Goal: Feedback & Contribution: Submit feedback/report problem

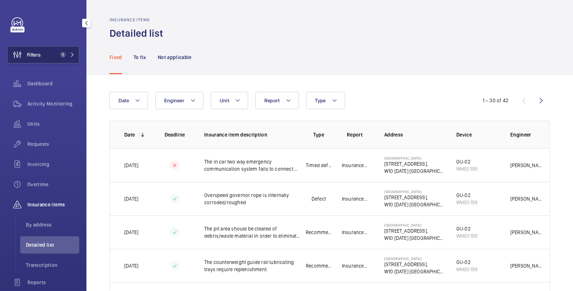
click at [59, 57] on span "1" at bounding box center [61, 55] width 9 height 6
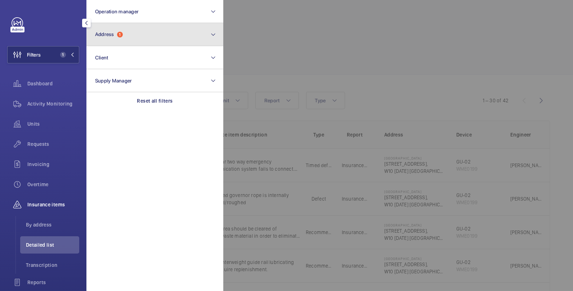
click at [144, 34] on button "Address 1" at bounding box center [154, 34] width 137 height 23
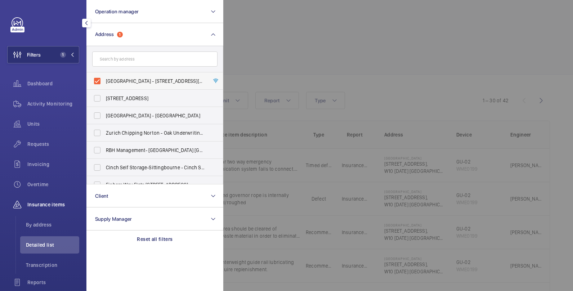
click at [105, 81] on label "Grand Union Studios - 332 Ladbroke Grove,, LONDON W10 5AD" at bounding box center [149, 80] width 125 height 17
click at [104, 81] on input "Grand Union Studios - 332 Ladbroke Grove,, LONDON W10 5AD" at bounding box center [97, 81] width 14 height 14
checkbox input "false"
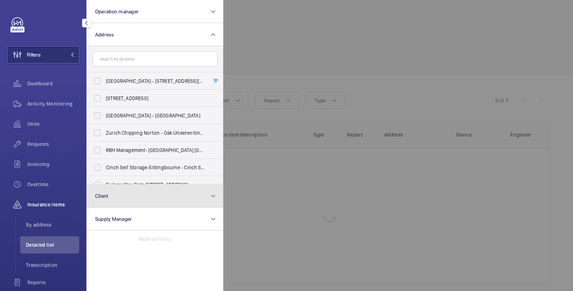
click at [149, 195] on button "Client" at bounding box center [154, 195] width 137 height 23
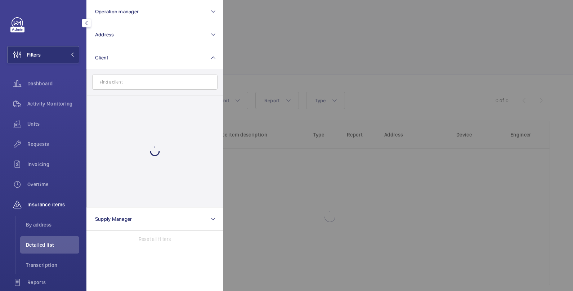
click at [133, 84] on input "text" at bounding box center [154, 82] width 125 height 15
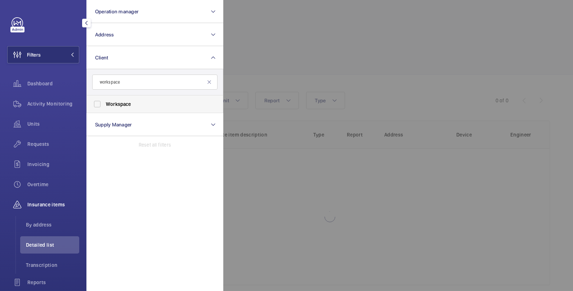
type input "workspace"
click at [164, 100] on label "Workspace" at bounding box center [149, 103] width 125 height 17
click at [104, 100] on input "Workspace" at bounding box center [97, 104] width 14 height 14
checkbox input "true"
click at [326, 39] on div at bounding box center [509, 145] width 573 height 291
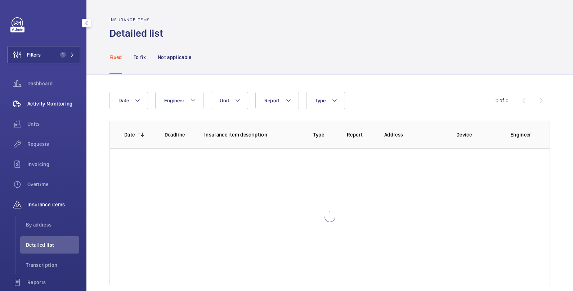
click at [63, 102] on span "Activity Monitoring" at bounding box center [53, 103] width 52 height 7
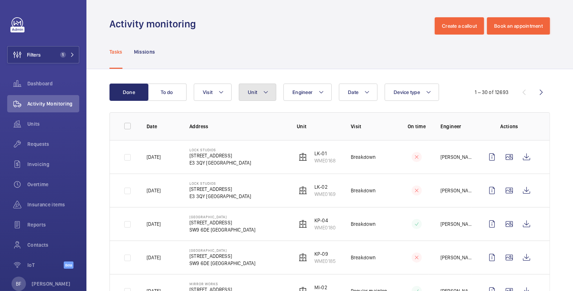
click at [257, 97] on button "Unit" at bounding box center [257, 92] width 37 height 17
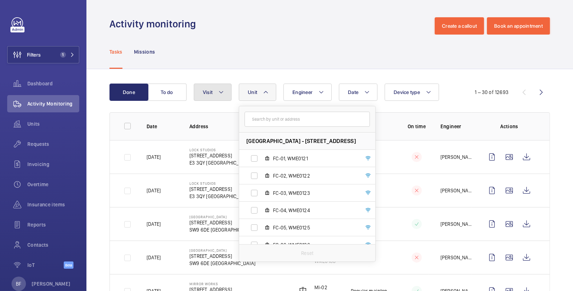
click at [217, 99] on button "Visit" at bounding box center [213, 92] width 38 height 17
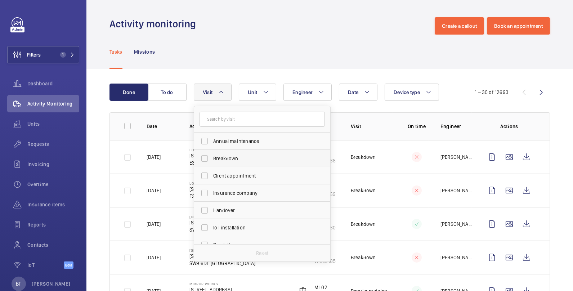
click at [231, 156] on span "Breakdown" at bounding box center [262, 158] width 99 height 7
click at [212, 156] on input "Breakdown" at bounding box center [204, 158] width 14 height 14
checkbox input "true"
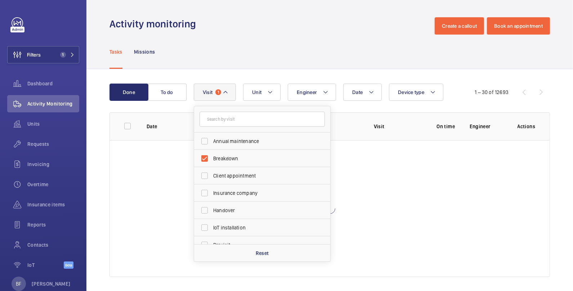
click at [287, 67] on div "Tasks Missions" at bounding box center [330, 52] width 441 height 34
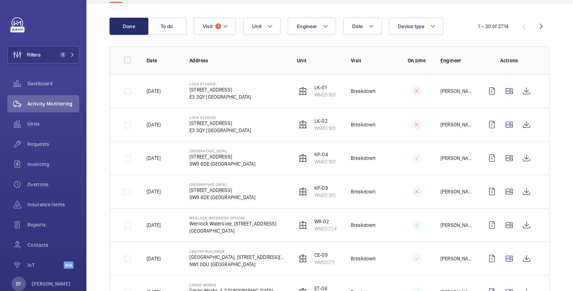
scroll to position [67, 0]
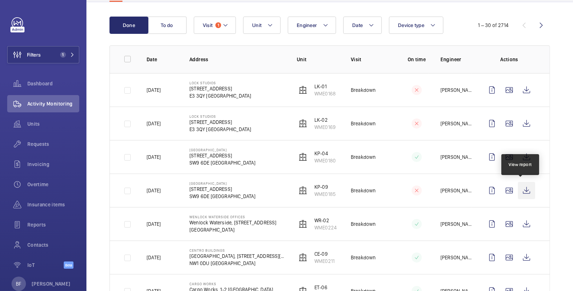
click at [523, 191] on wm-front-icon-button at bounding box center [526, 190] width 17 height 17
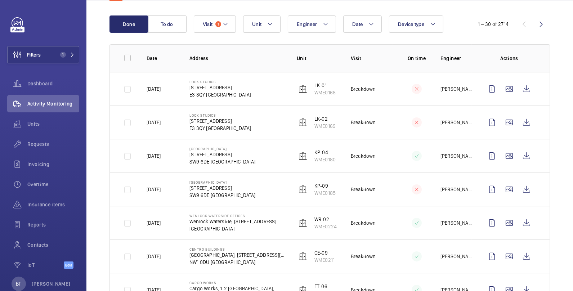
scroll to position [68, 0]
click at [520, 122] on wm-front-icon-button at bounding box center [526, 121] width 17 height 17
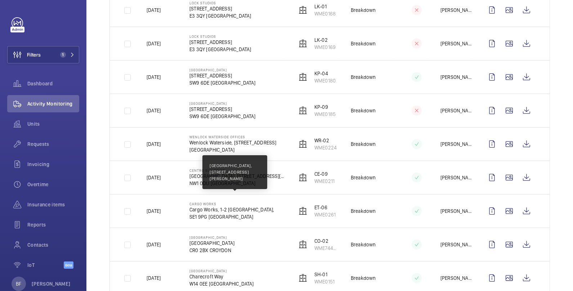
scroll to position [147, 0]
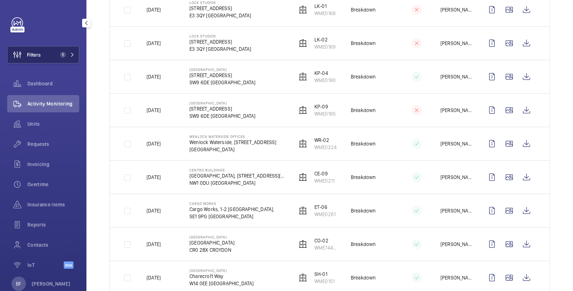
click at [65, 60] on button "Filters 1" at bounding box center [43, 54] width 72 height 17
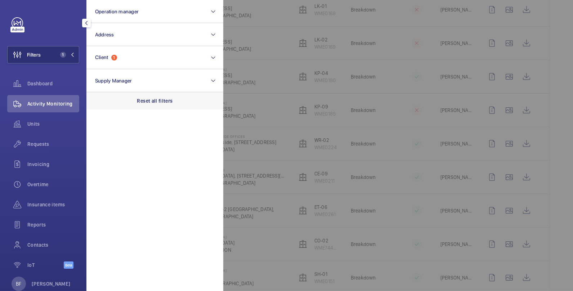
click at [180, 102] on div "Reset all filters" at bounding box center [154, 100] width 137 height 17
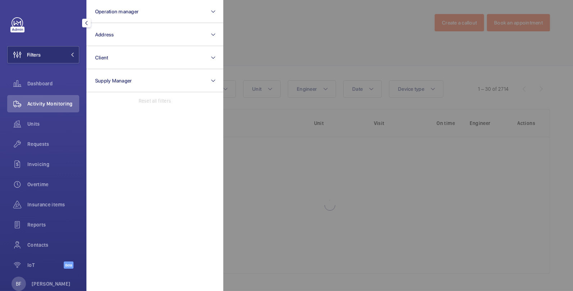
scroll to position [3, 0]
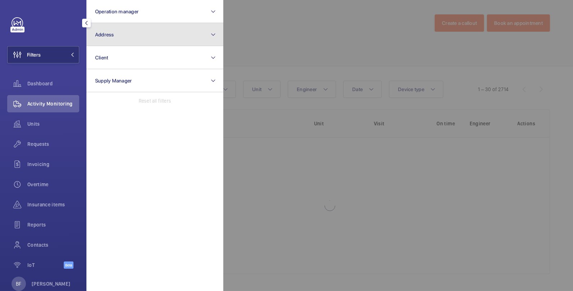
click at [146, 34] on button "Address" at bounding box center [154, 34] width 137 height 23
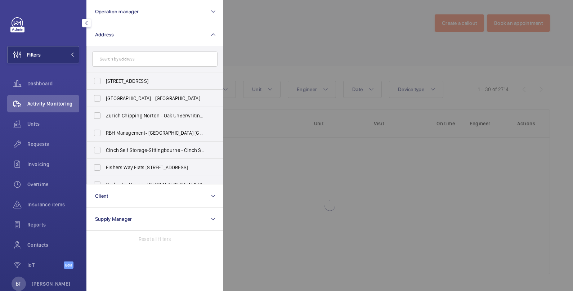
click at [153, 66] on input "text" at bounding box center [154, 59] width 125 height 15
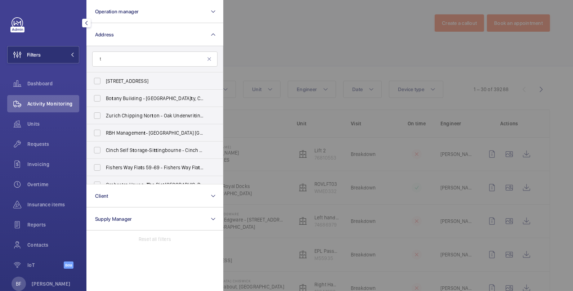
scroll to position [147, 0]
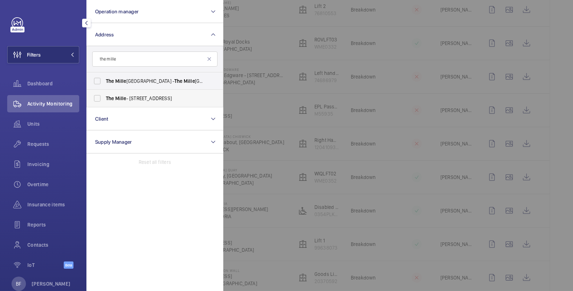
type input "the mille"
click at [153, 97] on span "The Mille - 1000 Great West Rd, BRENTFORD TW8 9DW" at bounding box center [155, 98] width 99 height 7
click at [104, 97] on input "The Mille - 1000 Great West Rd, BRENTFORD TW8 9DW" at bounding box center [97, 98] width 14 height 14
checkbox input "true"
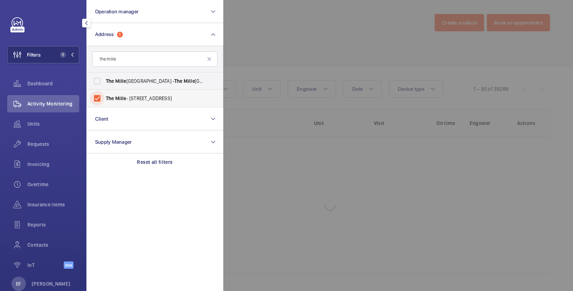
scroll to position [3, 0]
click at [321, 58] on div at bounding box center [509, 145] width 573 height 291
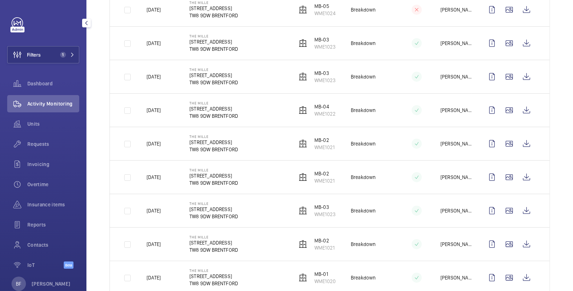
scroll to position [0, 0]
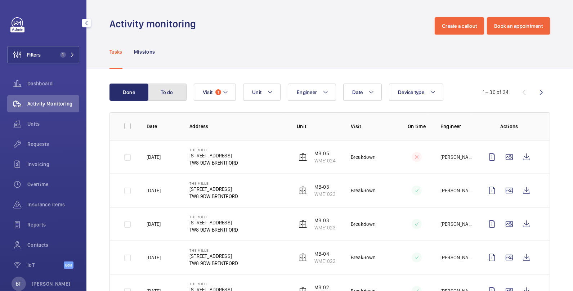
click at [167, 90] on button "To do" at bounding box center [167, 92] width 39 height 17
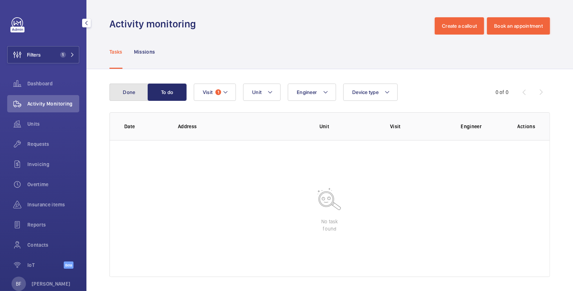
click at [123, 95] on button "Done" at bounding box center [129, 92] width 39 height 17
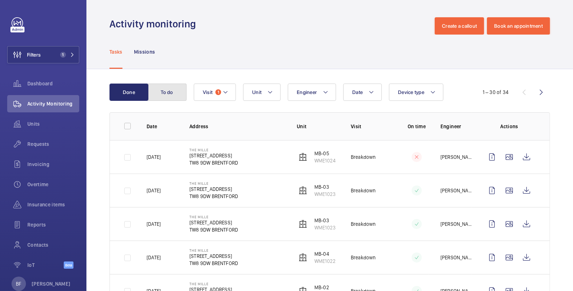
click at [171, 90] on button "To do" at bounding box center [167, 92] width 39 height 17
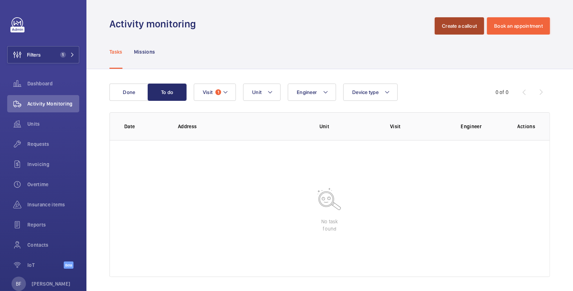
click at [454, 23] on button "Create a callout" at bounding box center [459, 25] width 49 height 17
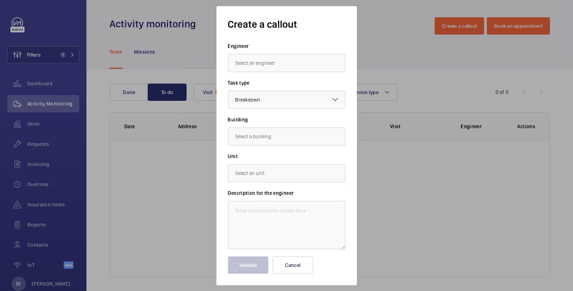
click at [262, 55] on input "text" at bounding box center [286, 63] width 117 height 18
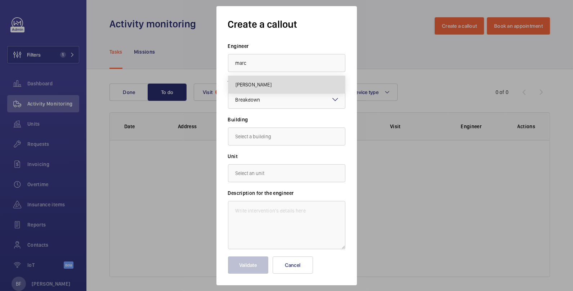
click at [277, 89] on mat-option "Marc Gracia" at bounding box center [286, 84] width 117 height 17
type input "Marc Gracia"
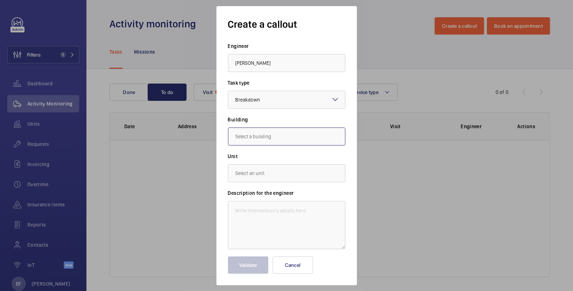
click at [296, 130] on input "text" at bounding box center [286, 137] width 117 height 18
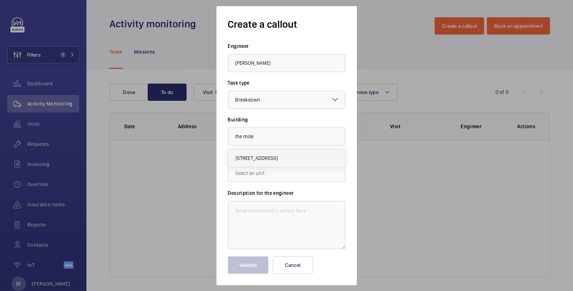
click at [286, 153] on mat-option "1000 Great West Rd, TW8 9DW BRENTFORD" at bounding box center [286, 158] width 117 height 17
type input "1000 Great West Rd, TW8 9DW BRENTFORD"
click at [273, 179] on input "text" at bounding box center [286, 173] width 117 height 18
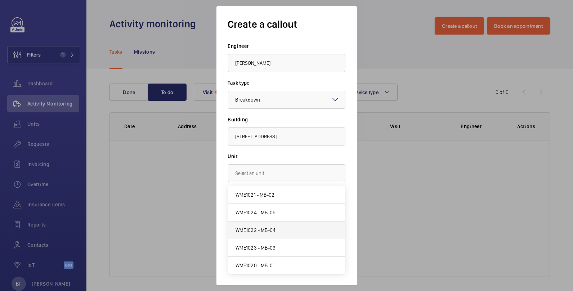
click at [279, 233] on mat-option "WME1022 - MB-04" at bounding box center [286, 231] width 117 height 18
type input "WME1022 - MB-04"
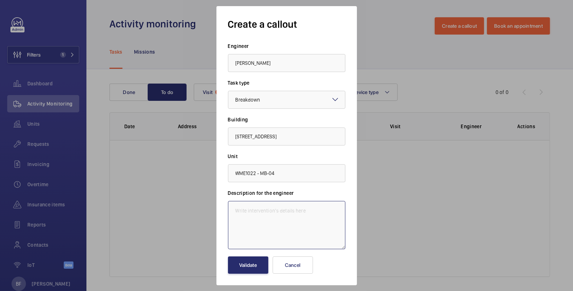
click at [273, 222] on textarea at bounding box center [286, 225] width 117 height 48
click at [263, 215] on textarea at bounding box center [286, 225] width 117 height 48
paste textarea "The lift opens abruptly while the door is closing. Like if someone pressed the …"
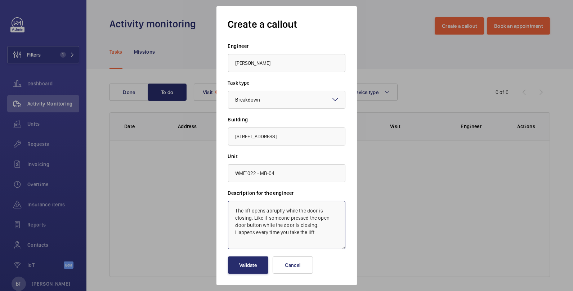
click at [233, 208] on textarea "The lift opens abruptly while the door is closing. Like if someone pressed the …" at bounding box center [286, 225] width 117 height 48
paste textarea "Job #353330"
type textarea "Job #353330 - The lift opens abruptly while the door is closing. Like if someon…"
click at [260, 262] on button "Validate" at bounding box center [248, 265] width 40 height 17
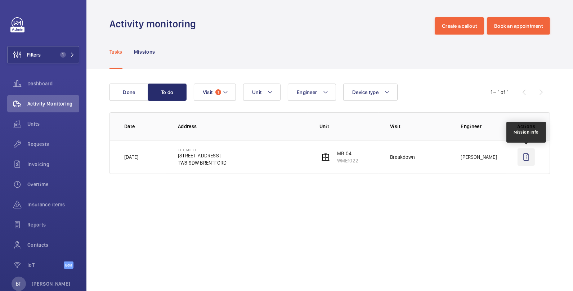
click at [524, 160] on wm-front-icon-button at bounding box center [526, 156] width 17 height 17
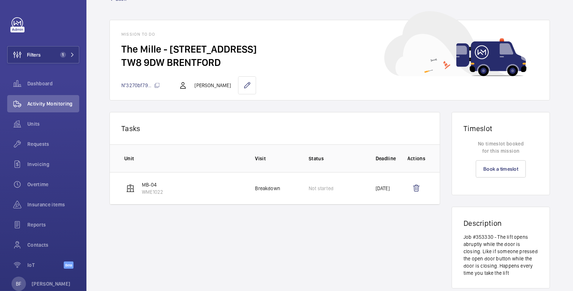
scroll to position [24, 0]
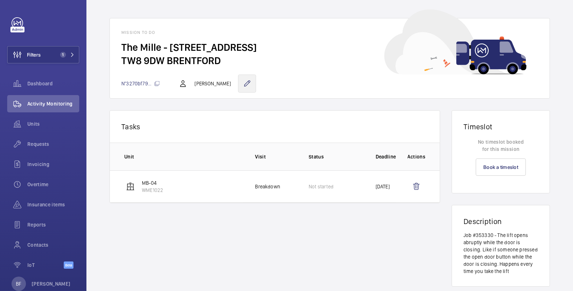
click at [238, 83] on wm-front-icon-button at bounding box center [247, 84] width 18 height 18
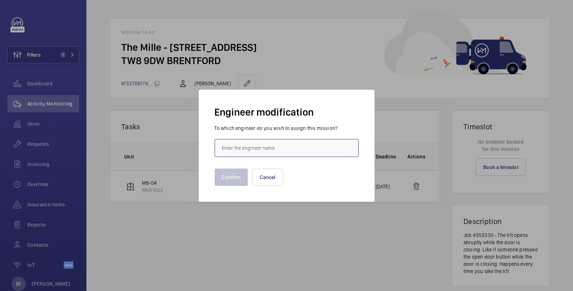
click at [243, 150] on input "text" at bounding box center [287, 148] width 144 height 18
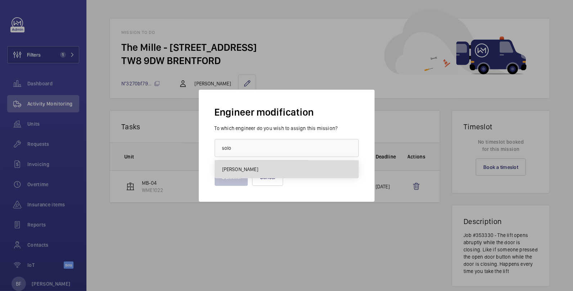
click at [242, 173] on span "Solomon Francis" at bounding box center [240, 169] width 36 height 7
type input "Solomon Francis"
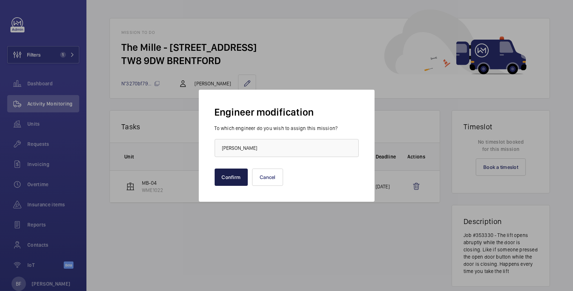
click at [242, 176] on button "Confirm" at bounding box center [232, 177] width 34 height 17
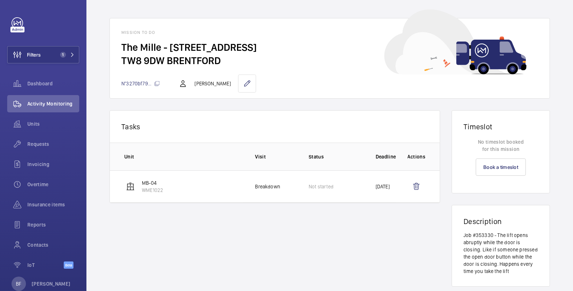
scroll to position [0, 0]
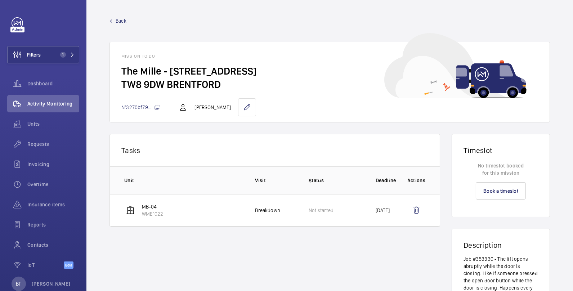
click at [122, 21] on span "Back" at bounding box center [121, 20] width 11 height 7
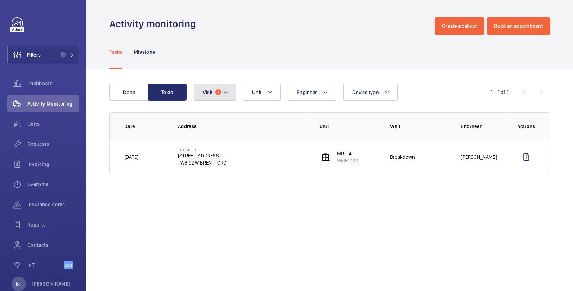
click at [230, 98] on button "Visit 1" at bounding box center [215, 92] width 42 height 17
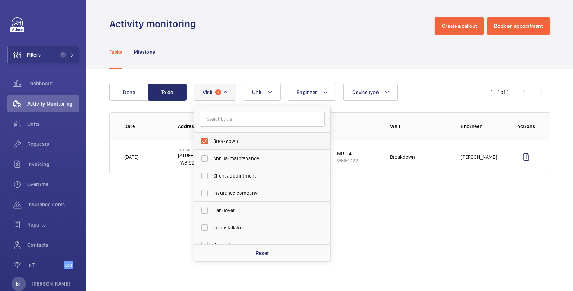
click at [233, 148] on label "Breakdown" at bounding box center [256, 141] width 125 height 17
click at [212, 148] on input "Breakdown" at bounding box center [204, 141] width 14 height 14
checkbox input "false"
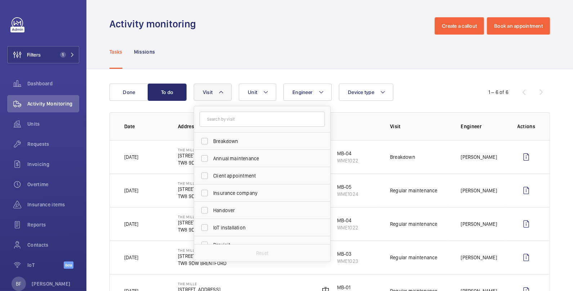
click at [239, 65] on div "Tasks Missions" at bounding box center [330, 52] width 441 height 34
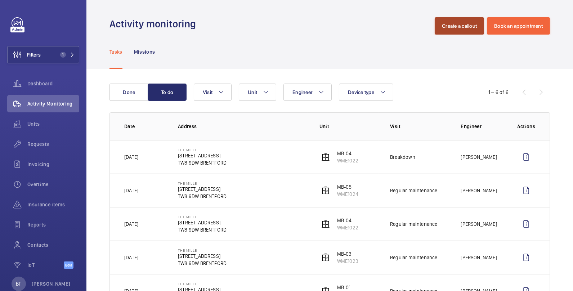
click at [470, 28] on button "Create a callout" at bounding box center [459, 25] width 49 height 17
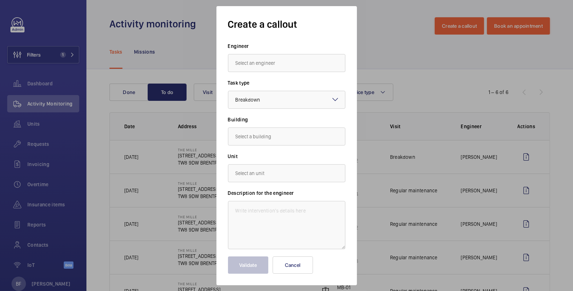
click at [261, 78] on form "Engineer Task type Select a task type × Breakdown × Building Unit Description f…" at bounding box center [286, 158] width 117 height 231
click at [256, 57] on input "text" at bounding box center [286, 63] width 117 height 18
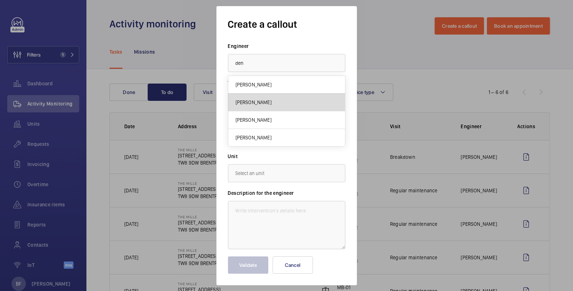
click at [246, 100] on span "[PERSON_NAME]" at bounding box center [254, 102] width 36 height 7
type input "[PERSON_NAME]"
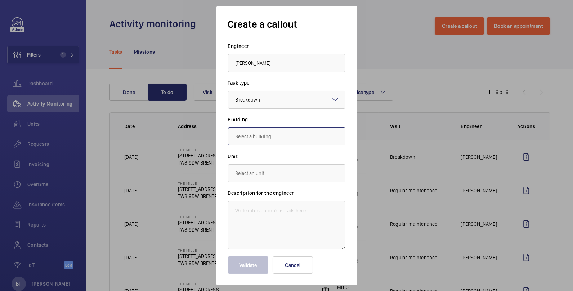
click at [287, 133] on input "text" at bounding box center [286, 137] width 117 height 18
type input "t"
click at [255, 135] on input "mill" at bounding box center [286, 137] width 117 height 18
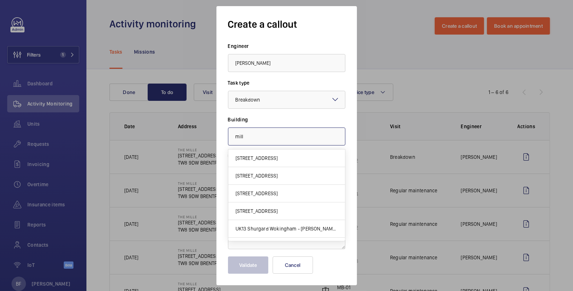
click at [255, 135] on input "mill" at bounding box center [286, 137] width 117 height 18
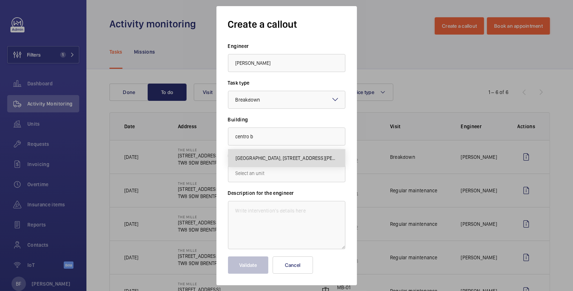
click at [268, 161] on span "Centro Buildings, 20-23 Mandela Street, Camden, London, NW1 0DU LONDON, NW1 0DU…" at bounding box center [287, 158] width 102 height 7
type input "Centro Buildings, 20-23 Mandela Street, Camden, London, NW1 0DU LONDON, NW1 0DU…"
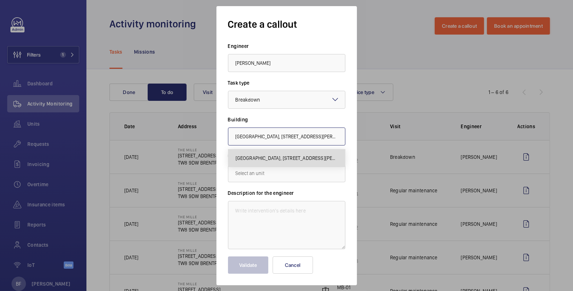
scroll to position [0, 102]
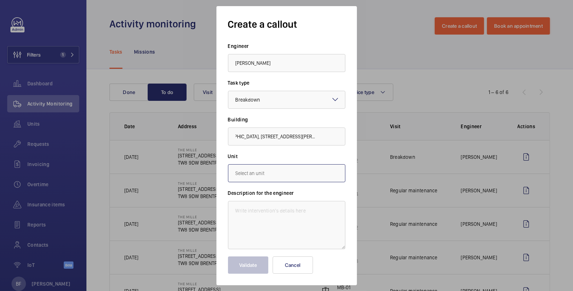
click at [272, 171] on input "text" at bounding box center [286, 173] width 117 height 18
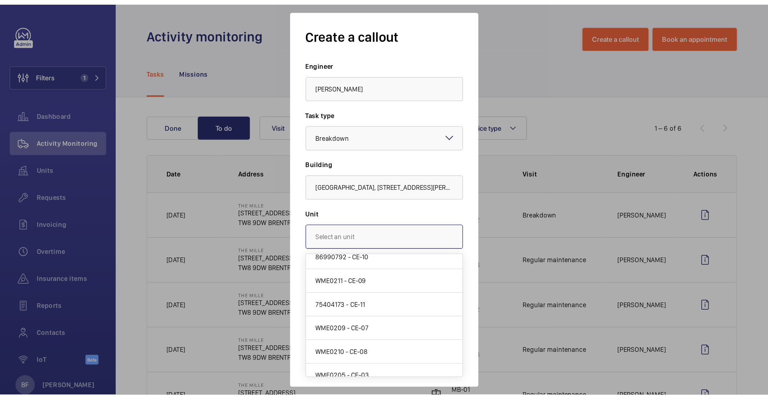
scroll to position [100, 0]
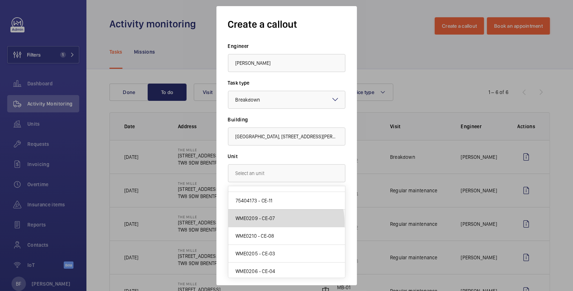
click at [276, 222] on mat-option "WME0209 - CE-07" at bounding box center [286, 219] width 117 height 18
type input "WME0209 - CE-07"
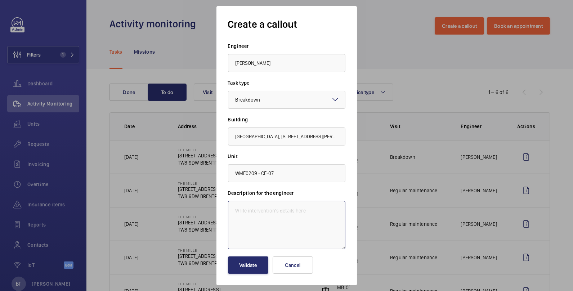
click at [261, 222] on textarea at bounding box center [286, 225] width 117 height 48
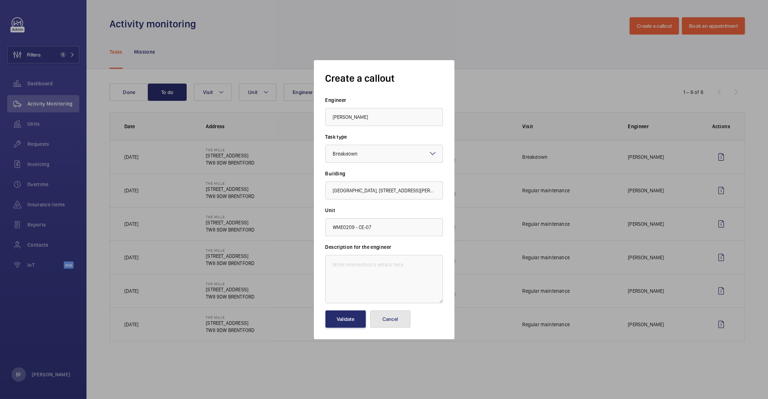
click at [388, 291] on button "Cancel" at bounding box center [390, 319] width 40 height 17
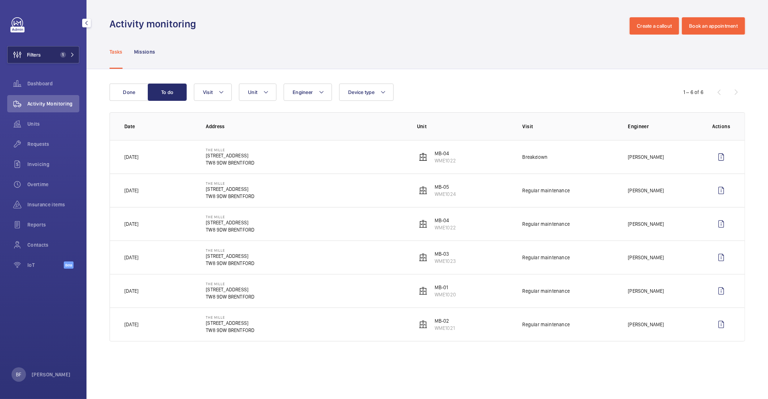
click at [71, 53] on mat-icon at bounding box center [72, 55] width 4 height 4
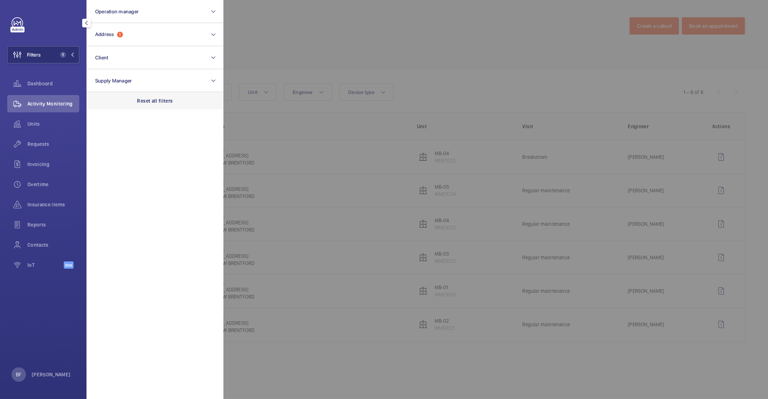
click at [158, 94] on div "Reset all filters" at bounding box center [154, 100] width 137 height 17
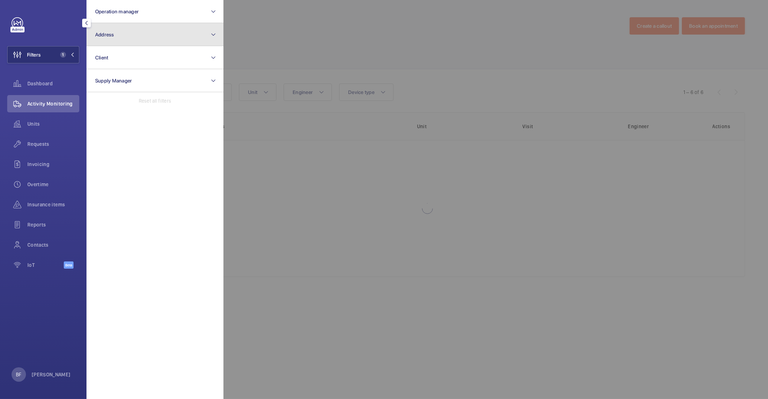
click at [132, 42] on button "Address" at bounding box center [154, 34] width 137 height 23
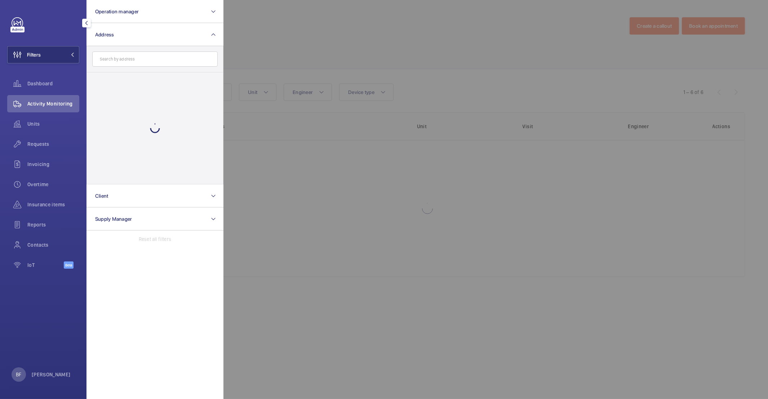
click at [130, 60] on input "text" at bounding box center [154, 59] width 125 height 15
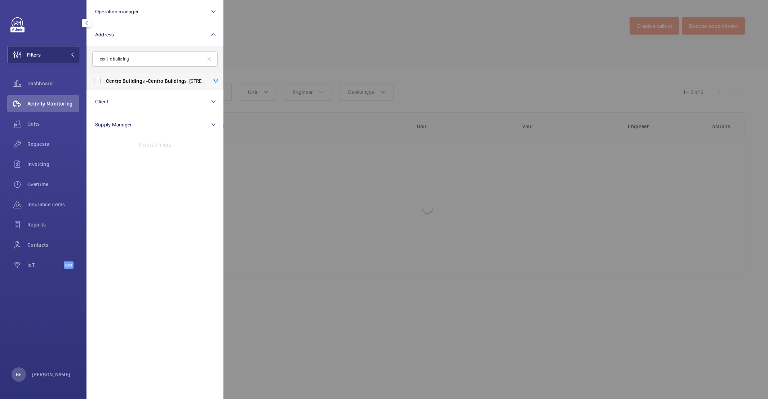
type input "centro building"
click at [133, 75] on label "Centro Building s - Centro Building s, 20-23 Mandela Street, Camden, London, NW…" at bounding box center [149, 80] width 125 height 17
click at [104, 75] on input "Centro Building s - Centro Building s, 20-23 Mandela Street, Camden, London, NW…" at bounding box center [97, 81] width 14 height 14
checkbox input "true"
click at [334, 65] on div at bounding box center [607, 199] width 768 height 399
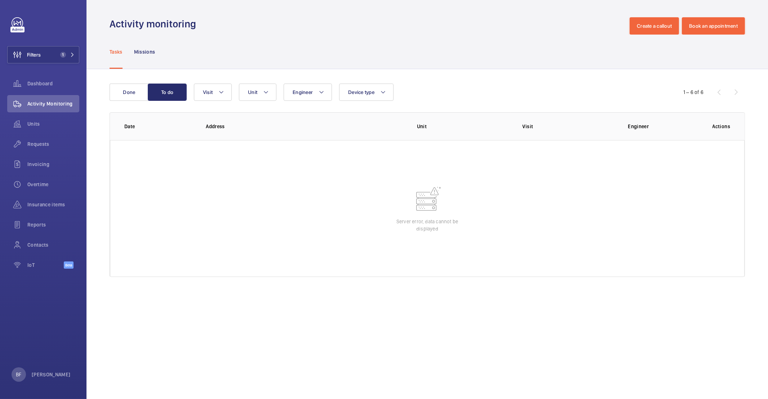
click at [330, 48] on div "Tasks Missions" at bounding box center [427, 52] width 635 height 34
click at [140, 97] on button "Done" at bounding box center [129, 92] width 39 height 17
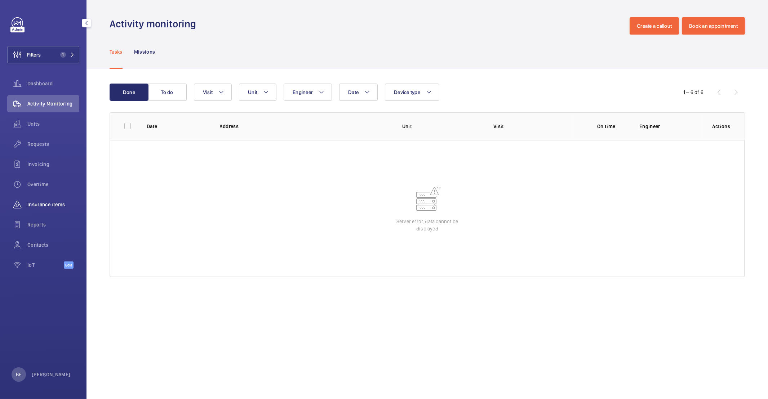
click at [46, 200] on div "Insurance items" at bounding box center [43, 204] width 72 height 17
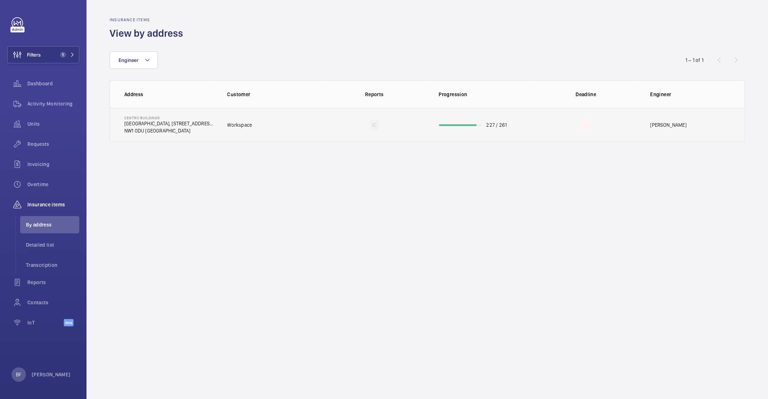
click at [395, 128] on td "IC" at bounding box center [374, 125] width 106 height 34
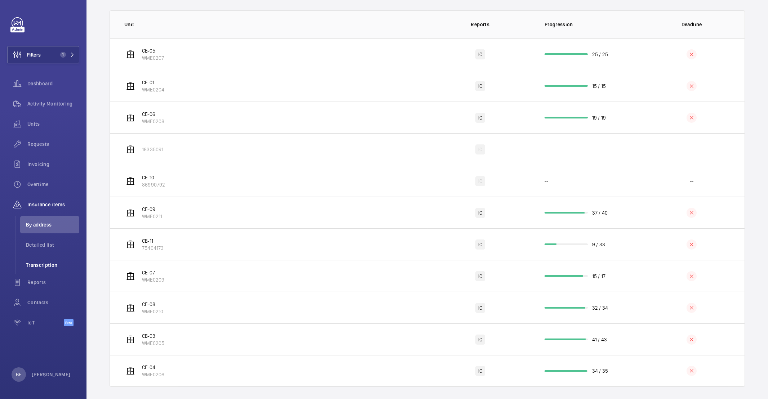
scroll to position [135, 0]
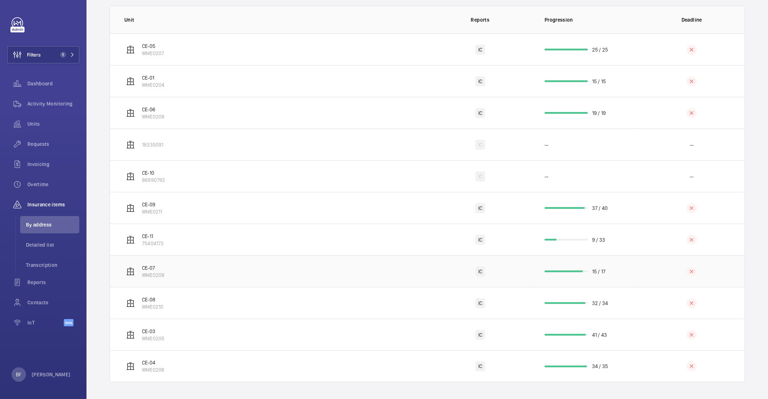
click at [200, 270] on td "CE-07 WME0209" at bounding box center [268, 271] width 317 height 32
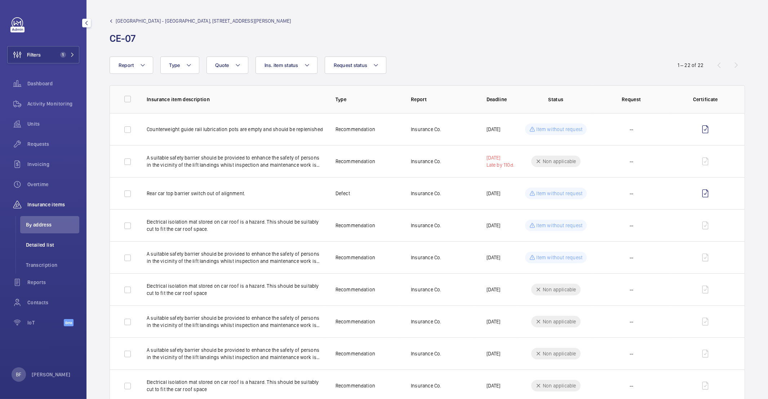
click at [51, 244] on span "Detailed list" at bounding box center [52, 244] width 53 height 7
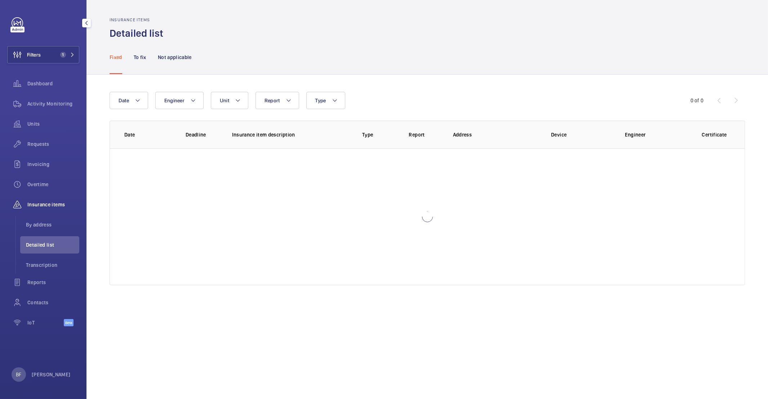
click at [50, 245] on span "Detailed list" at bounding box center [52, 244] width 53 height 7
click at [146, 58] on p "To fix" at bounding box center [140, 57] width 13 height 7
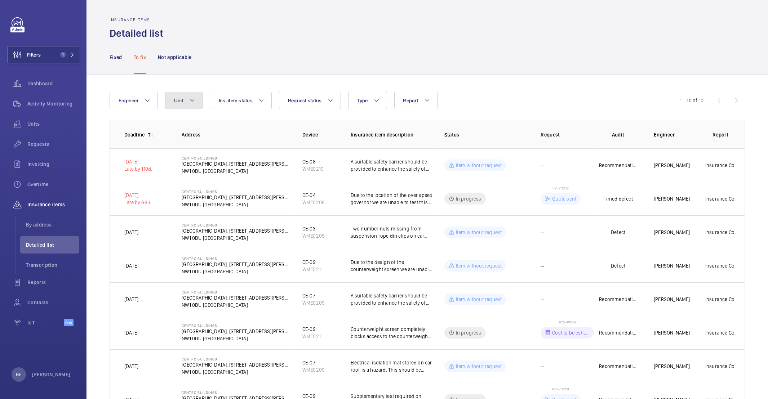
click at [196, 104] on button "Unit" at bounding box center [183, 100] width 37 height 17
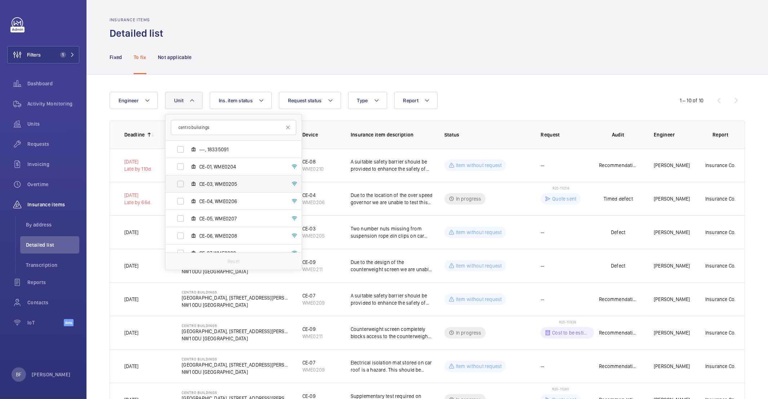
scroll to position [38, 0]
type input "centro buildings"
click at [217, 252] on span "CE-07, WME0209" at bounding box center [241, 249] width 84 height 7
click at [188, 252] on input "CE-07, WME0209" at bounding box center [180, 250] width 14 height 14
checkbox input "true"
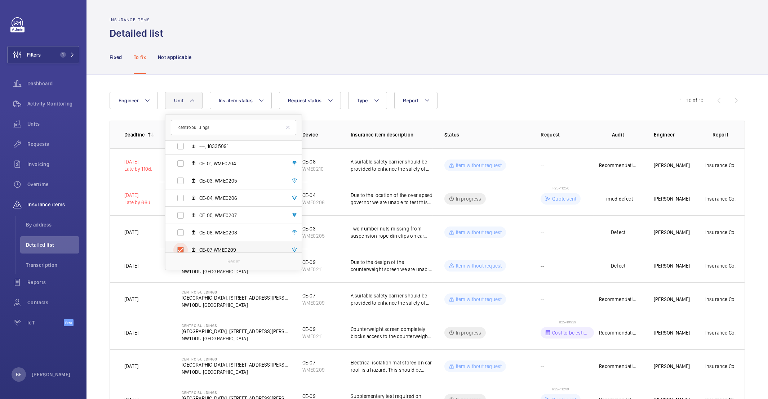
scroll to position [42, 0]
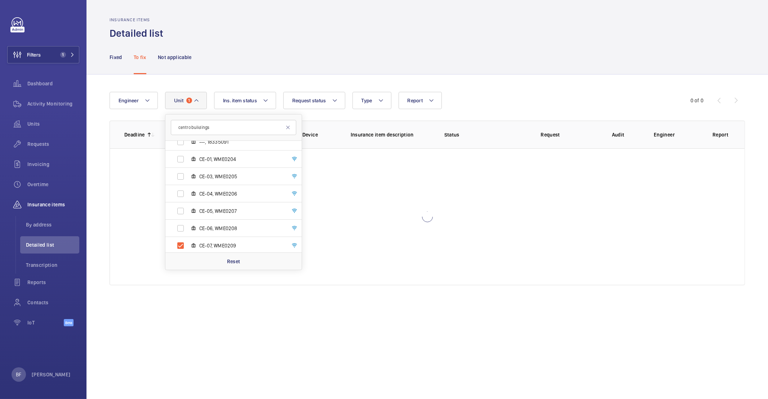
click at [340, 68] on div "Fixed To fix Not applicable" at bounding box center [427, 57] width 635 height 34
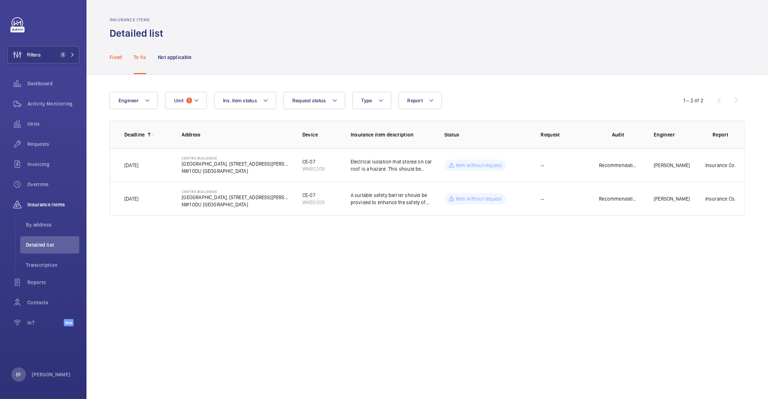
click at [119, 59] on p "Fixed" at bounding box center [116, 57] width 13 height 7
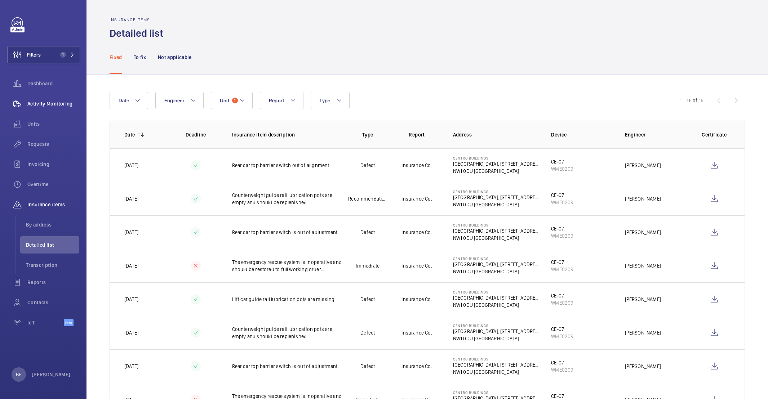
click at [48, 104] on span "Activity Monitoring" at bounding box center [53, 103] width 52 height 7
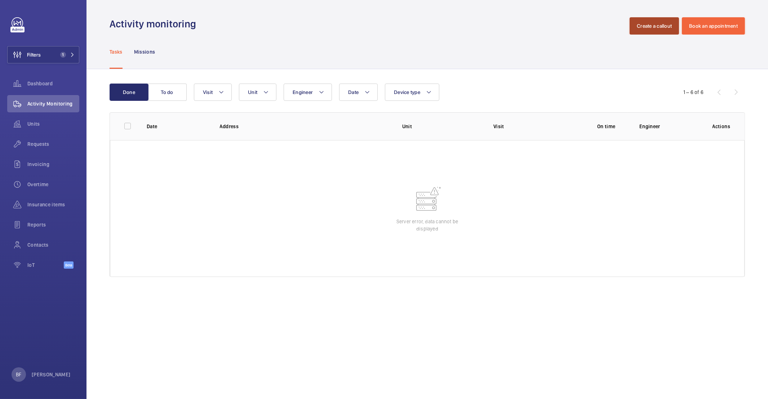
click at [573, 26] on button "Create a callout" at bounding box center [653, 25] width 49 height 17
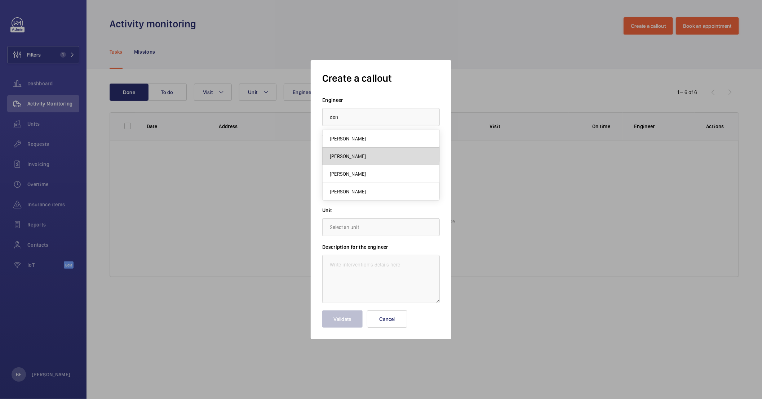
click at [357, 156] on span "[PERSON_NAME]" at bounding box center [348, 156] width 36 height 7
type input "[PERSON_NAME]"
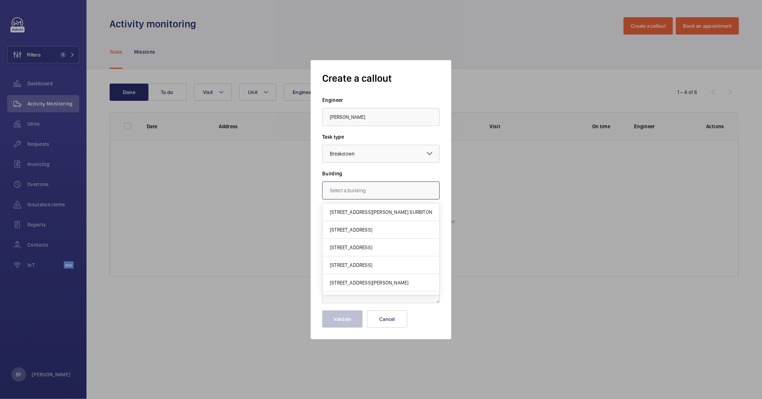
click at [391, 196] on input "text" at bounding box center [380, 191] width 117 height 18
click at [376, 212] on span "Centro Buildings, 20-23 Mandela Street, Camden, London, NW1 0DU LONDON, NW1 0DU…" at bounding box center [381, 212] width 102 height 7
type input "Centro Buildings, 20-23 Mandela Street, Camden, London, NW1 0DU LONDON, NW1 0DU…"
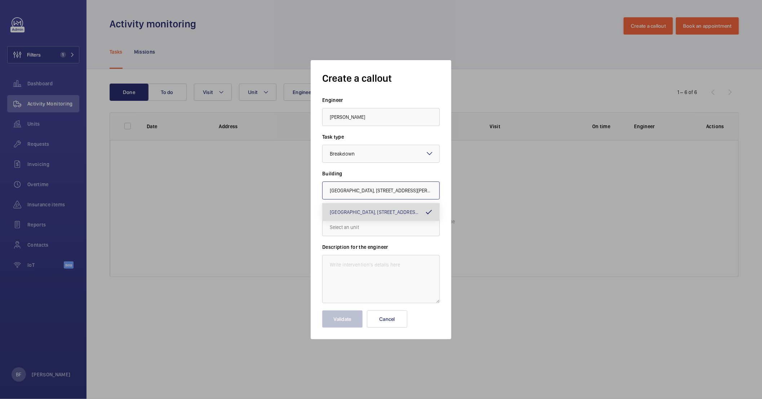
scroll to position [0, 103]
click at [367, 228] on input "text" at bounding box center [380, 227] width 117 height 18
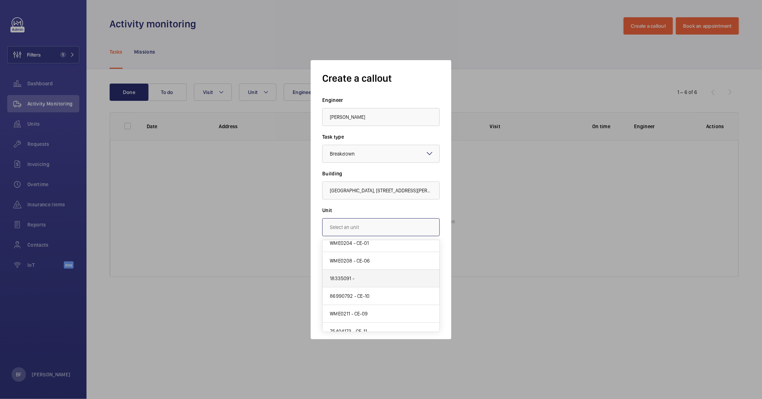
scroll to position [80, 0]
click at [377, 291] on mat-option "WME0209 - CE-07" at bounding box center [380, 293] width 117 height 18
type input "WME0209 - CE-07"
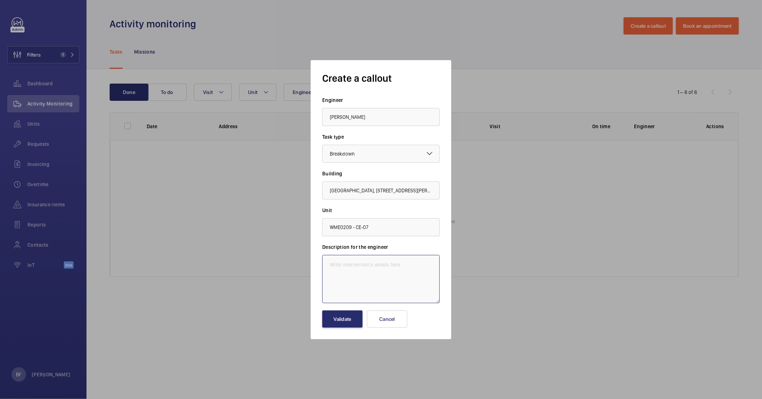
click at [369, 287] on textarea at bounding box center [380, 279] width 117 height 48
click at [368, 278] on textarea at bounding box center [380, 279] width 117 height 48
paste textarea "A suitable safety barrier should be provided to enhance the safety of persons i…"
click at [352, 279] on textarea "A suitable safety barrier should be provided to enhance the safety of persons i…" at bounding box center [380, 279] width 117 height 48
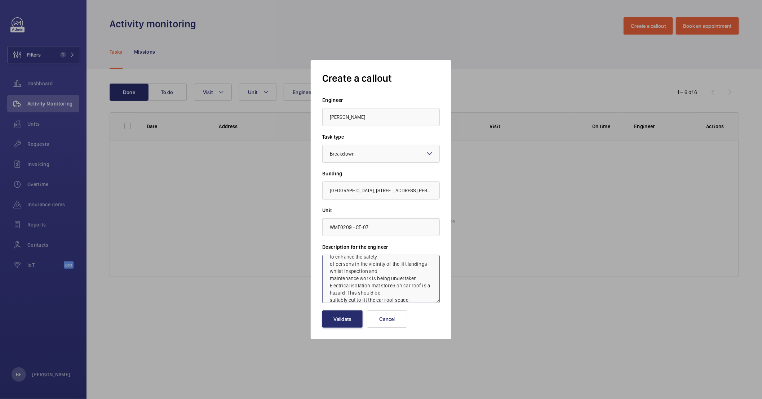
click at [330, 278] on textarea "A suitable safety barrier should be provided to enhance the safety of persons i…" at bounding box center [380, 279] width 117 height 48
click at [403, 276] on textarea "A suitable safety barrier should be provided to enhance the safety of persons i…" at bounding box center [380, 279] width 117 height 48
click at [328, 291] on textarea "A suitable safety barrier should be provided to enhance the safety of persons i…" at bounding box center [380, 279] width 117 height 48
click at [331, 261] on textarea "A suitable safety barrier should be provided to enhance the safety of persons i…" at bounding box center [380, 279] width 117 height 48
click at [330, 262] on textarea "A suitable safety barrier should be provided to enhance the safety of persons i…" at bounding box center [380, 279] width 117 height 48
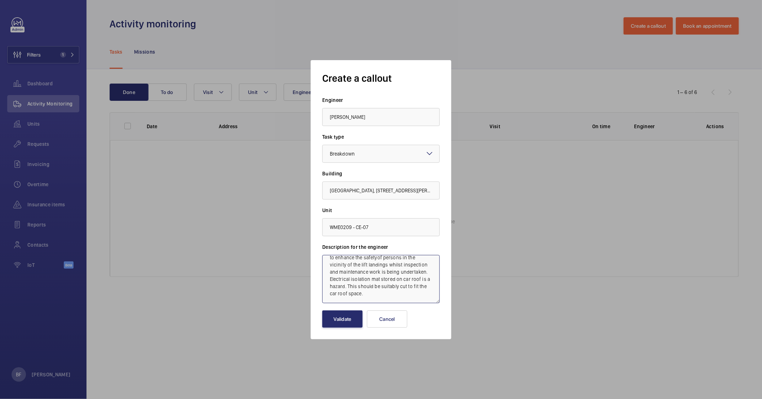
scroll to position [13, 0]
drag, startPoint x: 330, startPoint y: 259, endPoint x: 327, endPoint y: 244, distance: 15.0
click at [327, 244] on div "Description for the engineer A suitable safety barrier should be provided to en…" at bounding box center [380, 274] width 117 height 60
click at [329, 260] on textarea "A suitable safety barrier should be provided to enhance the safety of persons i…" at bounding box center [380, 279] width 117 height 48
drag, startPoint x: 329, startPoint y: 260, endPoint x: 327, endPoint y: 247, distance: 12.8
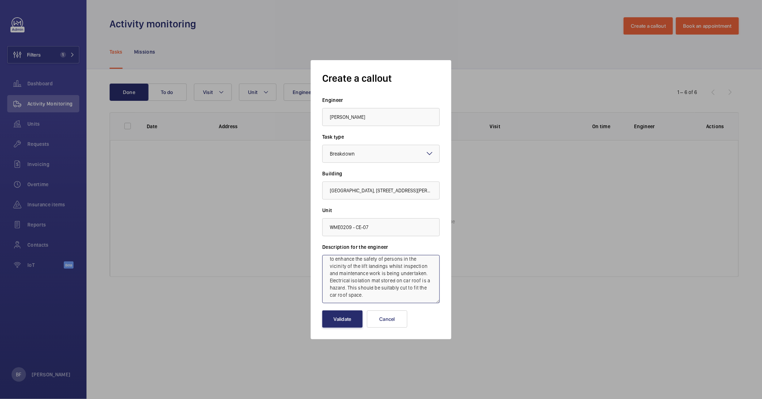
click at [328, 247] on div "Description for the engineer A suitable safety barrier should be provided to en…" at bounding box center [380, 274] width 117 height 60
click at [330, 280] on textarea "A suitable safety barrier should be provided to enhance the safety of persons i…" at bounding box center [380, 279] width 117 height 48
click at [412, 268] on textarea "A suitable safety barrier should be provided to enhance the safety of persons i…" at bounding box center [380, 279] width 117 height 48
drag, startPoint x: 419, startPoint y: 266, endPoint x: 360, endPoint y: 239, distance: 64.6
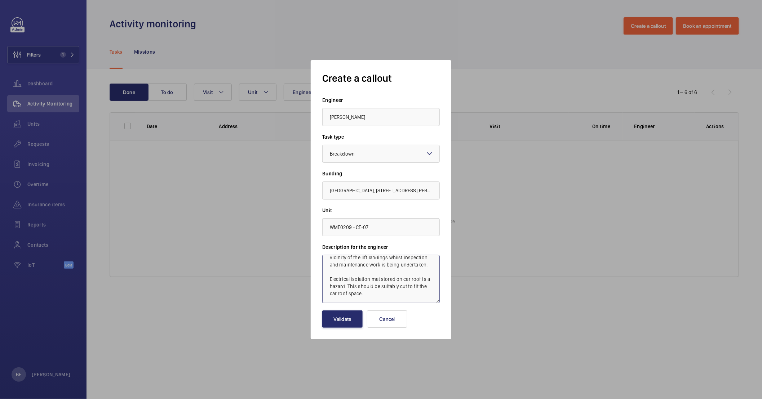
click at [360, 239] on form "Engineer Deniz Hussein Task type Select a task type × Breakdown × Building Cent…" at bounding box center [380, 212] width 117 height 231
click at [342, 274] on textarea "A suitable safety barrier should be provided to enhance the safety of persons i…" at bounding box center [380, 279] width 117 height 48
drag, startPoint x: 331, startPoint y: 261, endPoint x: 328, endPoint y: 252, distance: 9.7
click at [328, 252] on div "Description for the engineer A suitable safety barrier should be provided to en…" at bounding box center [380, 274] width 117 height 60
click at [330, 260] on textarea "A suitable safety barrier should be provided to enhance the safety of persons i…" at bounding box center [380, 279] width 117 height 48
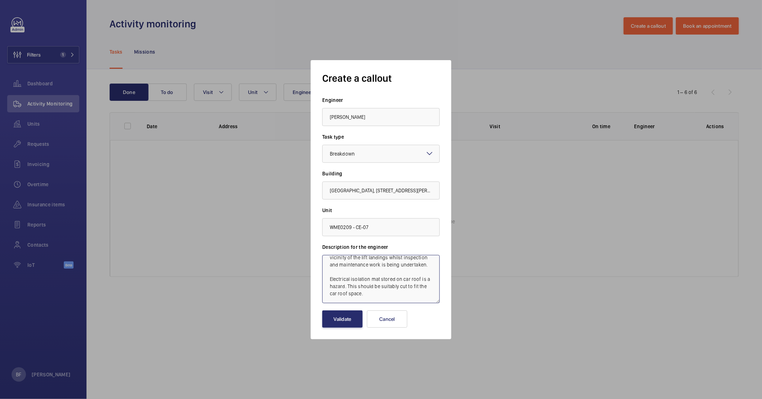
drag, startPoint x: 330, startPoint y: 258, endPoint x: 330, endPoint y: 254, distance: 4.7
click at [330, 254] on div "Description for the engineer A suitable safety barrier should be provided to en…" at bounding box center [380, 274] width 117 height 60
click at [328, 263] on textarea "A suitable safety barrier should be provided to enhance the safety of persons i…" at bounding box center [380, 279] width 117 height 48
paste textarea "Job #333757 details"
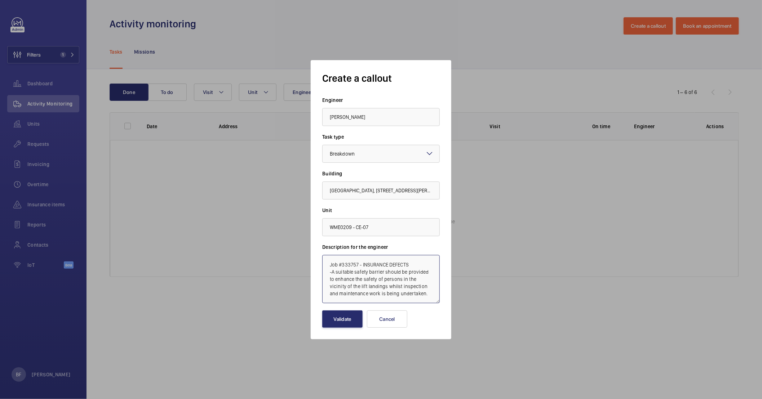
click at [332, 270] on textarea "Job #333757 - INSURANCE DEFECTS -A suitable safety barrier should be provided t…" at bounding box center [380, 279] width 117 height 48
click at [413, 265] on textarea "Job #333757 - INSURANCE DEFECTS - A suitable safety barrier should be provided …" at bounding box center [380, 279] width 117 height 48
type textarea "Job #333757 - INSURANCE DEFECTS - A suitable safety barrier should be provided …"
drag, startPoint x: 355, startPoint y: 284, endPoint x: 356, endPoint y: 294, distance: 10.1
click at [356, 291] on textarea "Job #333757 - INSURANCE DEFECTS - A suitable safety barrier should be provided …" at bounding box center [380, 279] width 117 height 48
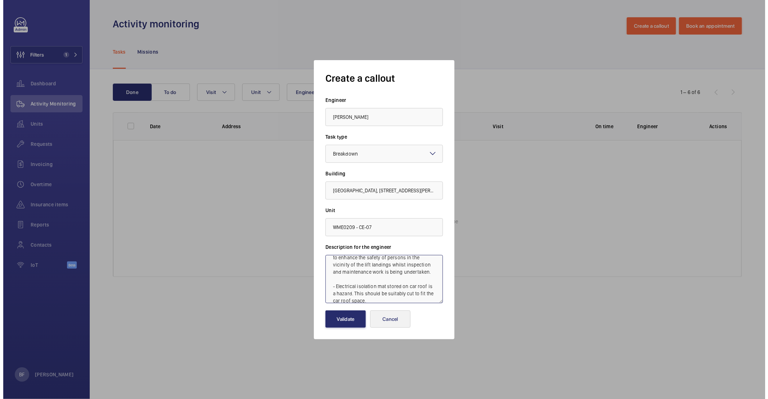
scroll to position [30, 0]
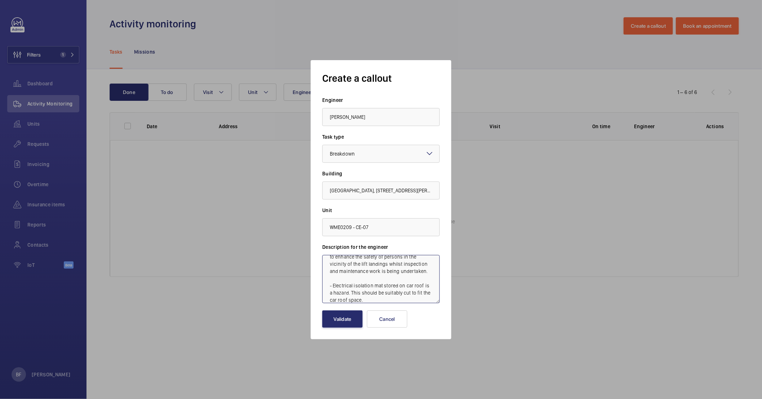
drag, startPoint x: 364, startPoint y: 297, endPoint x: 354, endPoint y: 248, distance: 50.5
click at [354, 248] on div "Description for the engineer Job #333757 - INSURANCE DEFECTS - A suitable safet…" at bounding box center [380, 274] width 117 height 60
click at [356, 288] on textarea "Job #333757 - INSURANCE DEFECTS - A suitable safety barrier should be provided …" at bounding box center [380, 279] width 117 height 48
click at [333, 291] on button "Validate" at bounding box center [342, 319] width 40 height 17
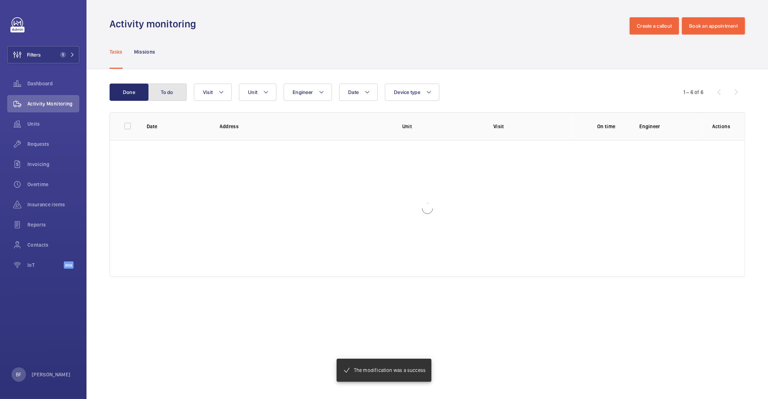
click at [173, 89] on button "To do" at bounding box center [167, 92] width 39 height 17
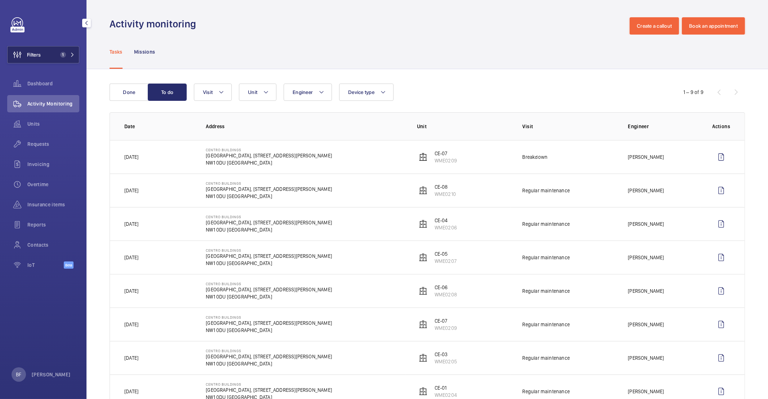
click at [73, 55] on mat-icon at bounding box center [72, 55] width 4 height 4
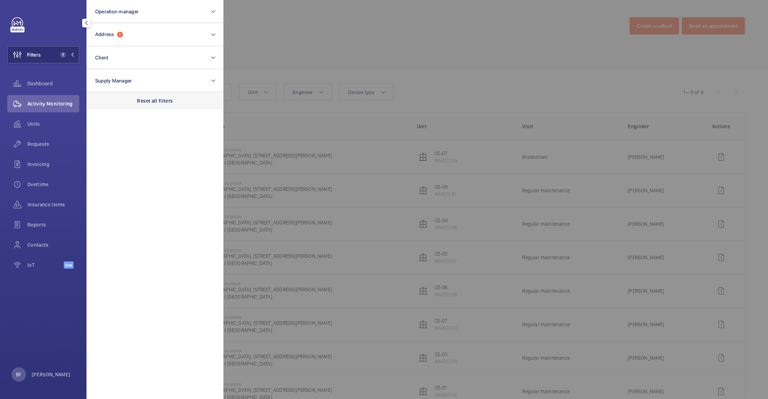
click at [149, 108] on div "Reset all filters" at bounding box center [154, 100] width 137 height 17
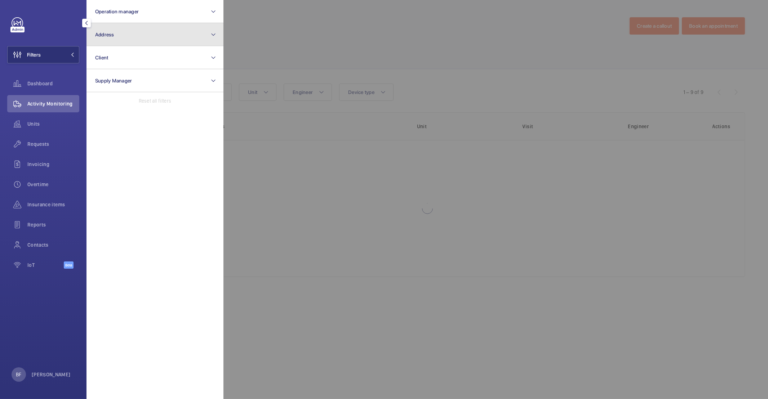
click at [139, 30] on button "Address" at bounding box center [154, 34] width 137 height 23
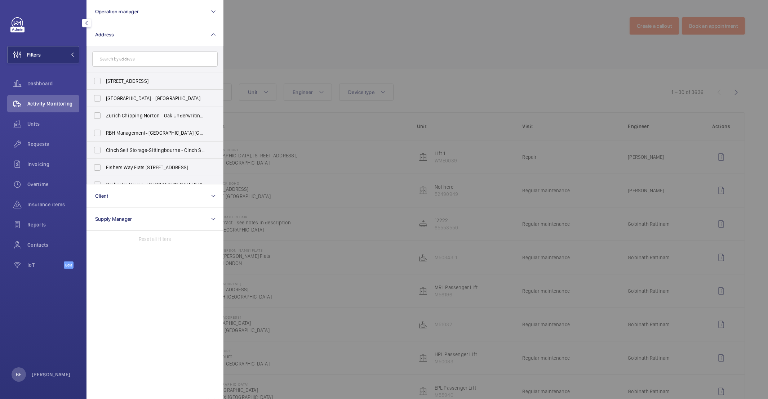
click at [131, 56] on input "text" at bounding box center [154, 59] width 125 height 15
click at [117, 62] on input "text" at bounding box center [154, 59] width 125 height 15
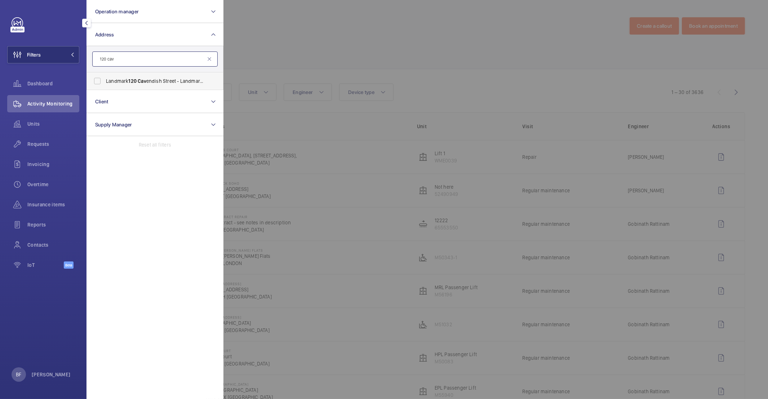
type input "120 cav"
click at [157, 79] on span "Landmark 120 Cav endish Street - Landmark Office Space - New Cav endish Street,…" at bounding box center [155, 80] width 99 height 7
click at [104, 79] on input "Landmark 120 Cav endish Street - Landmark Office Space - New Cav endish Street,…" at bounding box center [97, 81] width 14 height 14
checkbox input "true"
click at [272, 57] on div at bounding box center [607, 199] width 768 height 399
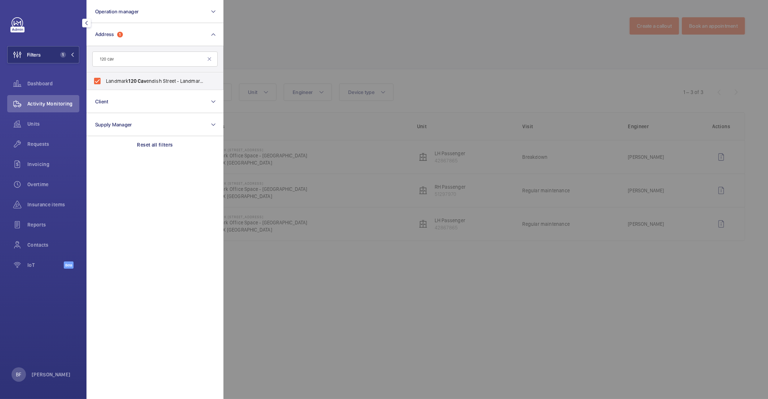
click at [272, 57] on div "Tasks Missions" at bounding box center [427, 52] width 635 height 34
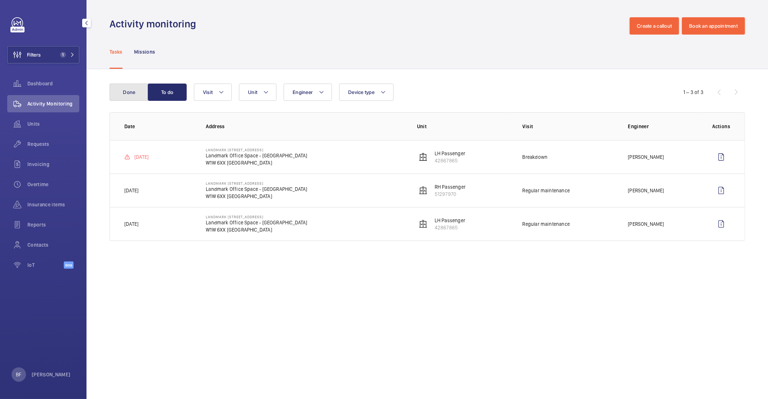
click at [126, 96] on button "Done" at bounding box center [129, 92] width 39 height 17
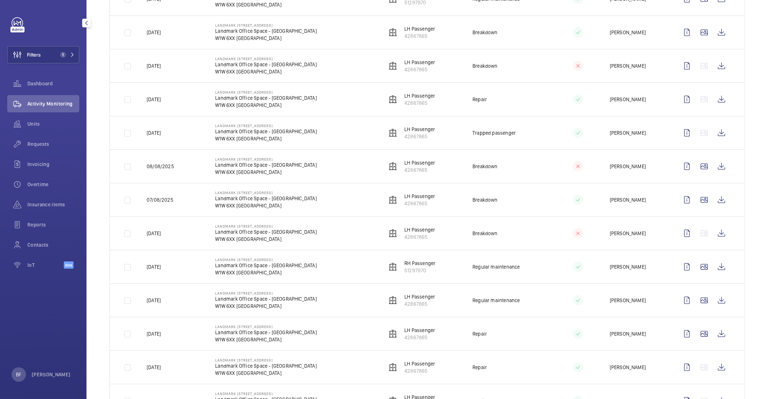
scroll to position [293, 0]
click at [573, 235] on wm-front-icon-button at bounding box center [721, 232] width 17 height 17
click at [66, 55] on span "1" at bounding box center [65, 55] width 17 height 6
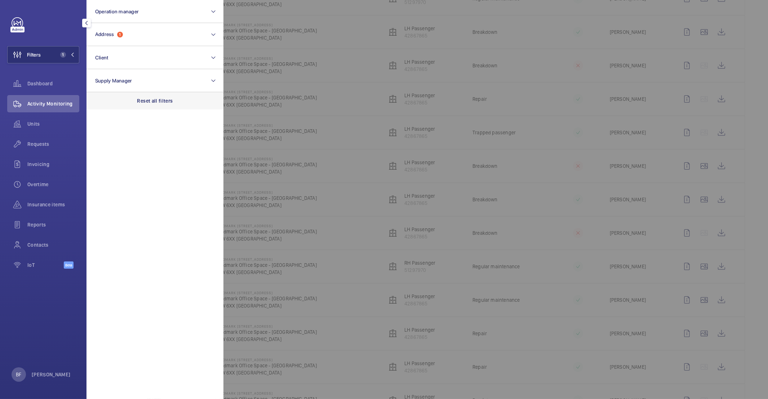
click at [144, 107] on div "Reset all filters" at bounding box center [154, 100] width 137 height 17
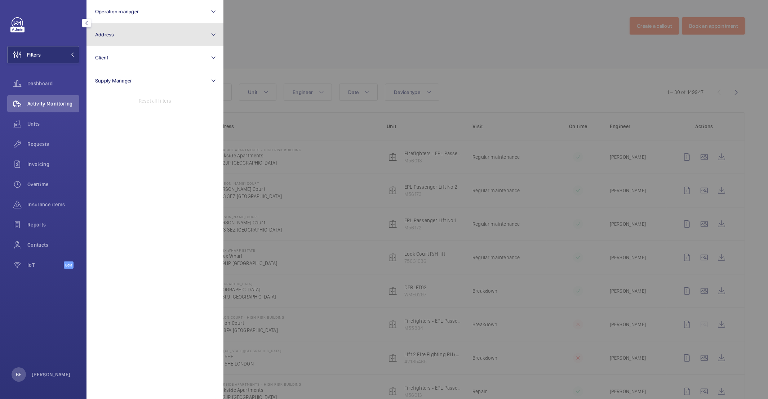
click at [164, 27] on button "Address" at bounding box center [154, 34] width 137 height 23
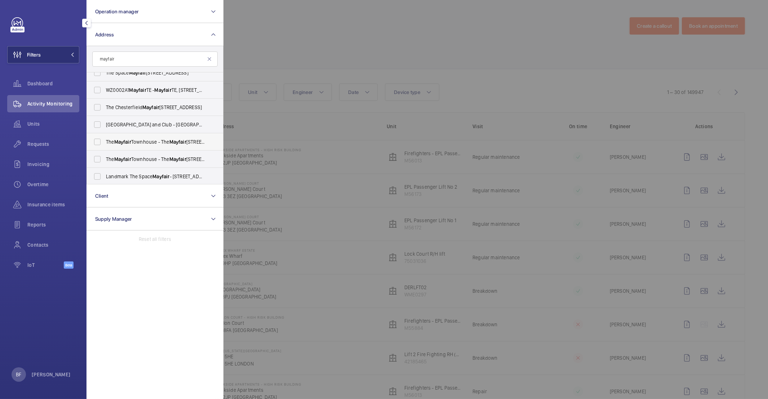
scroll to position [26, 0]
type input "mayfair"
click at [136, 174] on span "Landmark The Space Mayfair - 49 Grosvenor St, LONDON W1K 3HP" at bounding box center [155, 175] width 99 height 7
click at [104, 174] on input "Landmark The Space Mayfair - 49 Grosvenor St, LONDON W1K 3HP" at bounding box center [97, 176] width 14 height 14
checkbox input "true"
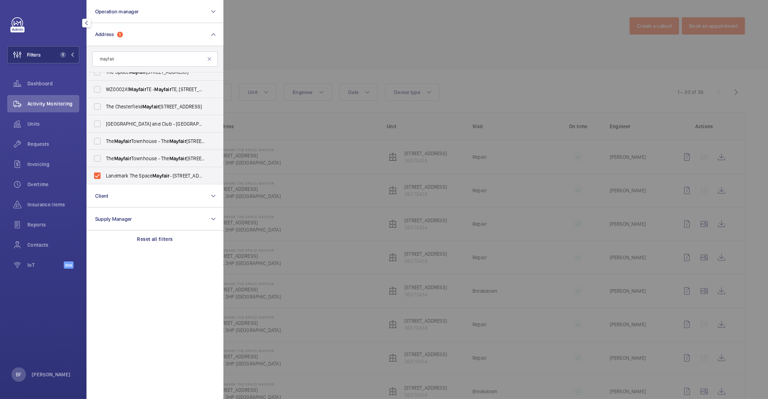
click at [400, 74] on div at bounding box center [607, 199] width 768 height 399
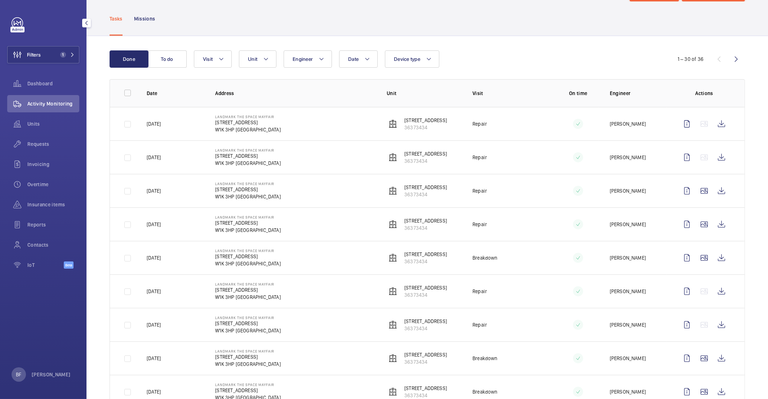
scroll to position [35, 0]
click at [573, 259] on wm-front-icon-button at bounding box center [721, 256] width 17 height 17
click at [573, 223] on wm-front-icon-button at bounding box center [721, 222] width 17 height 17
click at [573, 126] on wm-front-icon-button at bounding box center [721, 122] width 17 height 17
click at [573, 150] on wm-front-icon-button at bounding box center [721, 155] width 17 height 17
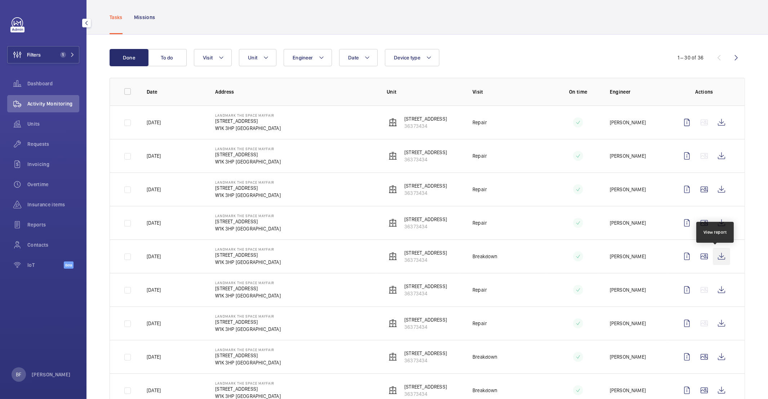
click at [573, 257] on wm-front-icon-button at bounding box center [721, 256] width 17 height 17
click at [573, 223] on wm-front-icon-button at bounding box center [721, 222] width 17 height 17
click at [573, 188] on wm-front-icon-button at bounding box center [721, 189] width 17 height 17
click at [573, 152] on wm-front-icon-button at bounding box center [721, 155] width 17 height 17
click at [573, 121] on wm-front-icon-button at bounding box center [721, 122] width 17 height 17
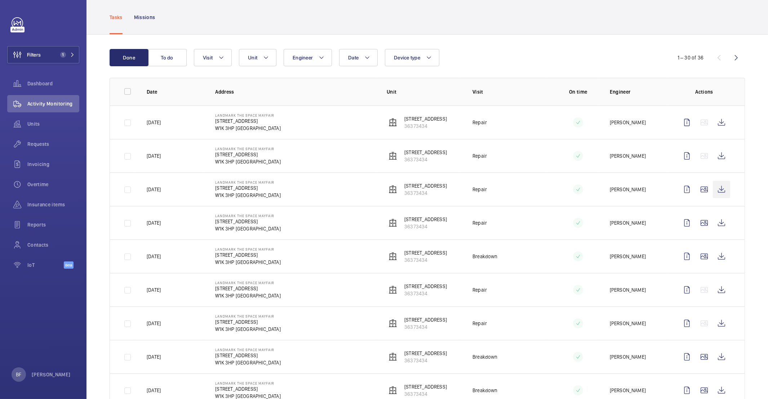
click at [573, 184] on wm-front-icon-button at bounding box center [721, 189] width 17 height 17
click at [573, 223] on wm-front-icon-button at bounding box center [721, 222] width 17 height 17
click at [73, 58] on button "Filters 1" at bounding box center [43, 54] width 72 height 17
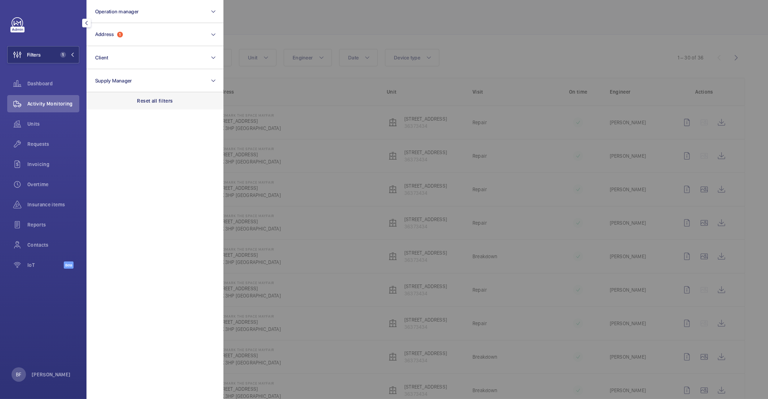
click at [149, 96] on div "Reset all filters" at bounding box center [154, 100] width 137 height 17
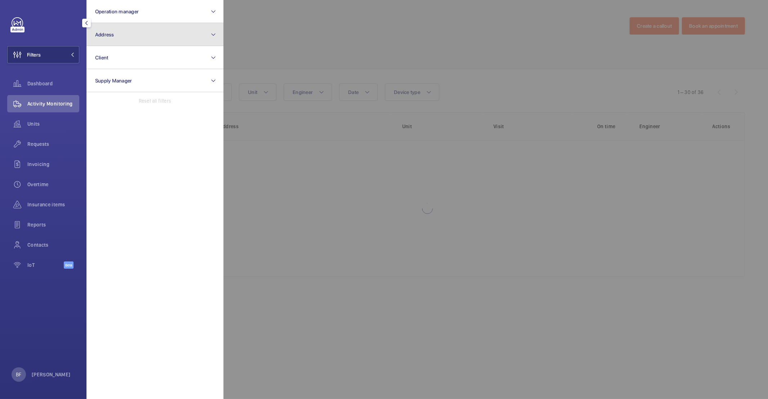
click at [140, 39] on button "Address" at bounding box center [154, 34] width 137 height 23
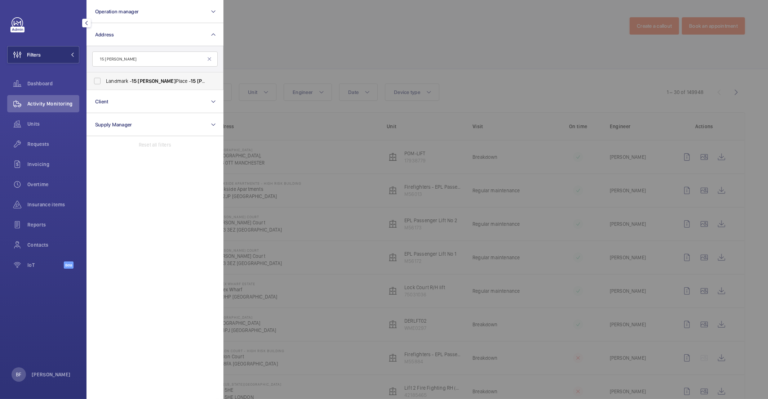
type input "15 alfred"
click at [159, 84] on span "Landmark - 15 Alfred Place - 15 Alfred Place, LONDON WC1E 7EB" at bounding box center [155, 80] width 99 height 7
click at [104, 84] on input "Landmark - 15 Alfred Place - 15 Alfred Place, LONDON WC1E 7EB" at bounding box center [97, 81] width 14 height 14
checkbox input "true"
click at [320, 55] on div at bounding box center [607, 199] width 768 height 399
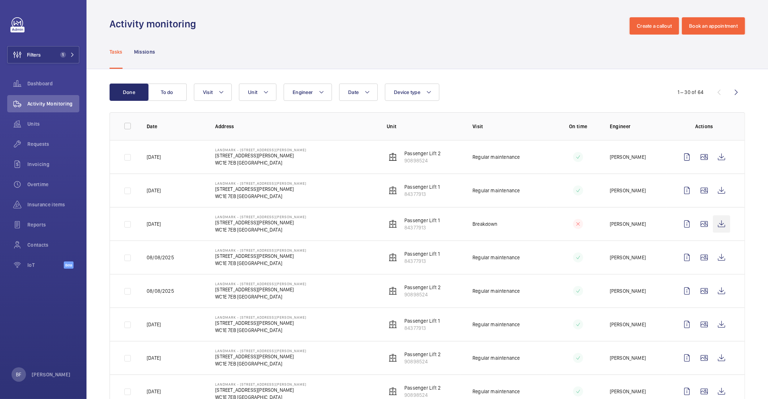
click at [573, 223] on wm-front-icon-button at bounding box center [721, 223] width 17 height 17
click at [72, 60] on button "Filters 1" at bounding box center [43, 54] width 72 height 17
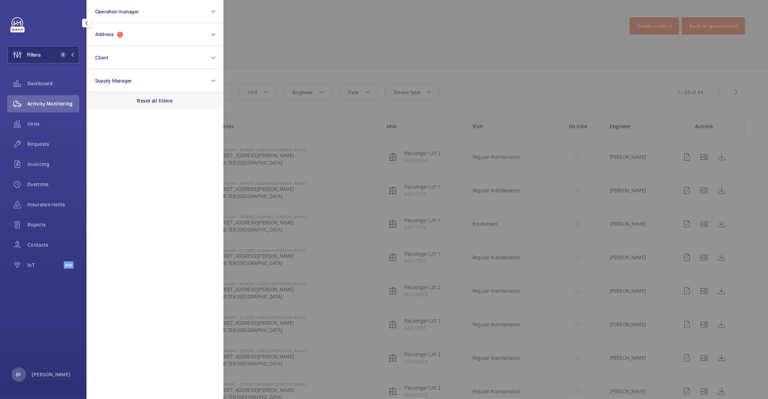
click at [154, 104] on p "Reset all filters" at bounding box center [155, 100] width 36 height 7
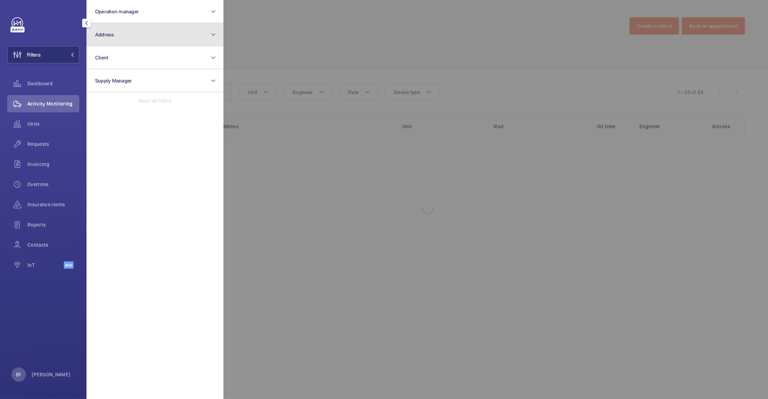
click at [133, 34] on button "Address" at bounding box center [154, 34] width 137 height 23
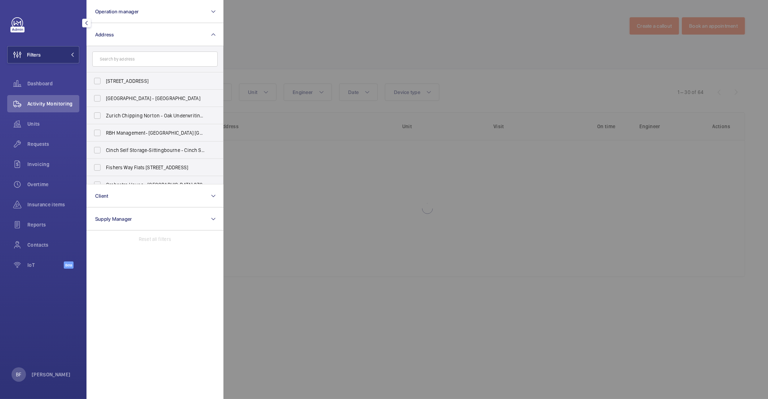
click at [122, 64] on input "text" at bounding box center [154, 59] width 125 height 15
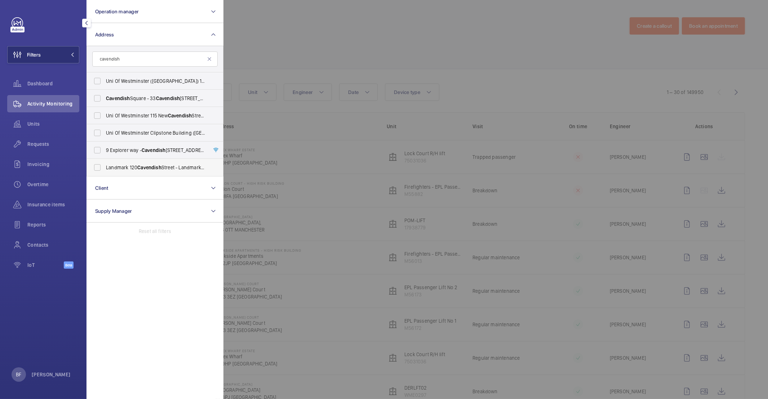
type input "cavendish"
click at [137, 169] on span "Landmark 120 Cavendish Street - Landmark Office Space - New Cavendish Street, L…" at bounding box center [155, 167] width 99 height 7
click at [104, 169] on input "Landmark 120 Cavendish Street - Landmark Office Space - New Cavendish Street, L…" at bounding box center [97, 167] width 14 height 14
checkbox input "true"
click at [372, 38] on div at bounding box center [607, 199] width 768 height 399
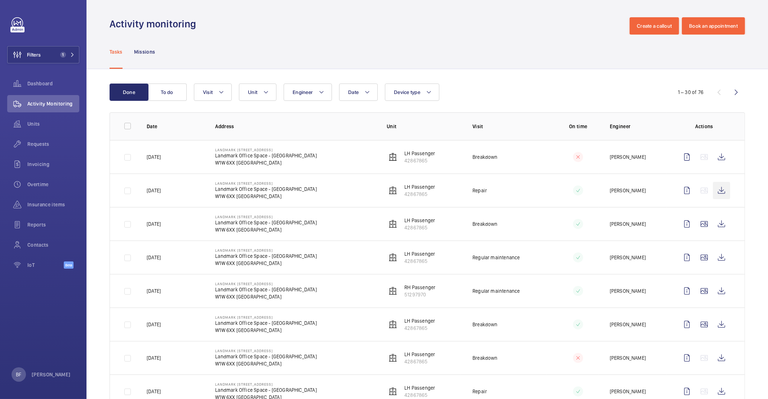
click at [573, 192] on wm-front-icon-button at bounding box center [721, 190] width 17 height 17
click at [573, 157] on wm-front-icon-button at bounding box center [721, 156] width 17 height 17
click at [64, 57] on span "1" at bounding box center [63, 55] width 6 height 6
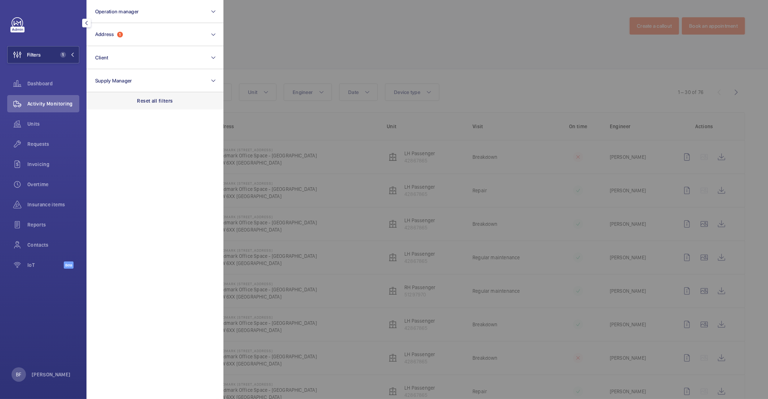
click at [183, 95] on div "Reset all filters" at bounding box center [154, 100] width 137 height 17
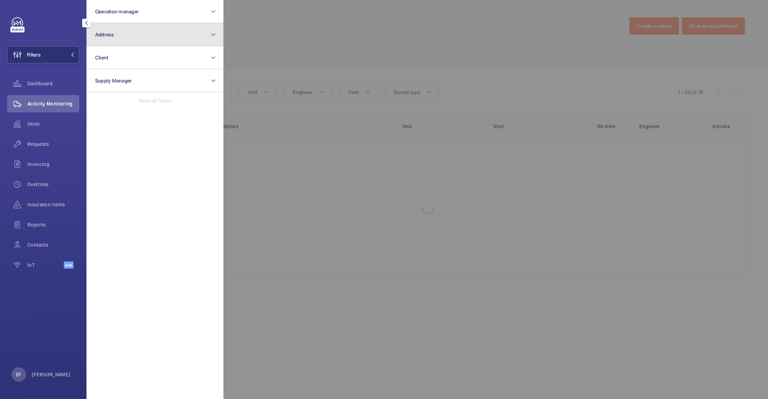
click at [126, 25] on button "Address" at bounding box center [154, 34] width 137 height 23
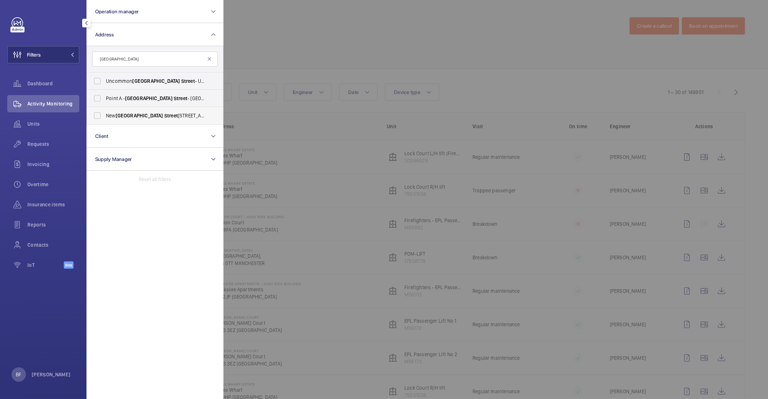
type input "liverpool street"
click at [177, 119] on span "New Liverpool Street 14 Chapter House - EC2M 4TR, LONDON EC2M 4TR" at bounding box center [155, 115] width 99 height 7
click at [104, 119] on input "New Liverpool Street 14 Chapter House - EC2M 4TR, LONDON EC2M 4TR" at bounding box center [97, 115] width 14 height 14
checkbox input "true"
click at [177, 87] on label "Uncommon Liverpool Street - Uncommon Liverpool Street , LONDON EC2M 7PP" at bounding box center [149, 80] width 125 height 17
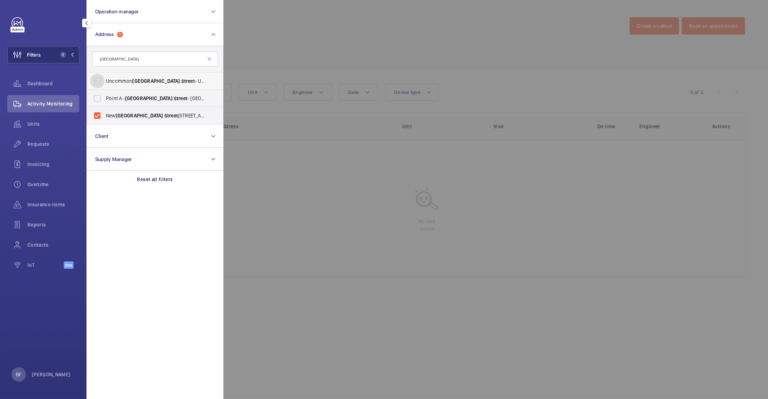
click at [104, 87] on input "Uncommon Liverpool Street - Uncommon Liverpool Street , LONDON EC2M 7PP" at bounding box center [97, 81] width 14 height 14
checkbox input "true"
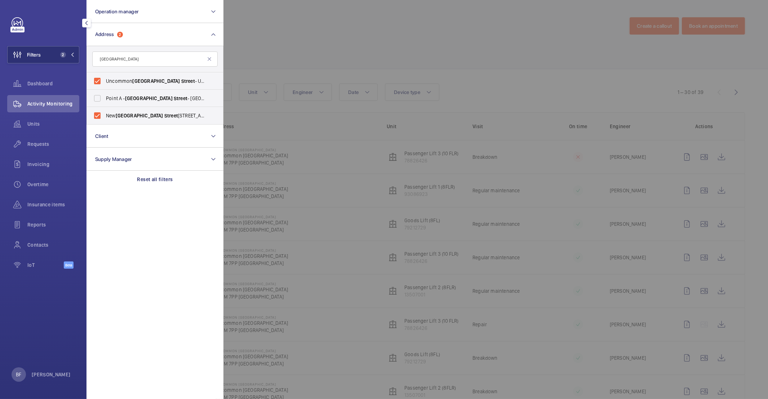
click at [328, 49] on div at bounding box center [607, 199] width 768 height 399
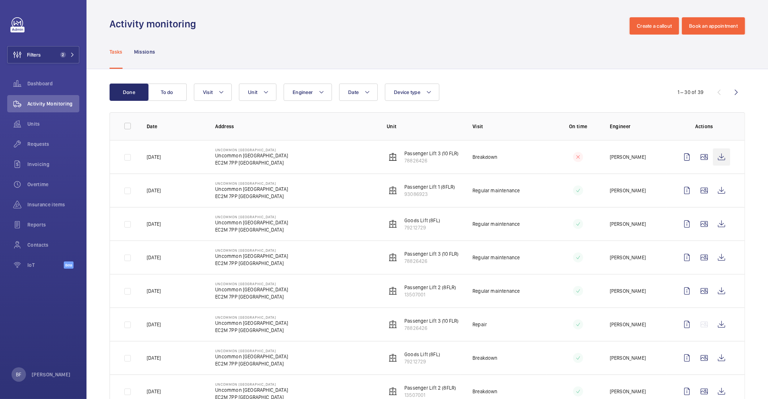
click at [573, 157] on wm-front-icon-button at bounding box center [721, 156] width 17 height 17
click at [72, 58] on button "Filters 2" at bounding box center [43, 54] width 72 height 17
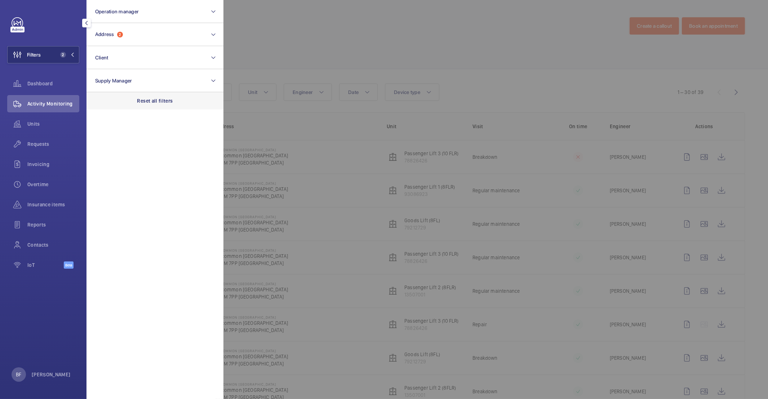
click at [145, 106] on div "Reset all filters" at bounding box center [154, 100] width 137 height 17
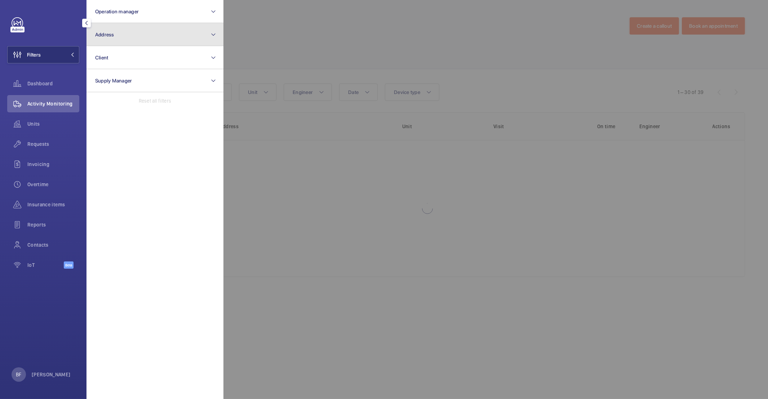
click at [131, 42] on button "Address" at bounding box center [154, 34] width 137 height 23
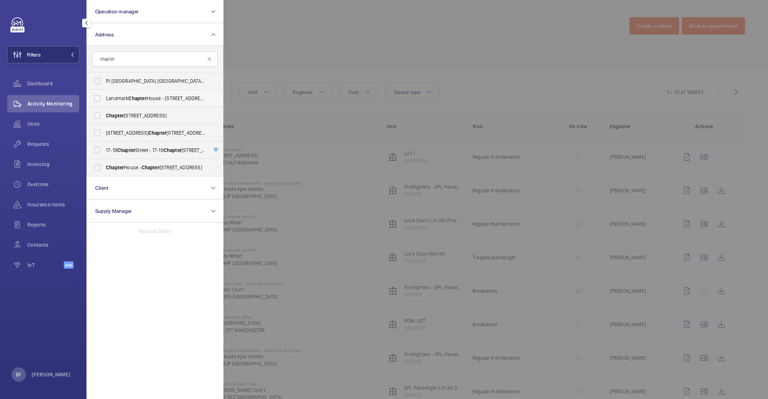
type input "chapter"
click at [126, 95] on span "Landmark Chapter House - 14 New St, LONDON EC2M 4TR" at bounding box center [155, 98] width 99 height 7
click at [104, 95] on input "Landmark Chapter House - 14 New St, LONDON EC2M 4TR" at bounding box center [97, 98] width 14 height 14
checkbox input "true"
click at [284, 43] on div at bounding box center [607, 199] width 768 height 399
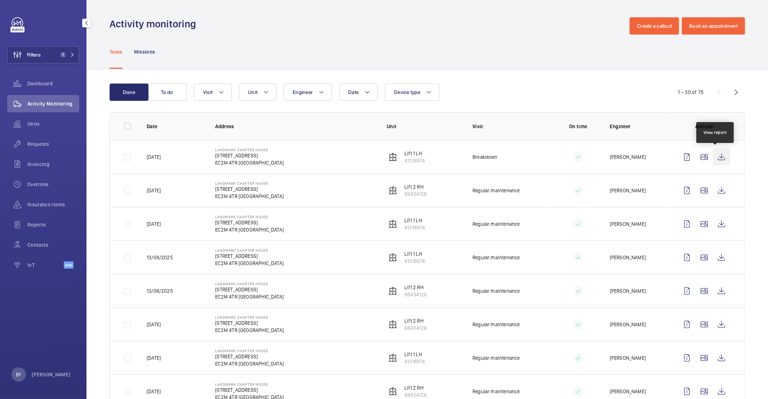
click at [573, 158] on wm-front-icon-button at bounding box center [721, 156] width 17 height 17
click at [69, 55] on span "1" at bounding box center [65, 55] width 17 height 6
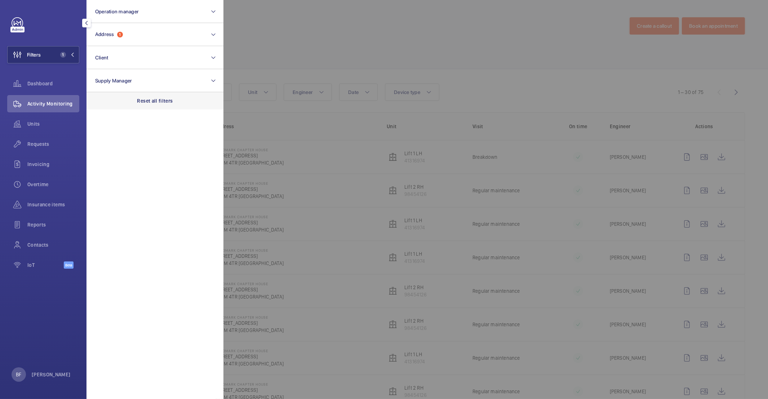
click at [183, 100] on div "Reset all filters" at bounding box center [154, 100] width 137 height 17
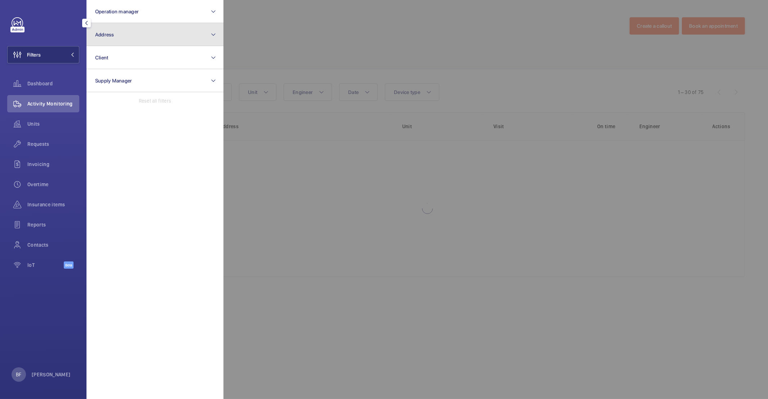
click at [120, 36] on button "Address" at bounding box center [154, 34] width 137 height 23
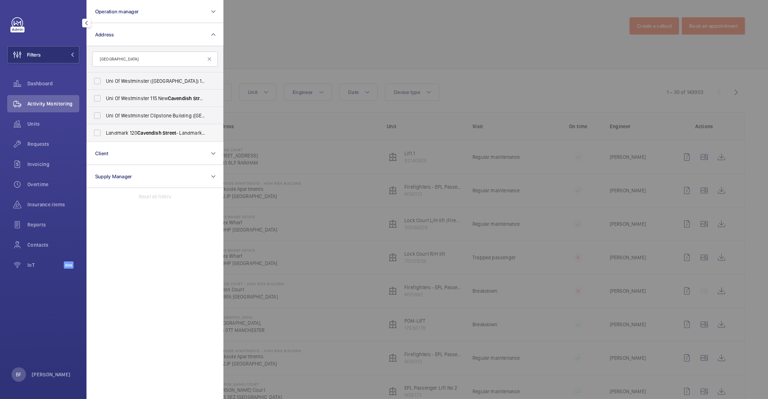
type input "cavendish street"
click at [115, 136] on span "Landmark 120 Cavendish Street - Landmark Office Space - New Cavendish Street , …" at bounding box center [155, 132] width 99 height 7
click at [104, 136] on input "Landmark 120 Cavendish Street - Landmark Office Space - New Cavendish Street , …" at bounding box center [97, 133] width 14 height 14
checkbox input "true"
click at [409, 63] on div at bounding box center [607, 199] width 768 height 399
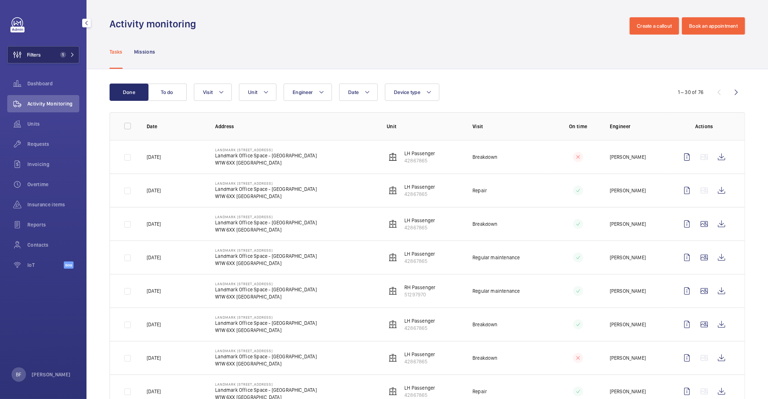
click at [36, 60] on span "Filters" at bounding box center [24, 54] width 33 height 17
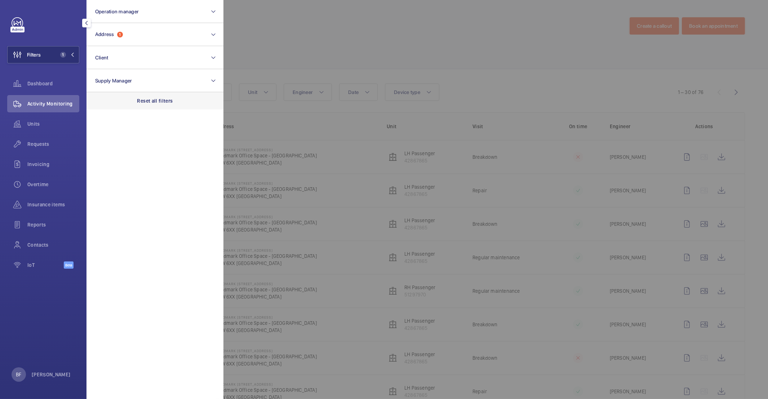
click at [162, 101] on p "Reset all filters" at bounding box center [155, 100] width 36 height 7
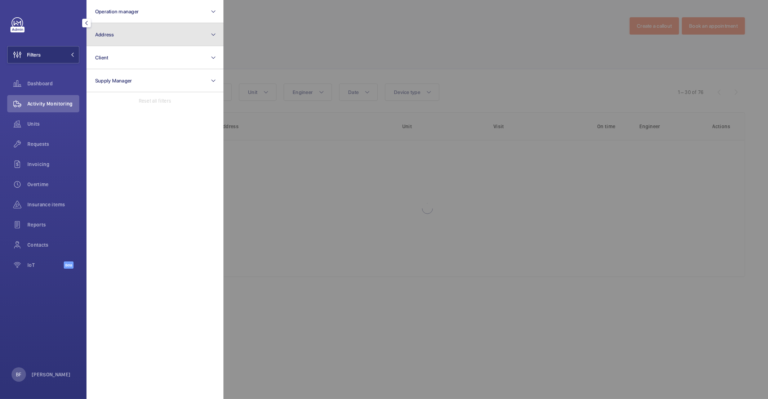
click at [122, 29] on button "Address" at bounding box center [154, 34] width 137 height 23
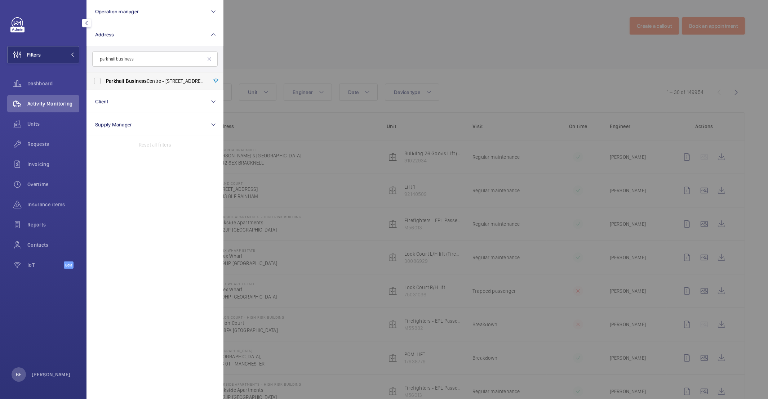
type input "parkhall business"
click at [177, 82] on span "Parkhall Business Centre - 40 Martell Road, Dulwich, LONDON SE21 8EN" at bounding box center [155, 80] width 99 height 7
click at [104, 82] on input "Parkhall Business Centre - 40 Martell Road, Dulwich, LONDON SE21 8EN" at bounding box center [97, 81] width 14 height 14
checkbox input "true"
click at [305, 33] on div at bounding box center [607, 199] width 768 height 399
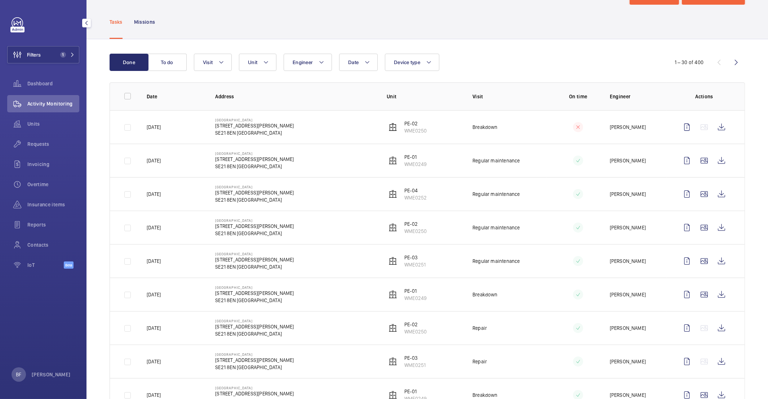
scroll to position [30, 0]
click at [185, 67] on button "To do" at bounding box center [167, 61] width 39 height 17
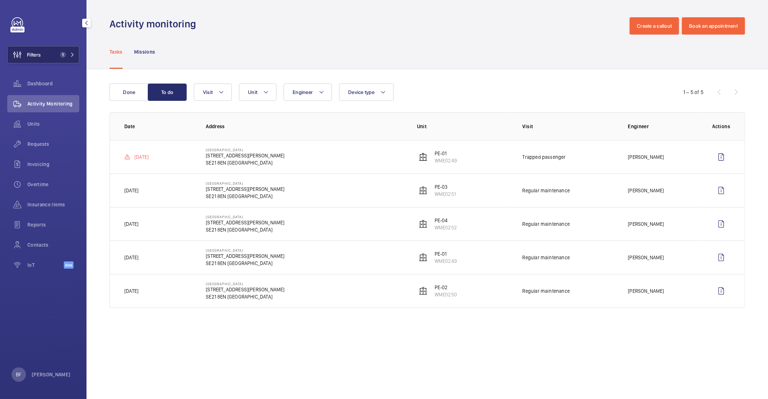
click at [41, 59] on span "Filters" at bounding box center [24, 54] width 33 height 17
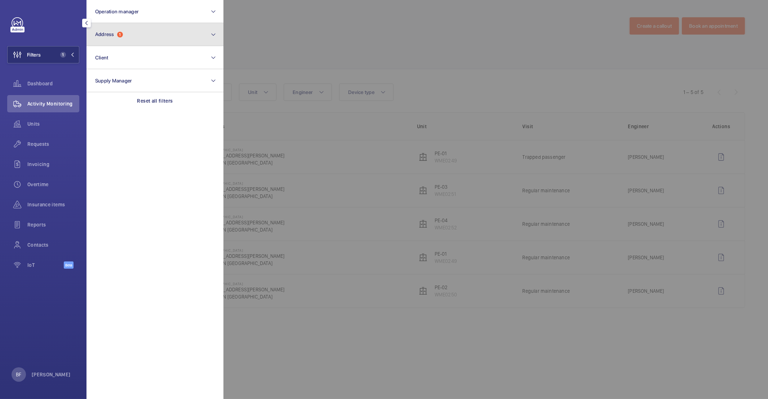
click at [141, 35] on button "Address 1" at bounding box center [154, 34] width 137 height 23
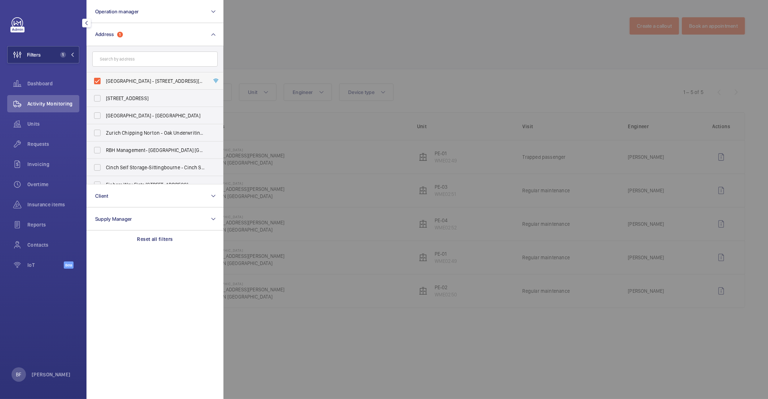
click at [99, 83] on label "Parkhall Business Centre - 40 Martell Road, Dulwich, LONDON SE21 8EN" at bounding box center [149, 80] width 125 height 17
click at [99, 83] on input "Parkhall Business Centre - 40 Martell Road, Dulwich, LONDON SE21 8EN" at bounding box center [97, 81] width 14 height 14
checkbox input "false"
click at [121, 291] on section "Operation manager Address Parkhall Business Centre - 40 Martell Road, Dulwich, …" at bounding box center [154, 199] width 137 height 399
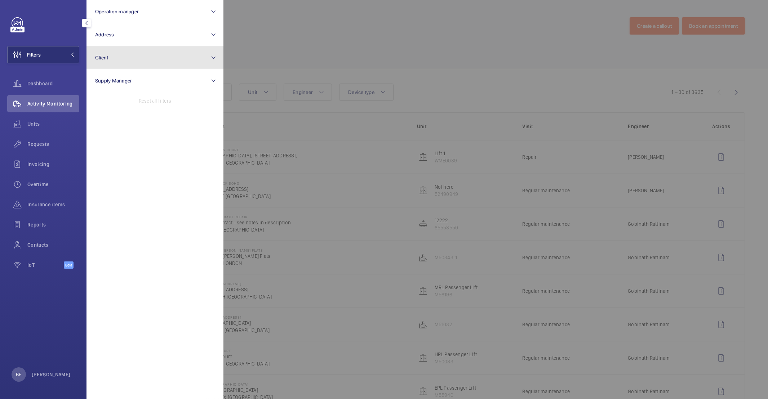
click at [123, 66] on button "Client" at bounding box center [154, 57] width 137 height 23
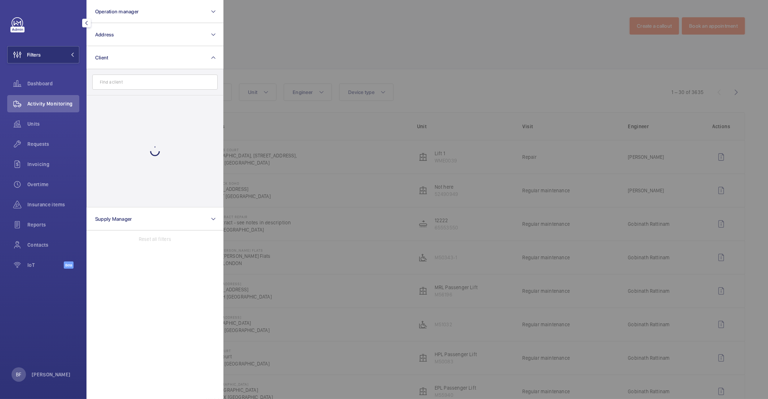
click at [129, 86] on input "text" at bounding box center [154, 82] width 125 height 15
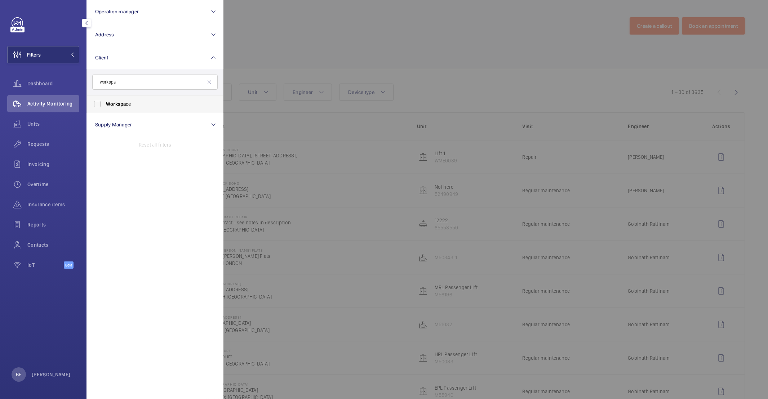
type input "workspa"
click at [120, 112] on label "Workspa ce" at bounding box center [149, 103] width 125 height 17
click at [104, 111] on input "Workspa ce" at bounding box center [97, 104] width 14 height 14
checkbox input "true"
click at [306, 44] on div at bounding box center [607, 199] width 768 height 399
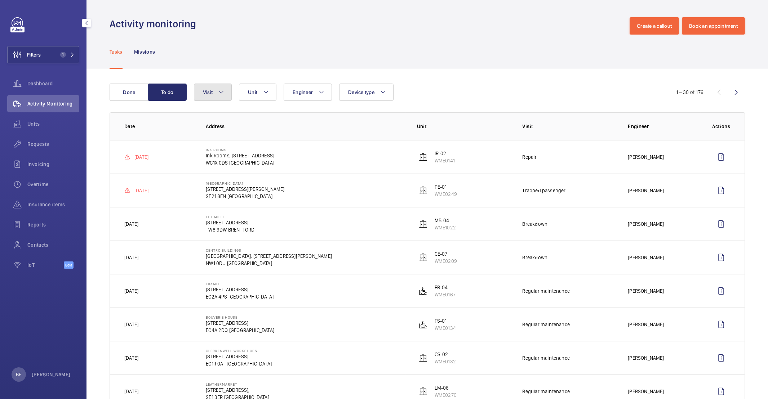
click at [214, 87] on button "Visit" at bounding box center [213, 92] width 38 height 17
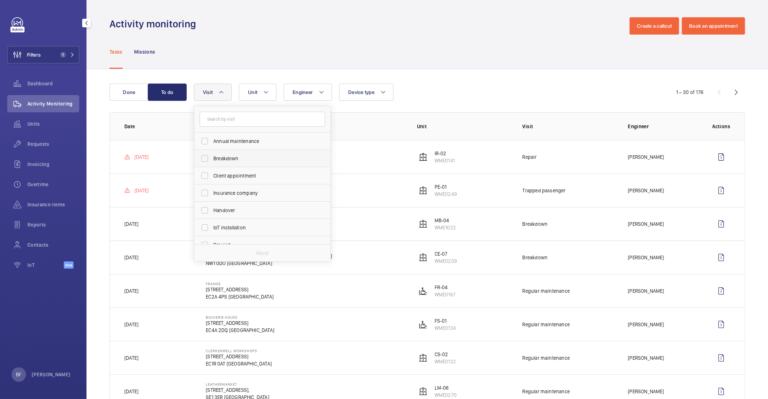
click at [217, 162] on span "Breakdown" at bounding box center [262, 158] width 99 height 7
click at [212, 162] on input "Breakdown" at bounding box center [204, 158] width 14 height 14
checkbox input "true"
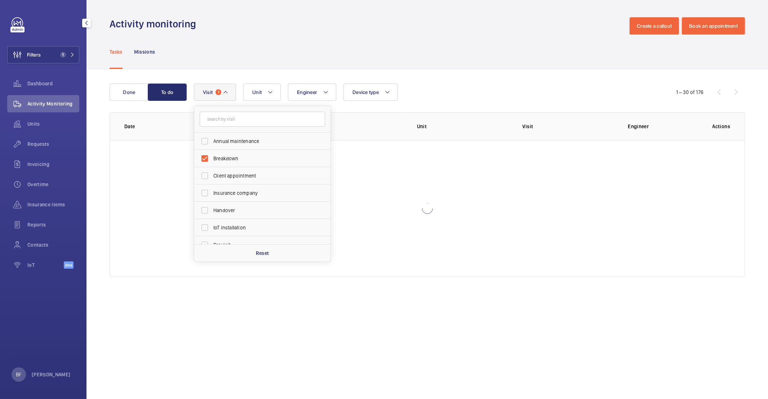
click at [262, 1] on wm-front-admin-header "Activity monitoring Create a callout Book an appointment" at bounding box center [426, 17] width 681 height 35
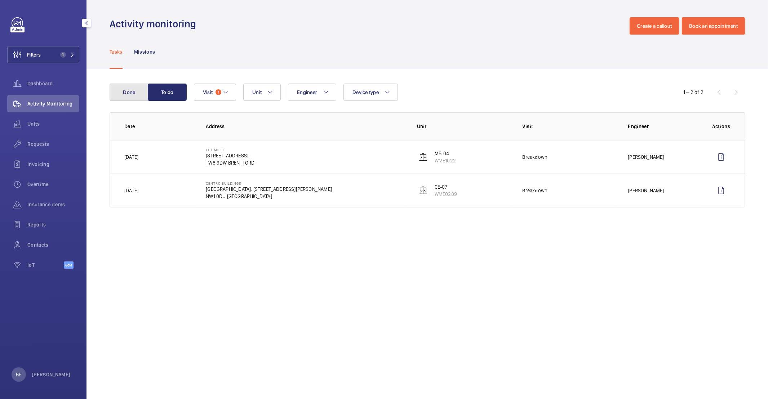
click at [132, 85] on button "Done" at bounding box center [129, 92] width 39 height 17
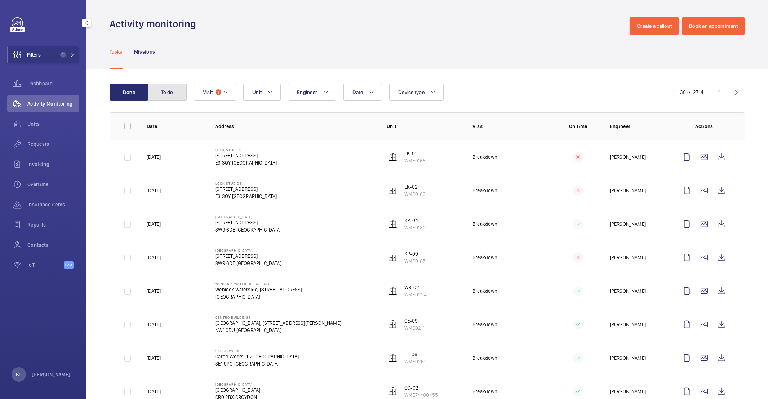
click at [168, 95] on button "To do" at bounding box center [167, 92] width 39 height 17
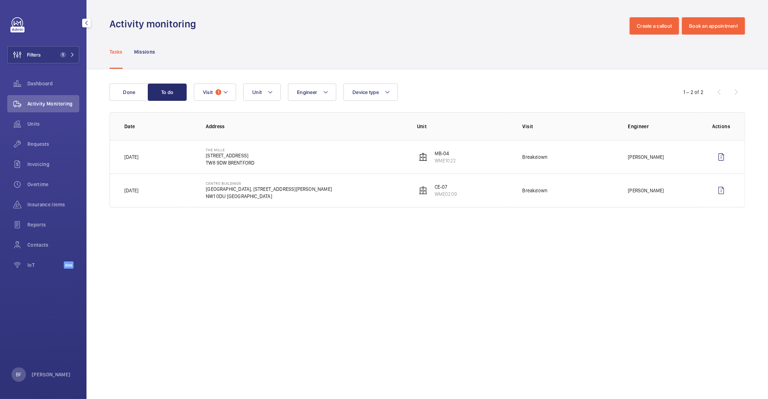
click at [218, 105] on wm-front-table "Done To do Engineer Unit Device type Visit 1 1 – 2 of 2 Date Address Unit Visit…" at bounding box center [427, 146] width 635 height 124
click at [218, 97] on button "Visit 1" at bounding box center [215, 92] width 42 height 17
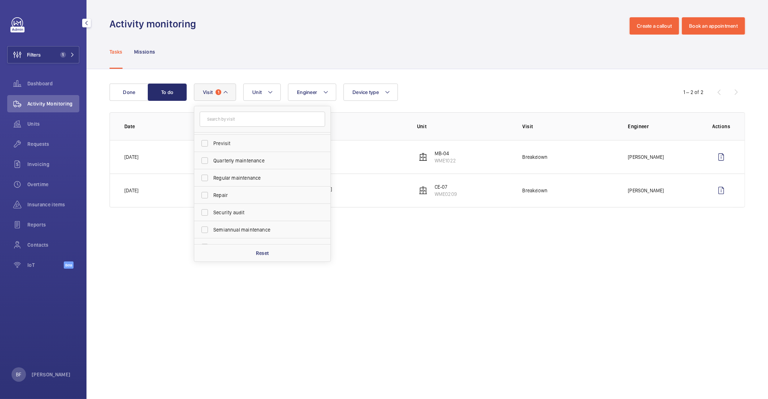
scroll to position [102, 0]
click at [226, 196] on span "Repair" at bounding box center [262, 194] width 99 height 7
click at [212, 196] on input "Repair" at bounding box center [204, 195] width 14 height 14
checkbox input "true"
click at [272, 53] on div "Tasks Missions" at bounding box center [427, 52] width 635 height 34
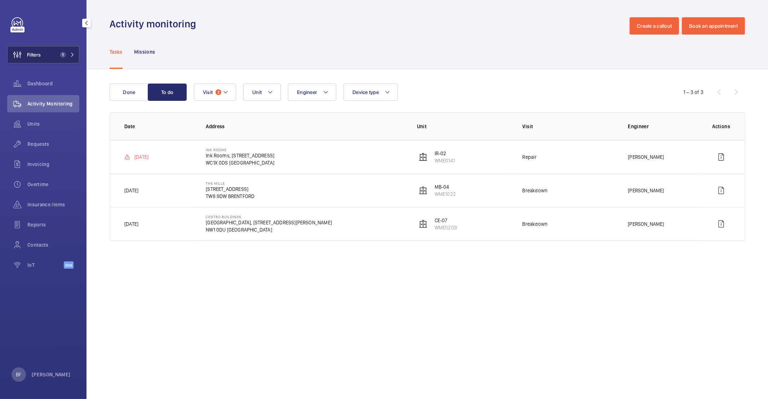
click at [64, 49] on button "Filters 1" at bounding box center [43, 54] width 72 height 17
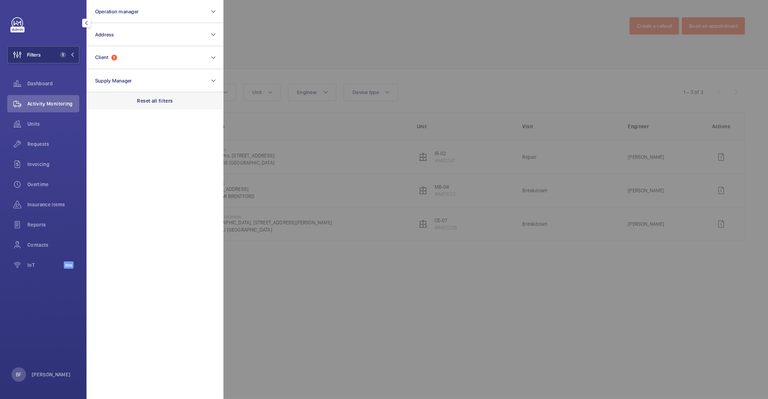
click at [170, 107] on div "Reset all filters" at bounding box center [154, 100] width 137 height 17
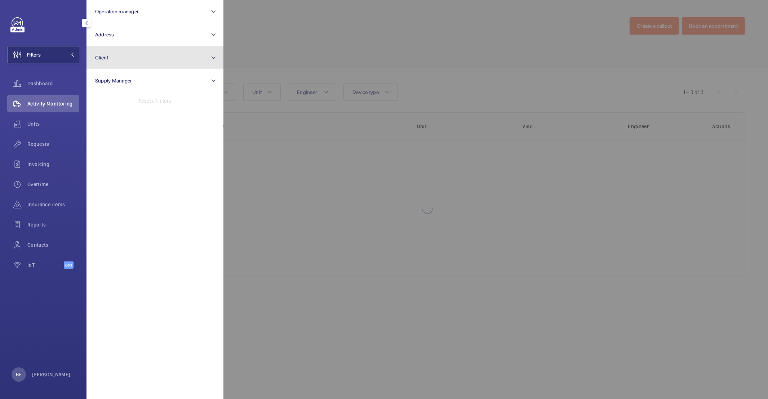
click at [136, 51] on button "Client" at bounding box center [154, 57] width 137 height 23
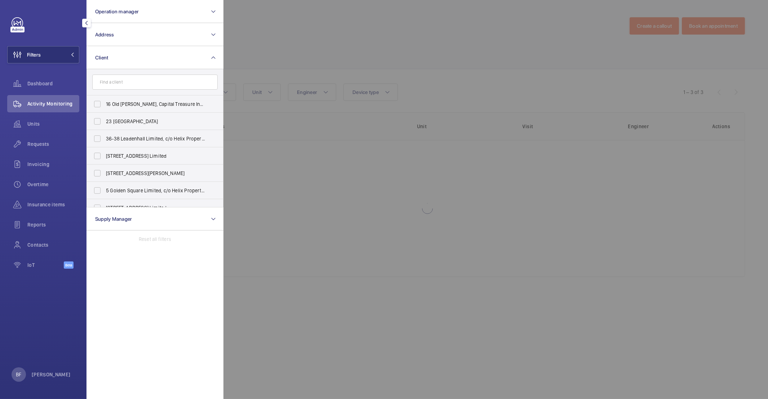
click at [127, 83] on input "text" at bounding box center [154, 82] width 125 height 15
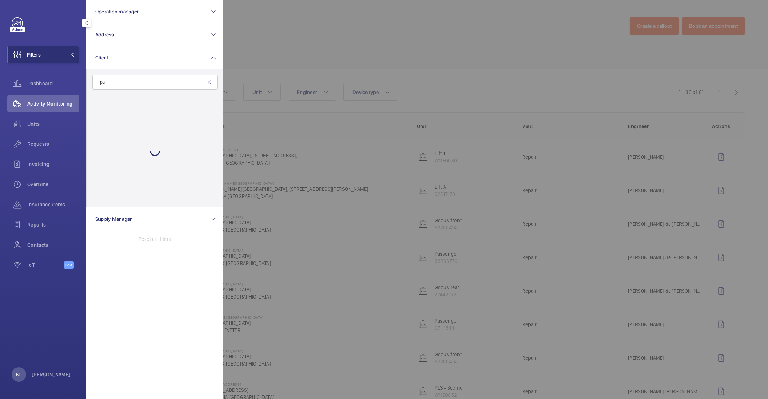
type input "p"
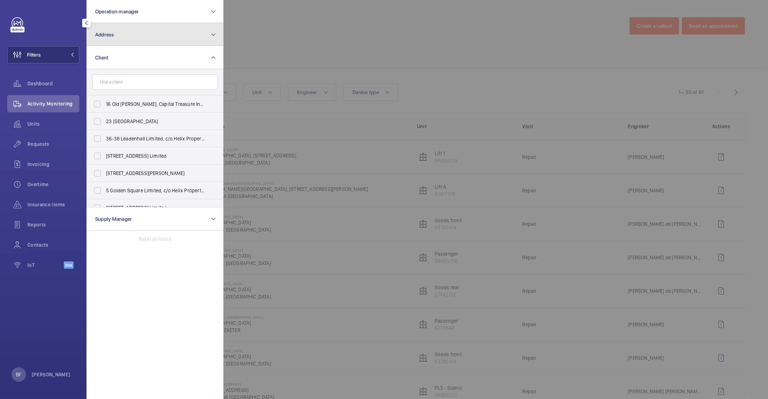
click at [146, 39] on button "Address" at bounding box center [154, 34] width 137 height 23
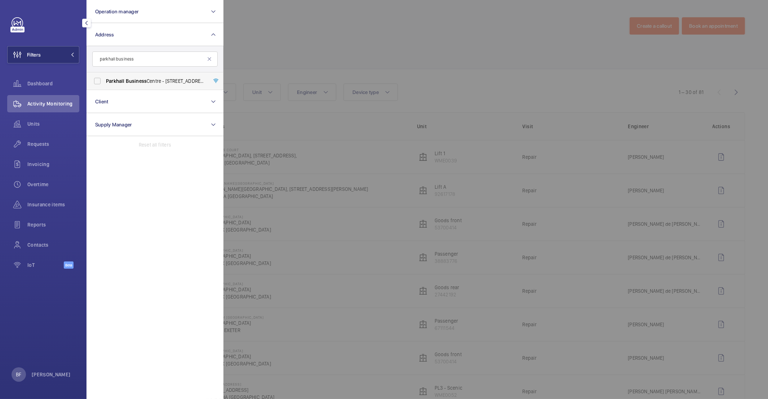
type input "parkhall business"
click at [141, 85] on label "Parkhall Business Centre - 40 Martell Road, Dulwich, LONDON SE21 8EN" at bounding box center [149, 80] width 125 height 17
click at [104, 85] on input "Parkhall Business Centre - 40 Martell Road, Dulwich, LONDON SE21 8EN" at bounding box center [97, 81] width 14 height 14
checkbox input "true"
click at [327, 43] on div at bounding box center [607, 199] width 768 height 399
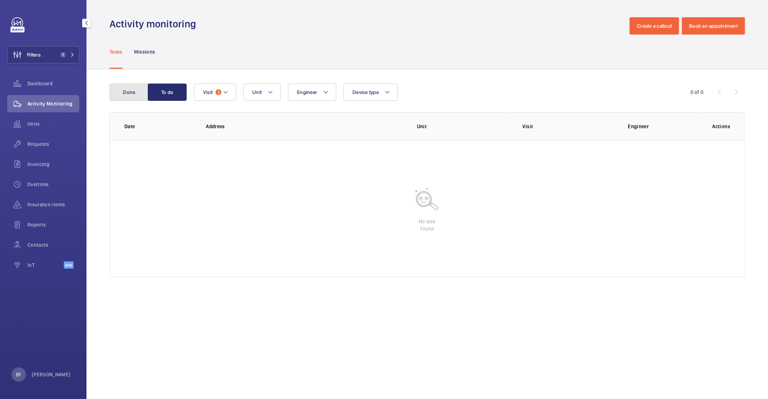
click at [139, 90] on button "Done" at bounding box center [129, 92] width 39 height 17
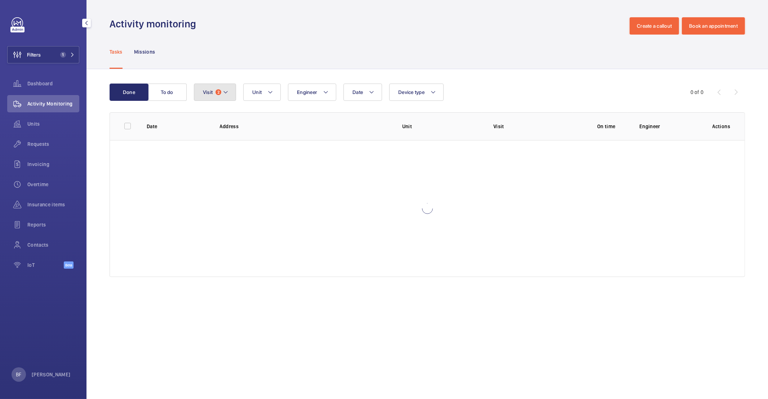
click at [234, 95] on button "Visit 2" at bounding box center [215, 92] width 42 height 17
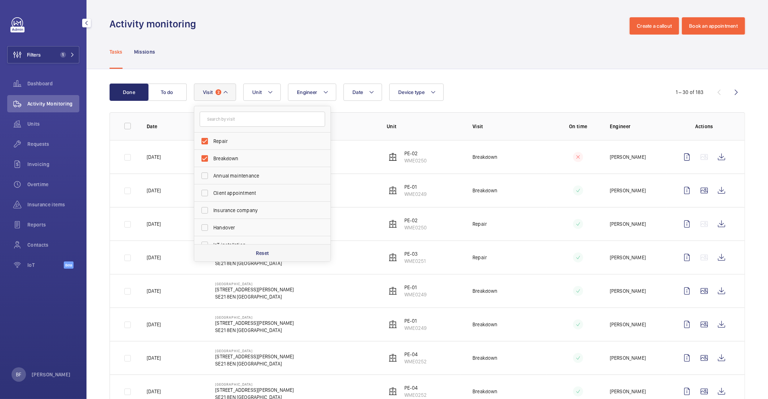
click at [221, 261] on div "Reset" at bounding box center [262, 252] width 136 height 17
checkbox input "false"
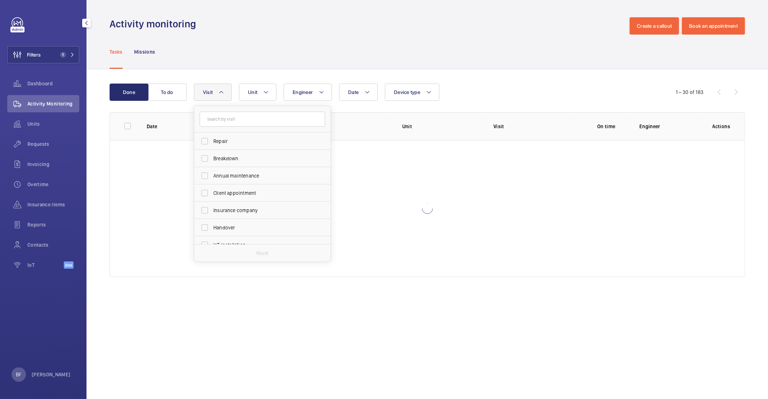
click at [342, 22] on div "Activity monitoring Create a callout Book an appointment" at bounding box center [427, 25] width 635 height 17
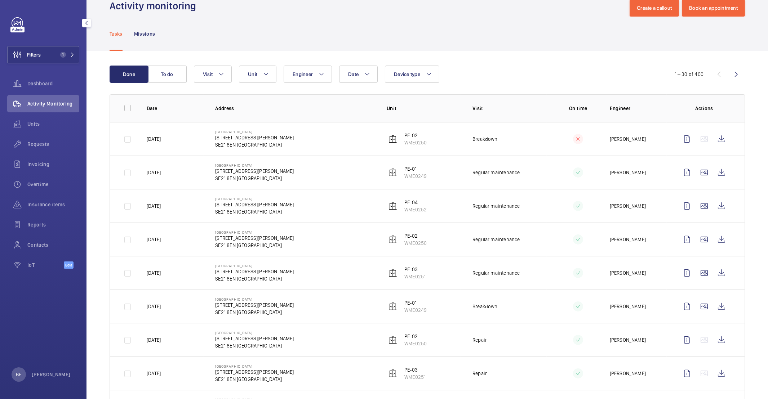
scroll to position [19, 0]
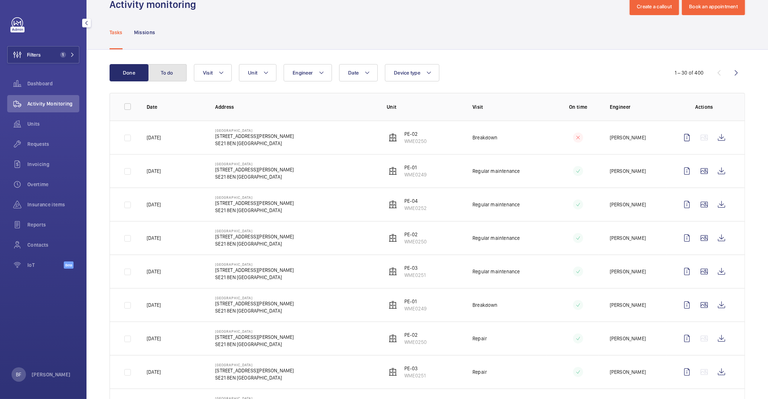
click at [169, 79] on button "To do" at bounding box center [167, 72] width 39 height 17
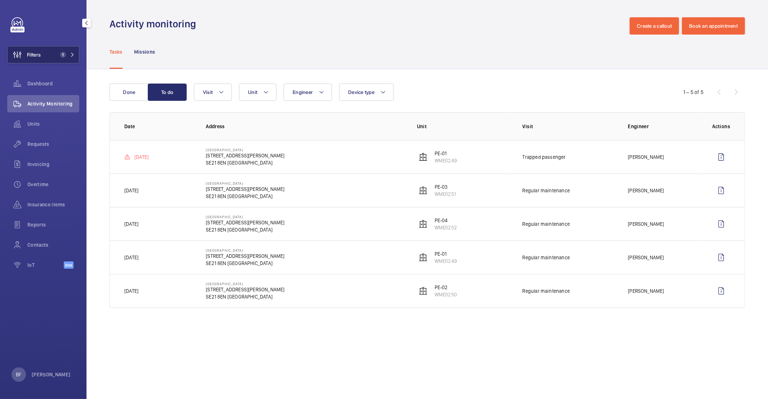
click at [68, 56] on span "1" at bounding box center [65, 55] width 17 height 6
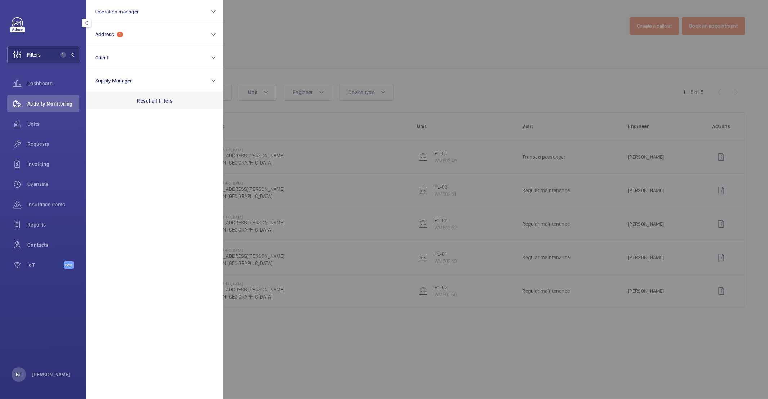
click at [157, 103] on p "Reset all filters" at bounding box center [155, 100] width 36 height 7
click at [151, 94] on div "Reset all filters" at bounding box center [154, 100] width 137 height 17
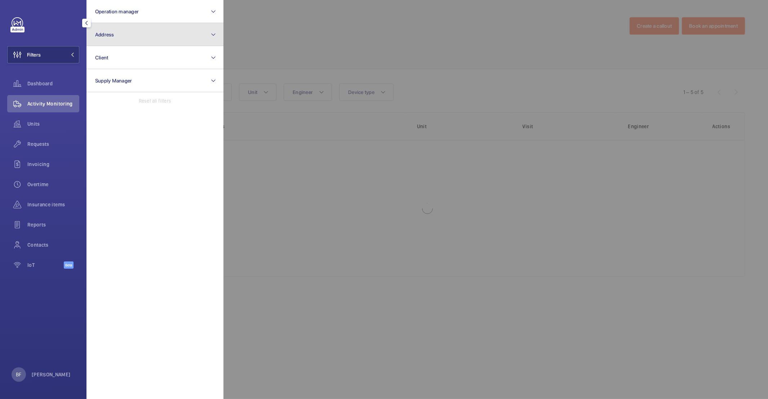
click at [106, 32] on span "Address" at bounding box center [104, 35] width 19 height 6
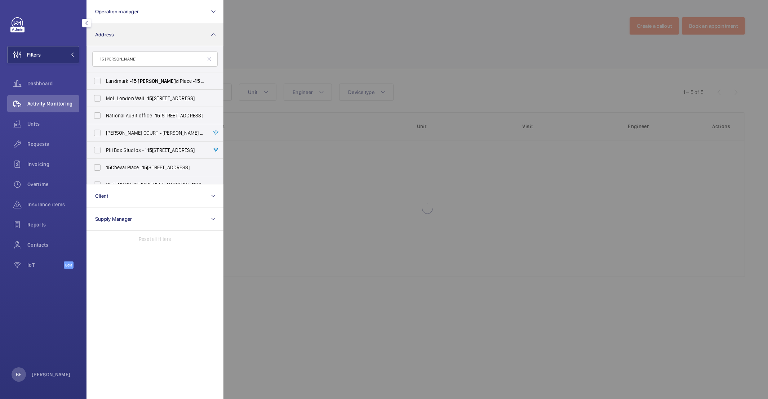
type input "15 alfred"
click at [104, 36] on span "Address" at bounding box center [104, 35] width 19 height 6
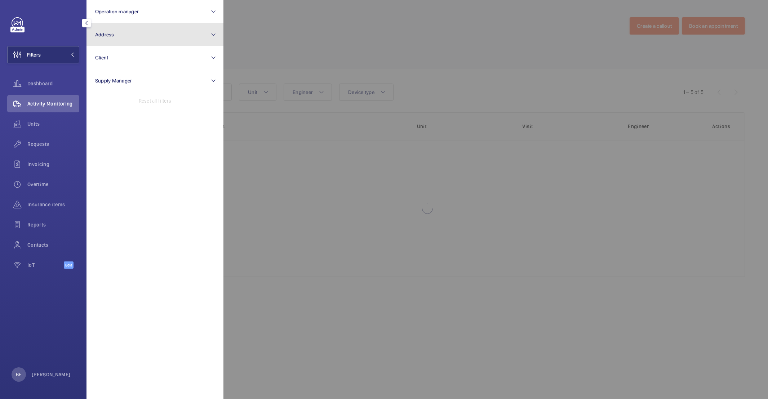
click at [104, 36] on span "Address" at bounding box center [104, 35] width 19 height 6
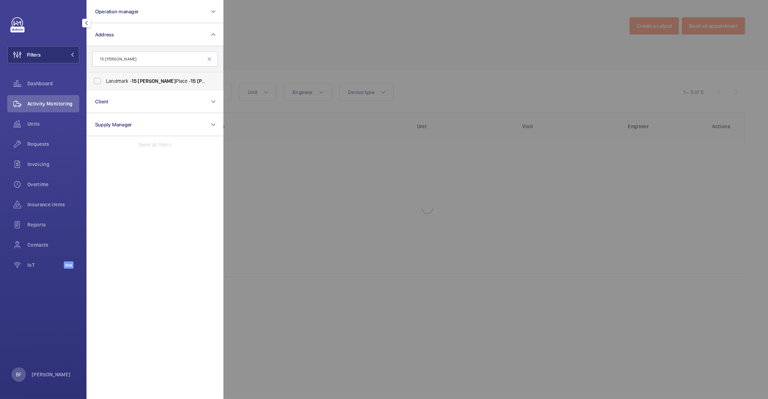
type input "15 alfred"
click at [151, 85] on label "Landmark - 15 Alfred Place - 15 Alfred Place, LONDON WC1E 7EB" at bounding box center [149, 80] width 125 height 17
click at [104, 85] on input "Landmark - 15 Alfred Place - 15 Alfred Place, LONDON WC1E 7EB" at bounding box center [97, 81] width 14 height 14
checkbox input "true"
click at [310, 66] on div at bounding box center [607, 199] width 768 height 399
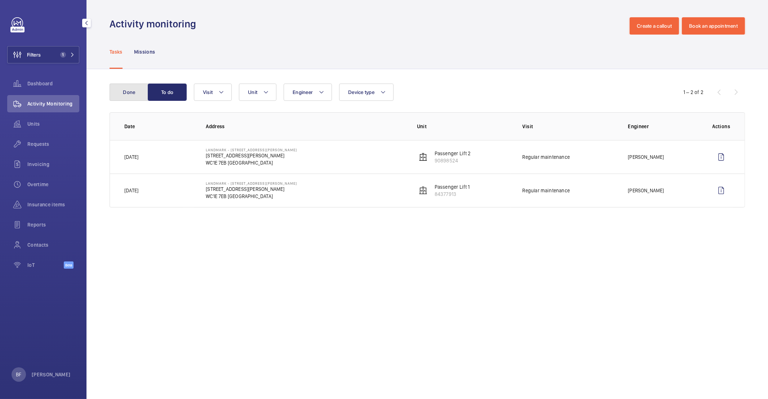
click at [134, 94] on button "Done" at bounding box center [129, 92] width 39 height 17
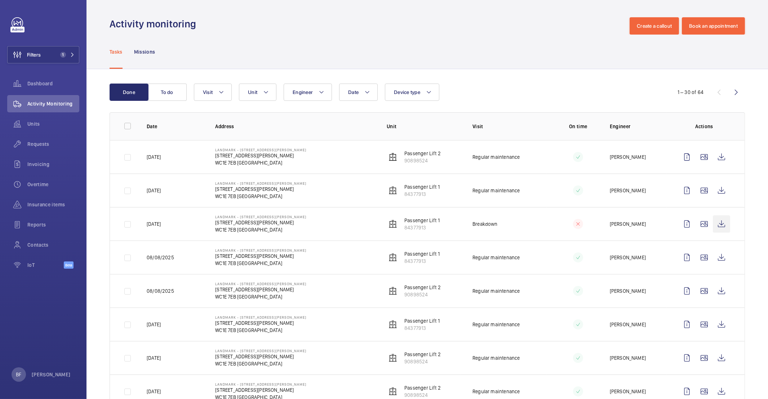
click at [573, 228] on wm-front-icon-button at bounding box center [721, 223] width 17 height 17
click at [55, 208] on span "Insurance items" at bounding box center [53, 204] width 52 height 7
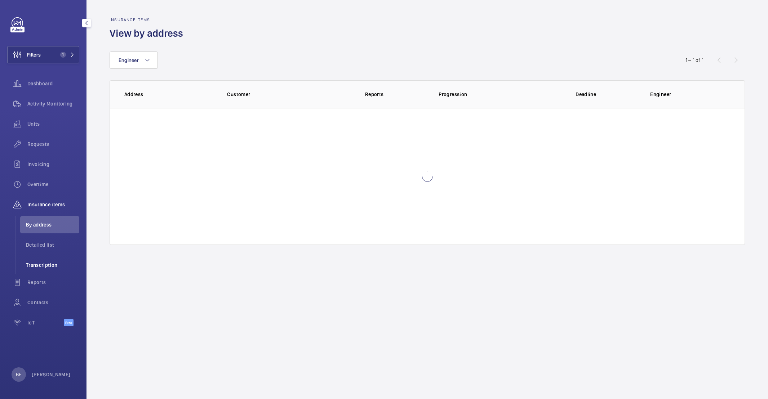
click at [46, 263] on span "Transcription" at bounding box center [52, 265] width 53 height 7
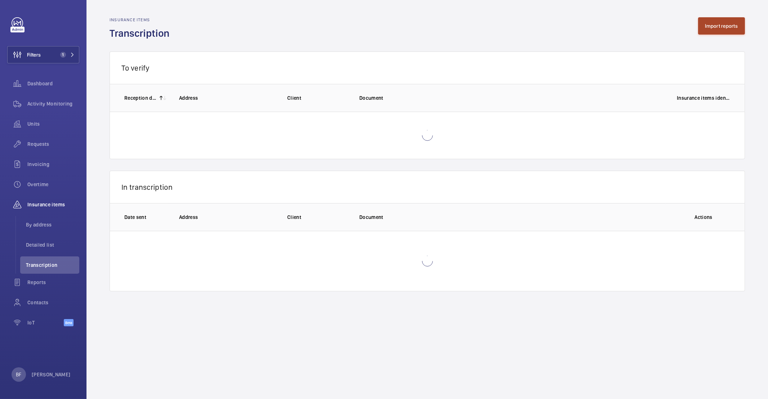
click at [573, 34] on button "Import reports" at bounding box center [721, 25] width 47 height 17
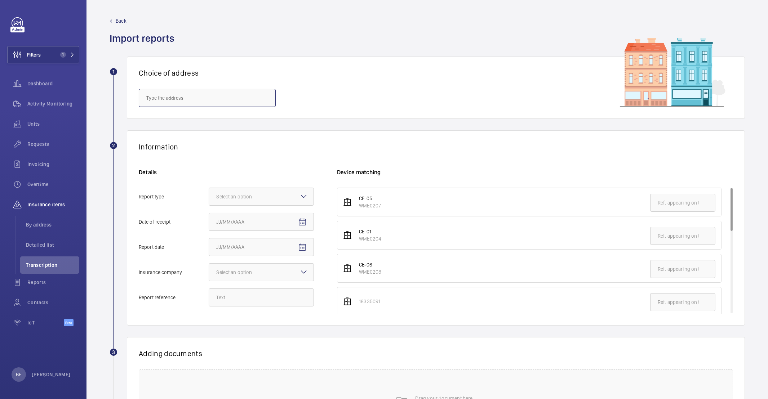
click at [165, 102] on input "text" at bounding box center [207, 98] width 137 height 18
click at [178, 99] on input "text" at bounding box center [207, 98] width 137 height 18
paste input "CB1 2GA"
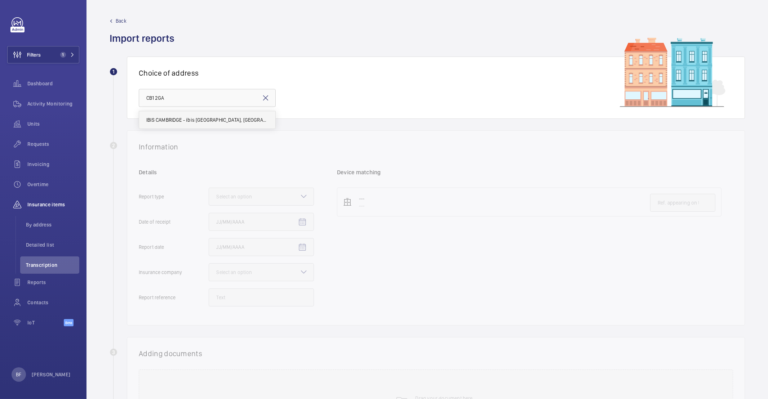
click at [157, 123] on span "IBIS CAMBRIDGE - ibis Cambridge Central Station, CAMBRIDGE CB1 2GA" at bounding box center [207, 119] width 122 height 7
type input "IBIS CAMBRIDGE - ibis Cambridge Central Station, CAMBRIDGE CB1 2GA"
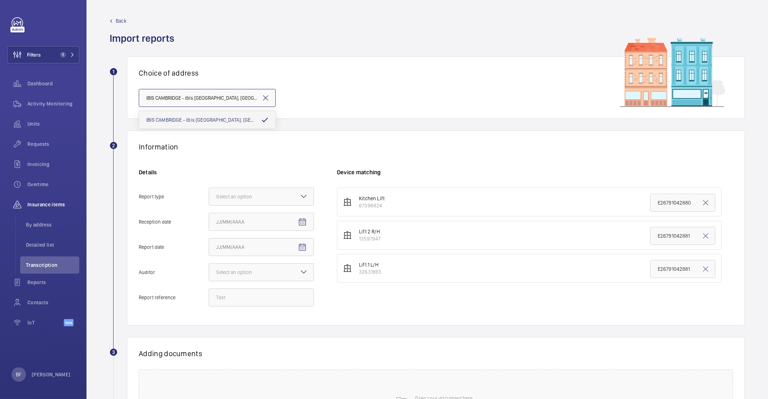
scroll to position [0, 38]
click at [157, 123] on wm-front-select-address-card "1 Choice of address IBIS CAMBRIDGE - ibis Cambridge Central Station, CAMBRIDGE …" at bounding box center [427, 94] width 635 height 74
click at [257, 198] on div "Select an option" at bounding box center [243, 196] width 54 height 7
click at [209, 198] on input "Report type Select an option" at bounding box center [209, 196] width 0 height 17
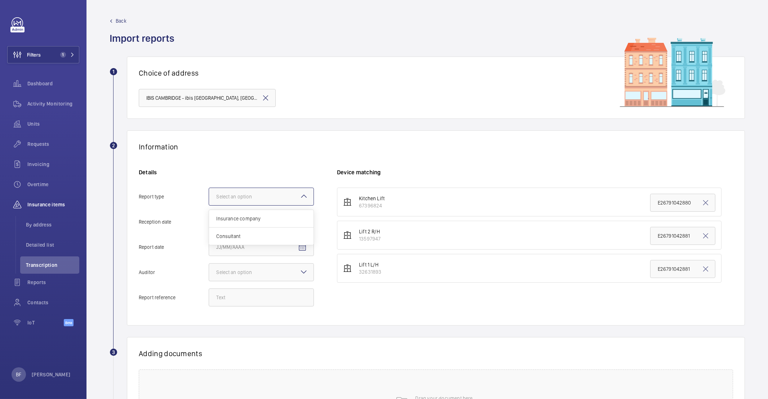
click at [276, 220] on span "Insurance company" at bounding box center [261, 218] width 90 height 7
click at [209, 205] on input "Report type Select an option Insurance company Consultant" at bounding box center [209, 196] width 0 height 17
click at [303, 224] on mat-icon "Open calendar" at bounding box center [302, 222] width 9 height 9
click at [250, 281] on span "2" at bounding box center [247, 281] width 13 height 13
type input "9/2/2025"
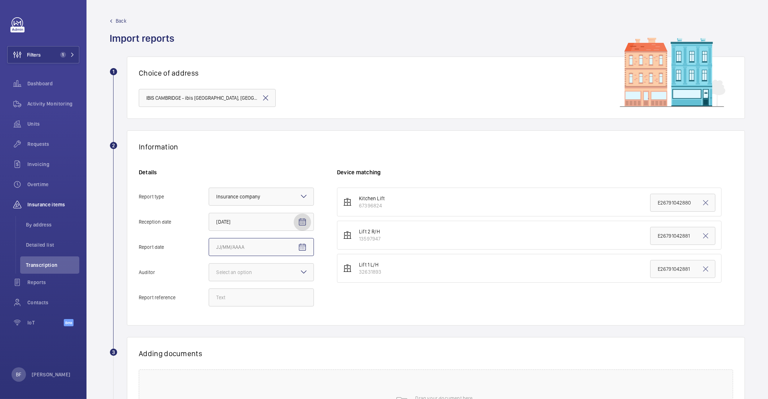
click at [279, 246] on input "Report date" at bounding box center [261, 247] width 105 height 18
click at [306, 249] on mat-icon "Open calendar" at bounding box center [302, 247] width 9 height 9
drag, startPoint x: 239, startPoint y: 214, endPoint x: 282, endPoint y: 219, distance: 44.0
click at [239, 214] on div at bounding box center [384, 199] width 768 height 399
click at [317, 224] on div "Details Report type Select an option × Insurance company × Reception date 9/2/2…" at bounding box center [238, 241] width 198 height 145
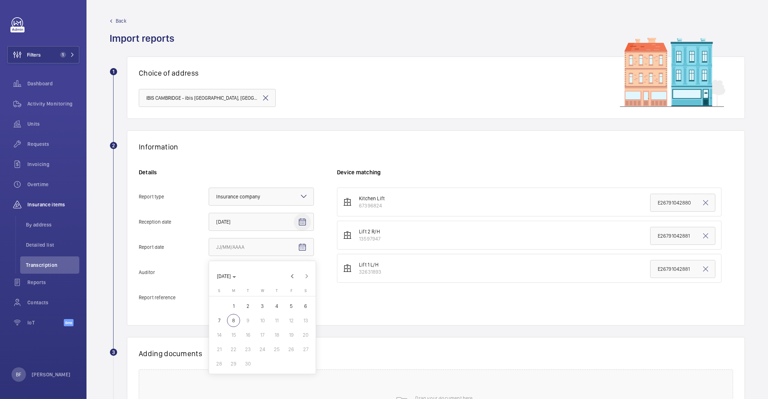
click at [302, 223] on mat-icon "Open calendar" at bounding box center [302, 222] width 9 height 9
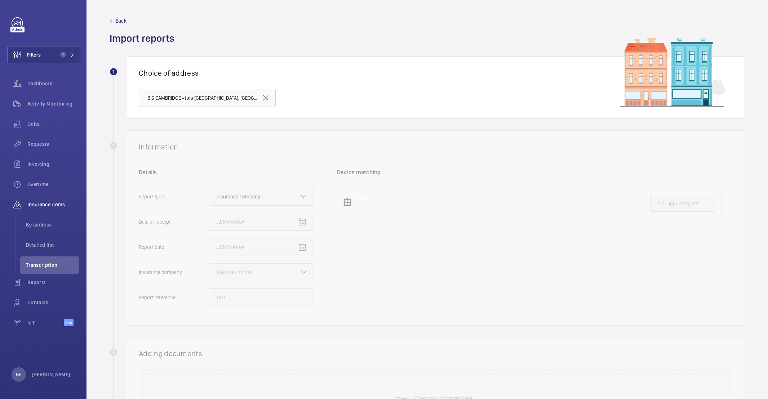
click at [279, 249] on div "2 Information Details Report type Select an option × Insurance company × Date o…" at bounding box center [427, 227] width 635 height 195
click at [179, 97] on input "text" at bounding box center [207, 98] width 137 height 18
click at [191, 120] on span "IBIS CAMBRIDGE - ibis [GEOGRAPHIC_DATA], [GEOGRAPHIC_DATA]" at bounding box center [207, 119] width 122 height 7
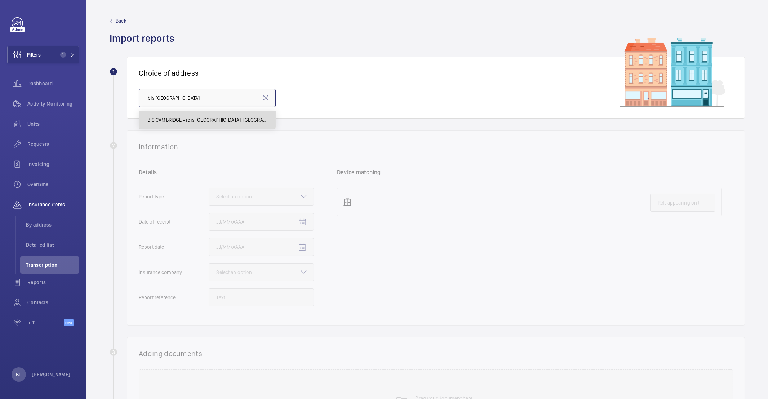
type input "IBIS CAMBRIDGE - ibis Cambridge Central Station, CAMBRIDGE CB1 2GA"
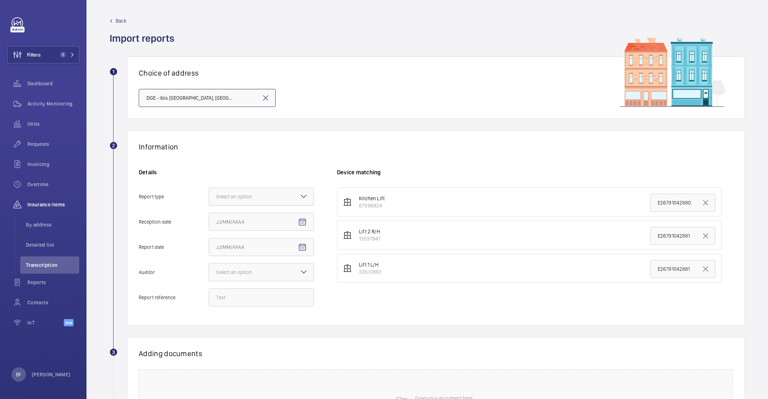
click at [219, 198] on div "Select an option" at bounding box center [243, 196] width 54 height 7
click at [209, 198] on input "Report type Select an option" at bounding box center [209, 196] width 0 height 17
click at [235, 222] on span "Insurance company" at bounding box center [261, 218] width 90 height 7
click at [209, 205] on input "Report type Select an option Insurance company Consultant" at bounding box center [209, 196] width 0 height 17
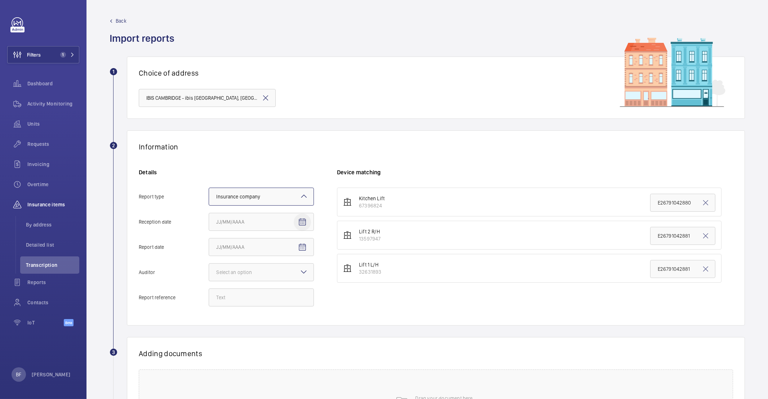
click at [299, 223] on mat-icon "Open calendar" at bounding box center [302, 222] width 9 height 9
click at [236, 294] on span "8" at bounding box center [233, 295] width 13 height 13
type input "9/8/2025"
click at [307, 245] on span "Open calendar" at bounding box center [302, 247] width 17 height 17
click at [246, 308] on span "2" at bounding box center [247, 306] width 13 height 13
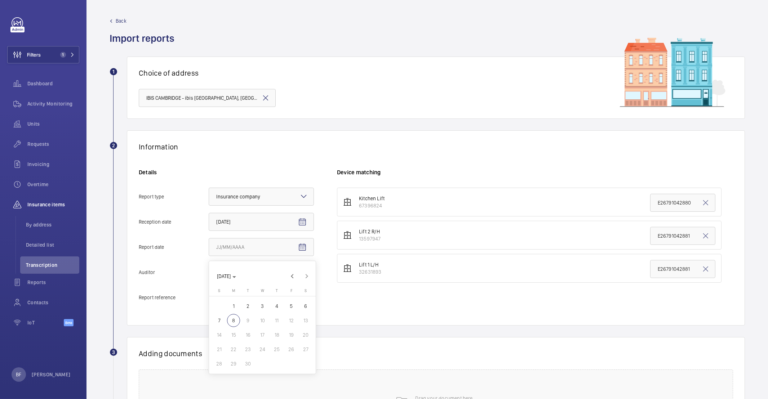
type input "9/2/2025"
click at [267, 282] on div "Details Report type Select an option × Insurance company × Reception date 9/8/2…" at bounding box center [238, 241] width 198 height 145
click at [267, 272] on div "Select an option" at bounding box center [243, 272] width 54 height 7
click at [209, 272] on input "Auditor Select an option Veritas Zurich British Engineering Allianz Other" at bounding box center [209, 272] width 0 height 17
click at [242, 342] on div "Allianz" at bounding box center [261, 348] width 104 height 18
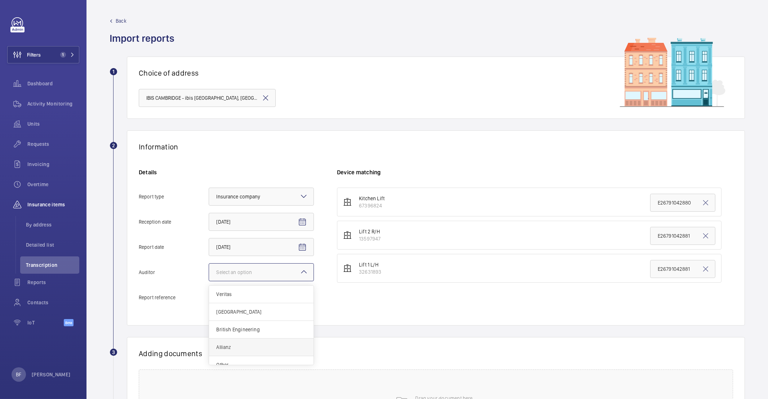
click at [209, 281] on input "Auditor Select an option Veritas Zurich British Engineering Allianz Other" at bounding box center [209, 272] width 0 height 17
click at [237, 298] on input "Report reference" at bounding box center [261, 298] width 105 height 18
click at [269, 313] on div "Details Report type Select an option × Insurance company × Reception date 9/8/2…" at bounding box center [238, 241] width 198 height 145
click at [254, 301] on input "Report reference" at bounding box center [261, 298] width 105 height 18
paste input "E26791042881"
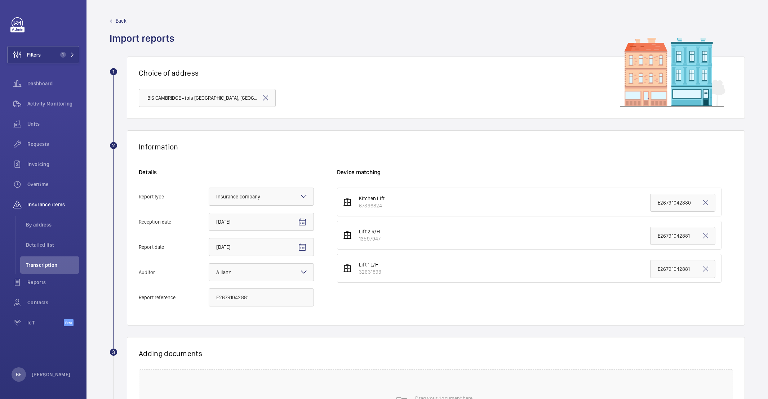
click at [253, 288] on div "Details Report type Select an option × Insurance company × Reception date 9/8/2…" at bounding box center [238, 241] width 198 height 145
click at [253, 293] on input "E26791042881" at bounding box center [261, 298] width 105 height 18
click at [254, 297] on input "E26791042881" at bounding box center [261, 298] width 105 height 18
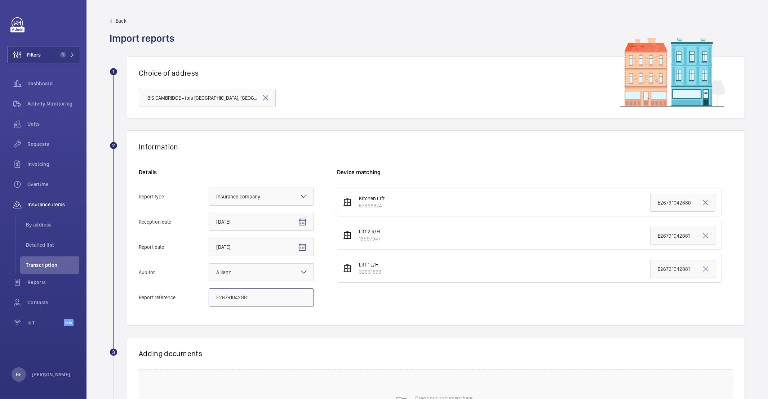
click at [256, 301] on input "E26791042881" at bounding box center [261, 298] width 105 height 18
type input "E26791042882"
click at [662, 237] on input "E26791042881" at bounding box center [682, 236] width 65 height 18
click at [661, 238] on input "E26791042881" at bounding box center [682, 236] width 65 height 18
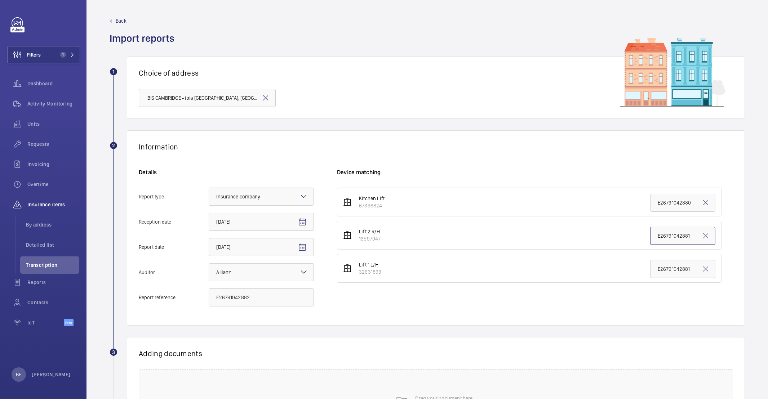
click at [661, 238] on input "E26791042881" at bounding box center [682, 236] width 65 height 18
paste input "text"
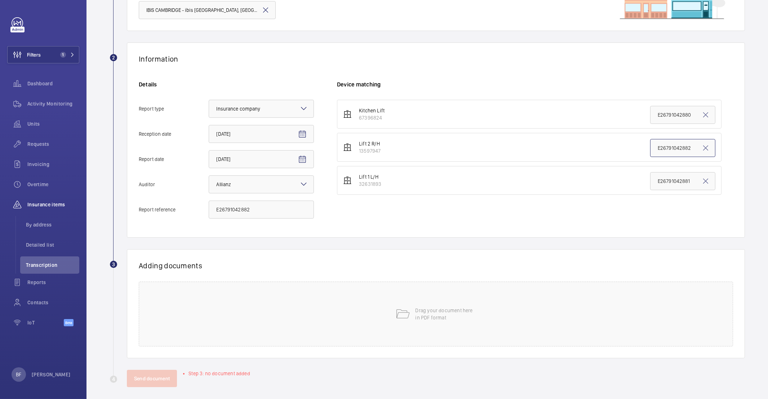
scroll to position [94, 0]
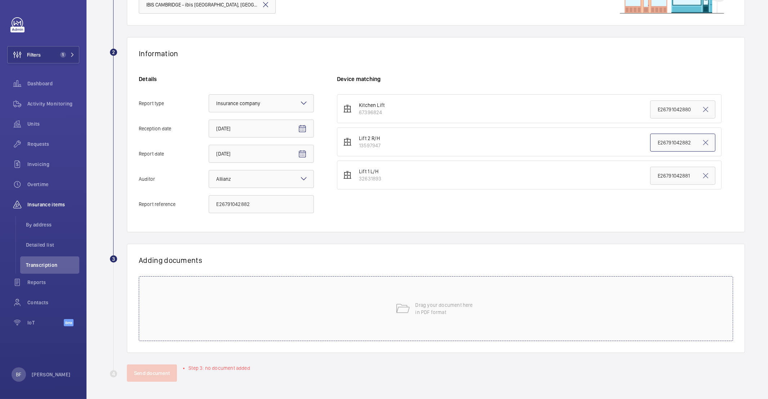
type input "E26791042882"
click at [424, 333] on div "Drag your document here in PDF format" at bounding box center [436, 308] width 594 height 65
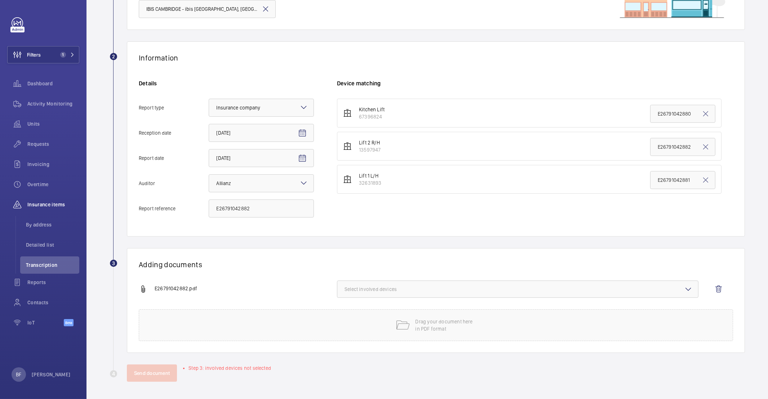
click at [377, 298] on button "Select involved devices" at bounding box center [517, 289] width 361 height 17
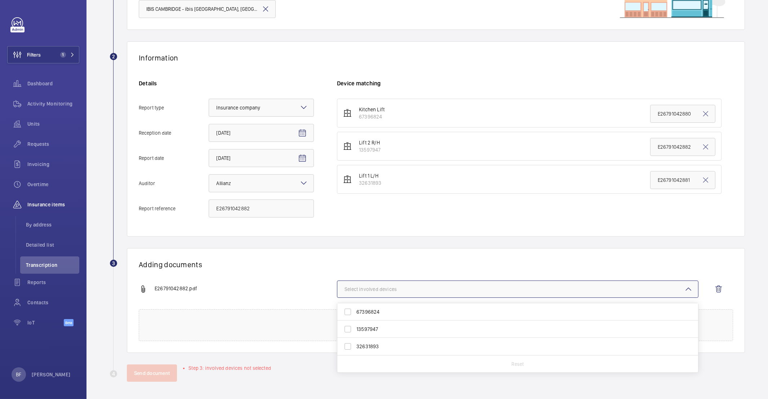
click at [364, 326] on span "13597947" at bounding box center [518, 329] width 324 height 7
click at [355, 326] on input "13597947" at bounding box center [347, 329] width 14 height 14
checkbox input "true"
click at [272, 225] on div "Details Report type Select an option × Insurance company × Reception date 9/8/2…" at bounding box center [238, 152] width 198 height 145
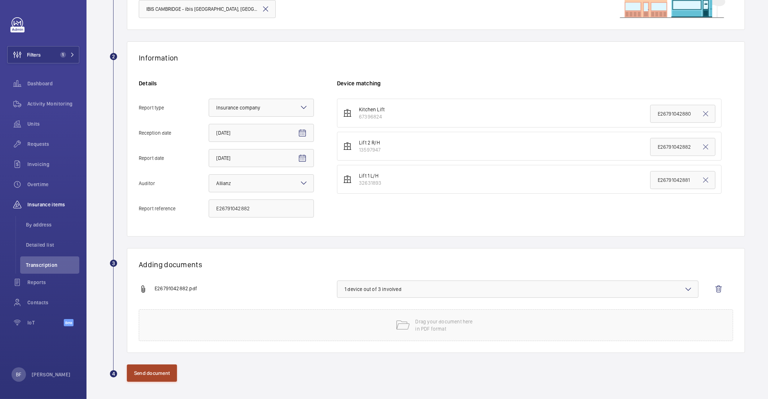
click at [151, 374] on button "Send document" at bounding box center [152, 373] width 50 height 17
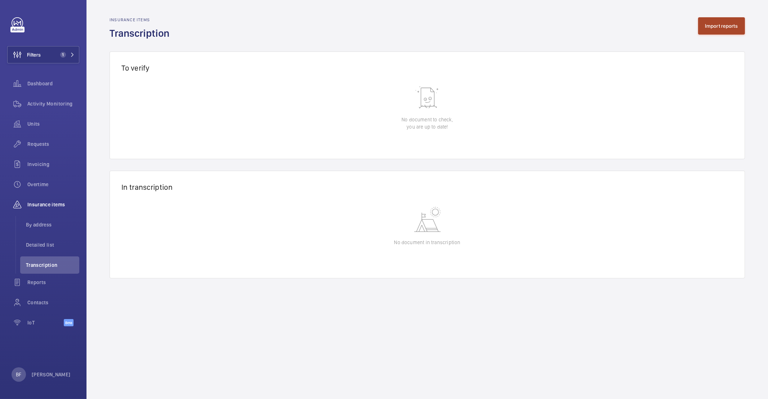
click at [705, 32] on button "Import reports" at bounding box center [721, 25] width 47 height 17
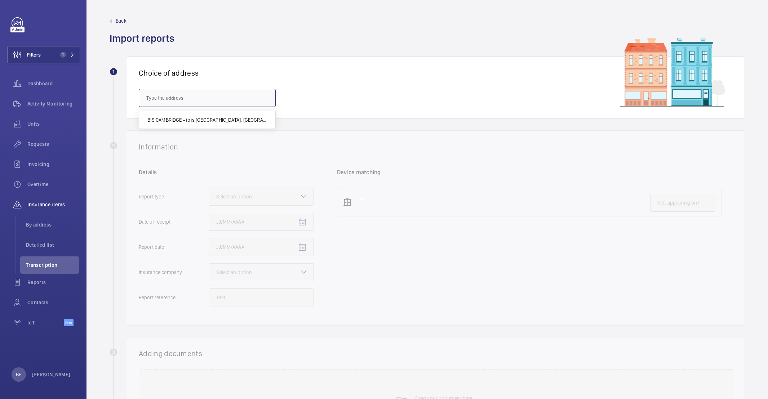
click at [208, 94] on input "text" at bounding box center [207, 98] width 137 height 18
click at [210, 115] on mat-option "IBIS CAMBRIDGE - ibis Cambridge Central Station, CAMBRIDGE CB1 2GA" at bounding box center [207, 119] width 136 height 17
type input "IBIS CAMBRIDGE - ibis Cambridge Central Station, CAMBRIDGE CB1 2GA"
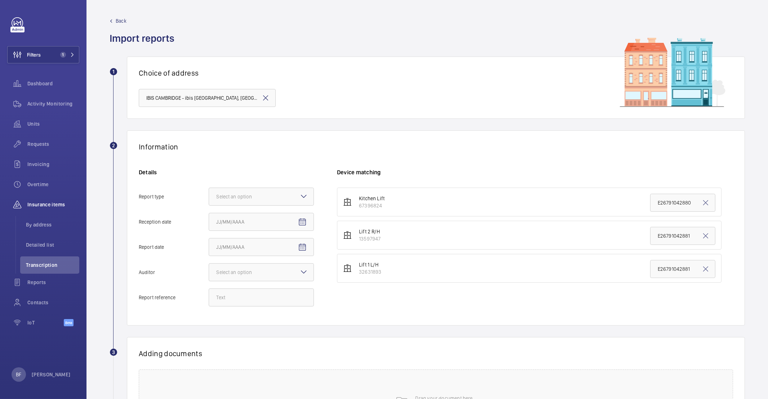
click at [269, 101] on mat-icon at bounding box center [265, 98] width 9 height 9
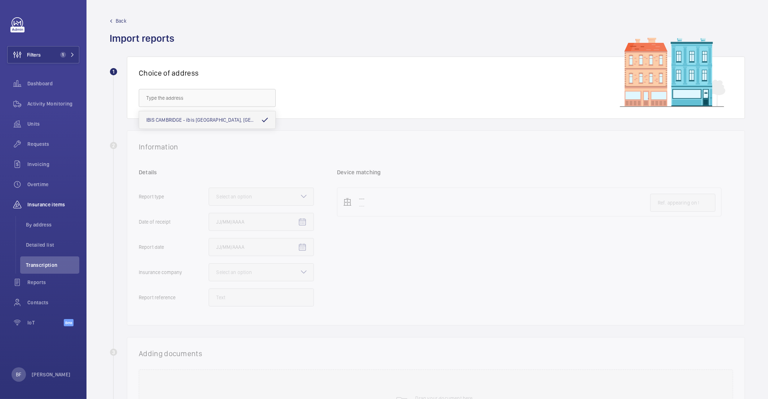
click at [117, 21] on span "Back" at bounding box center [121, 20] width 11 height 7
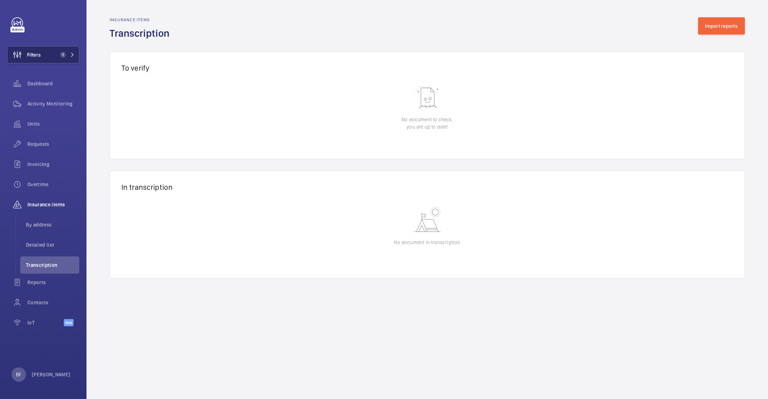
click at [65, 55] on span "1" at bounding box center [63, 55] width 6 height 6
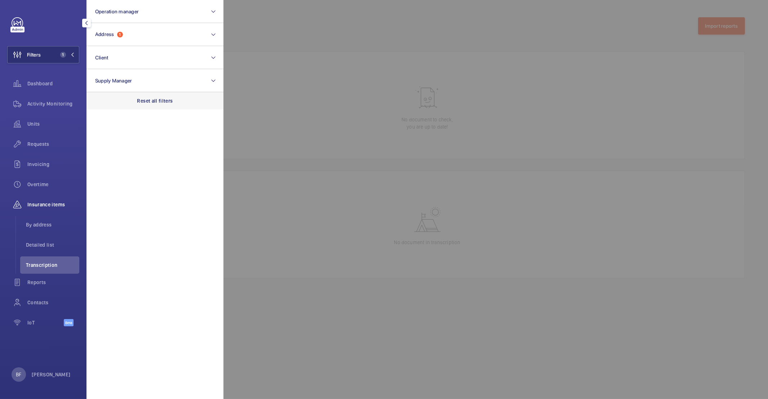
click at [168, 105] on div "Reset all filters" at bounding box center [154, 100] width 137 height 17
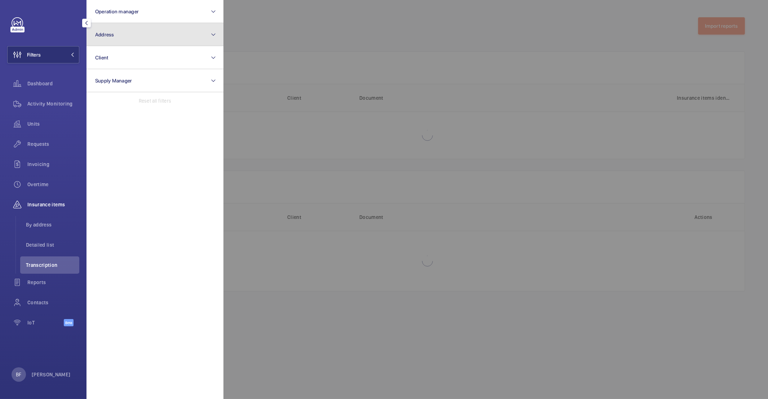
click at [127, 30] on button "Address" at bounding box center [154, 34] width 137 height 23
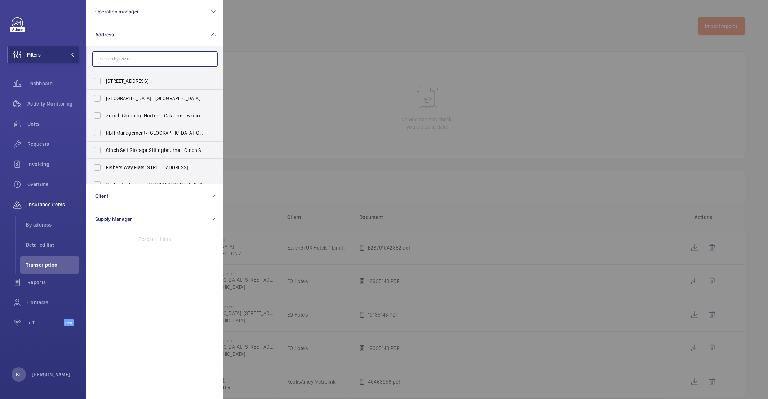
click at [150, 62] on input "text" at bounding box center [154, 59] width 125 height 15
click at [148, 62] on input "text" at bounding box center [154, 59] width 125 height 15
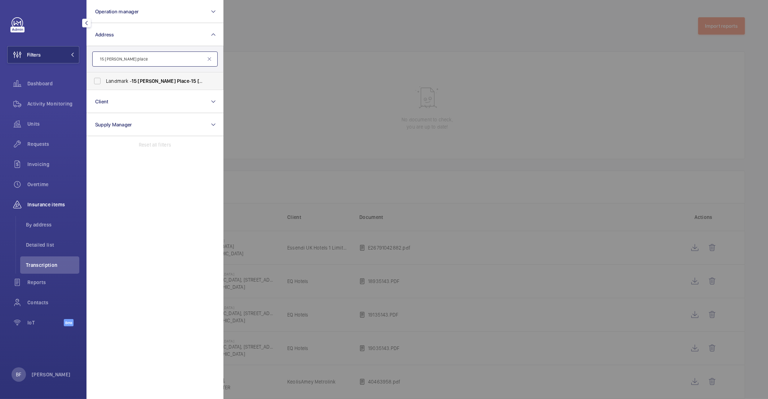
type input "15 alfred place"
click at [153, 81] on span "Landmark - 15 Alfred Place - 15 Alfred Place , LONDON WC1E 7EB" at bounding box center [155, 80] width 99 height 7
click at [104, 81] on input "Landmark - 15 Alfred Place - 15 Alfred Place , LONDON WC1E 7EB" at bounding box center [97, 81] width 14 height 14
checkbox input "true"
click at [347, 58] on div at bounding box center [607, 199] width 768 height 399
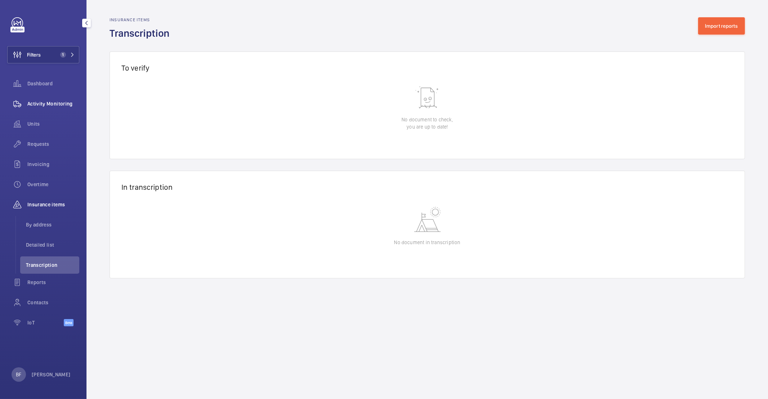
click at [66, 106] on span "Activity Monitoring" at bounding box center [53, 103] width 52 height 7
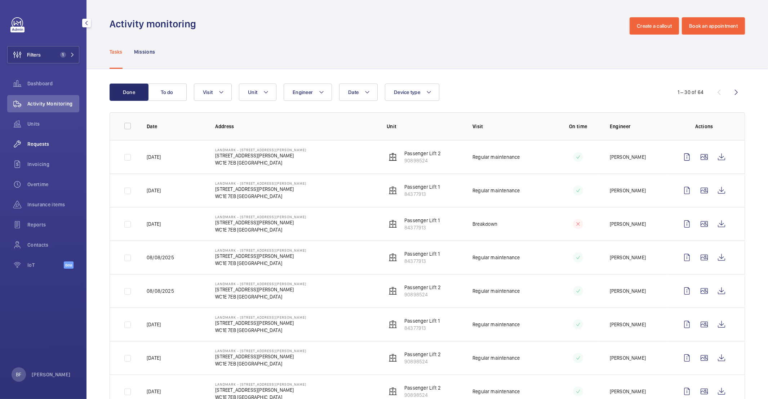
click at [49, 142] on span "Requests" at bounding box center [53, 144] width 52 height 7
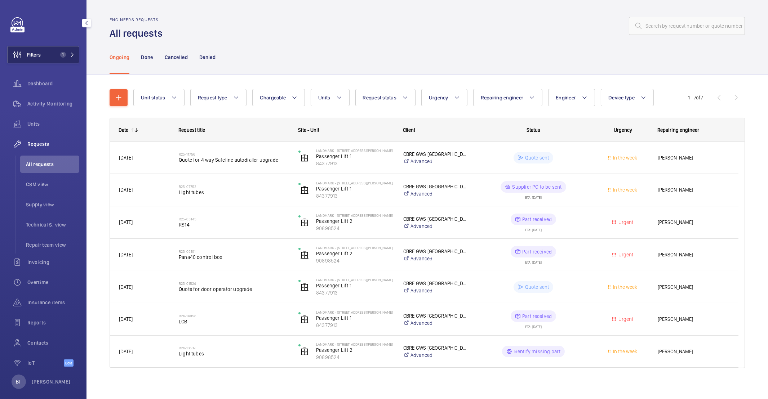
click at [70, 48] on button "Filters 1" at bounding box center [43, 54] width 72 height 17
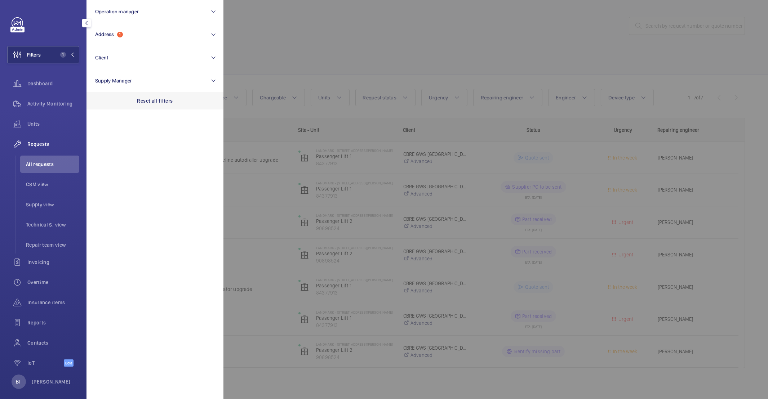
click at [168, 102] on p "Reset all filters" at bounding box center [155, 100] width 36 height 7
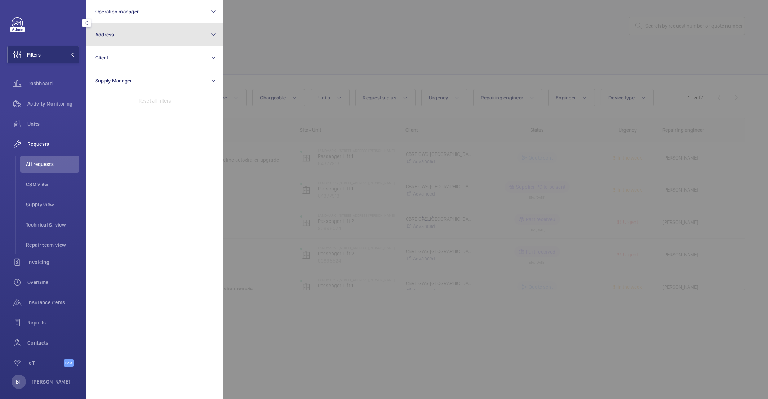
click at [159, 40] on button "Address" at bounding box center [154, 34] width 137 height 23
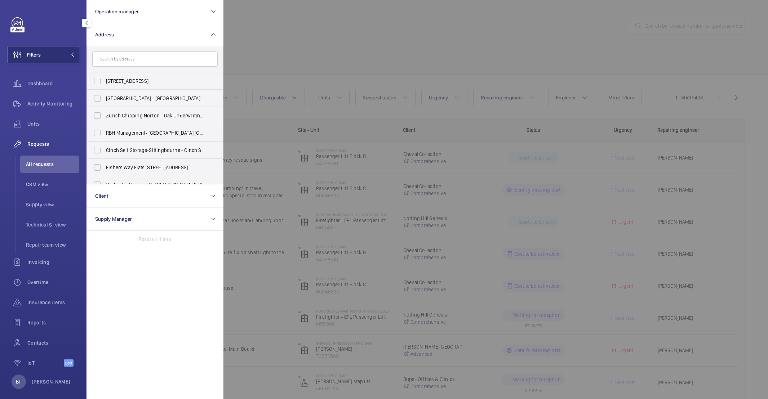
click at [133, 56] on input "text" at bounding box center [154, 59] width 125 height 15
type input "PI london archway"
click at [146, 88] on label "PI London Archway - Hamlyn House, LONDON N19 5DD" at bounding box center [149, 80] width 125 height 17
click at [104, 88] on input "PI London Archway - Hamlyn House, LONDON N19 5DD" at bounding box center [97, 81] width 14 height 14
checkbox input "true"
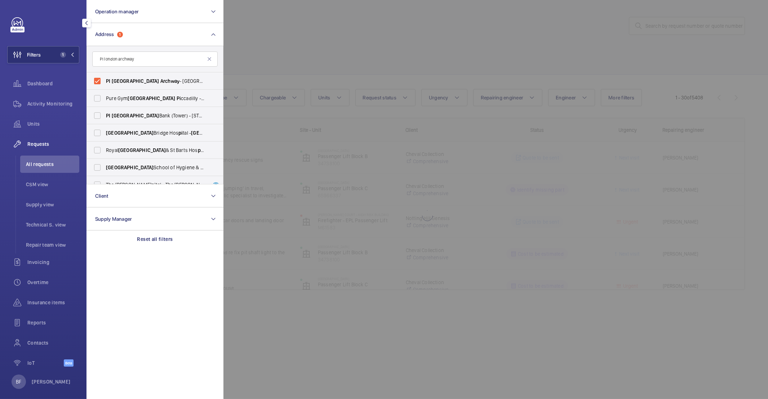
click at [294, 53] on div at bounding box center [607, 199] width 768 height 399
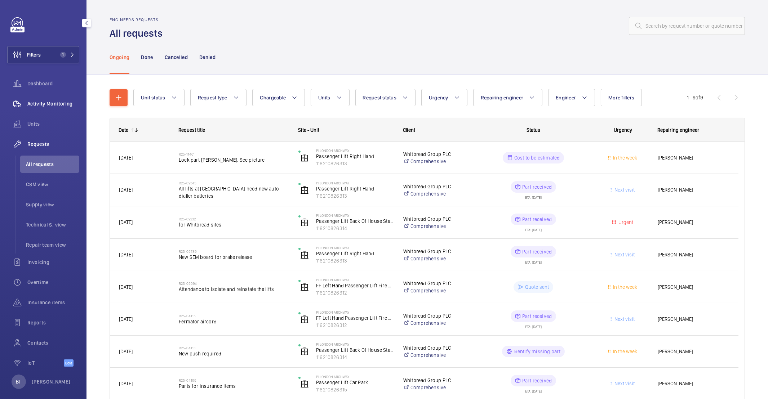
click at [51, 108] on div "Activity Monitoring" at bounding box center [43, 103] width 72 height 17
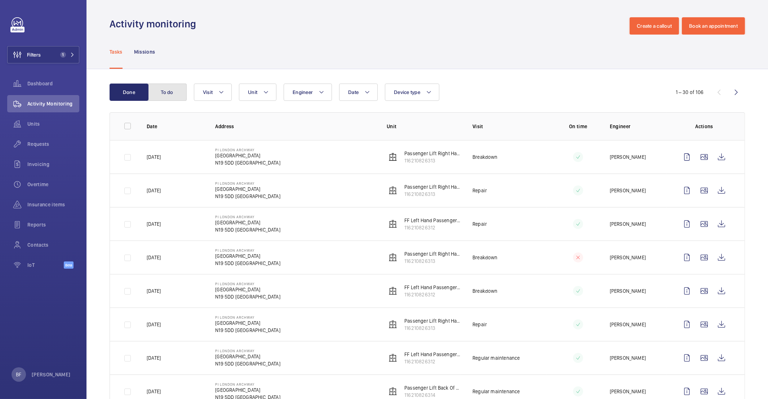
click at [182, 99] on button "To do" at bounding box center [167, 92] width 39 height 17
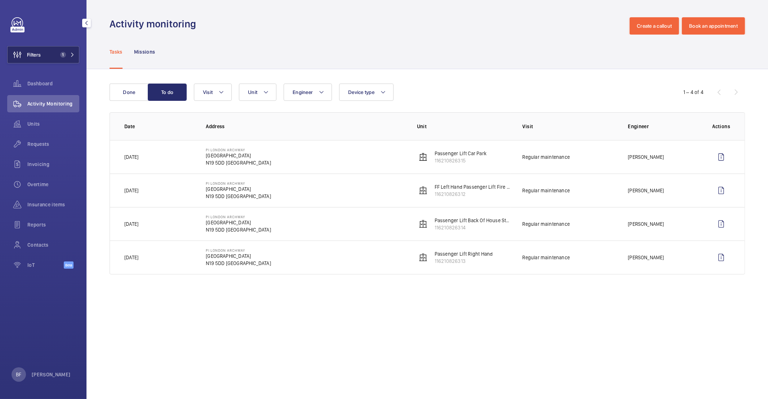
click at [71, 46] on button "Filters 1" at bounding box center [43, 54] width 72 height 17
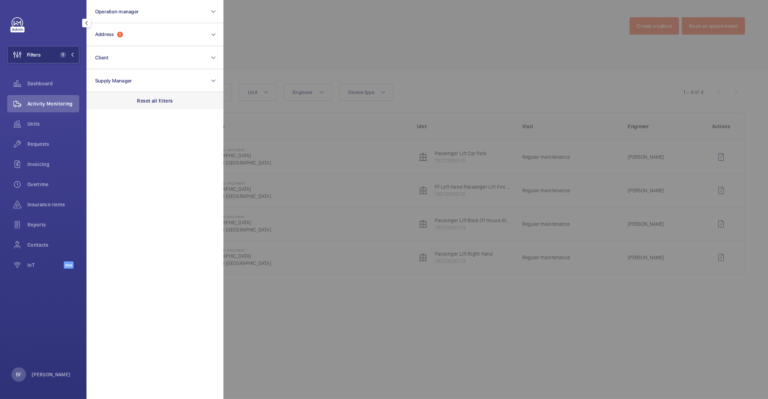
click at [165, 94] on div "Reset all filters" at bounding box center [154, 100] width 137 height 17
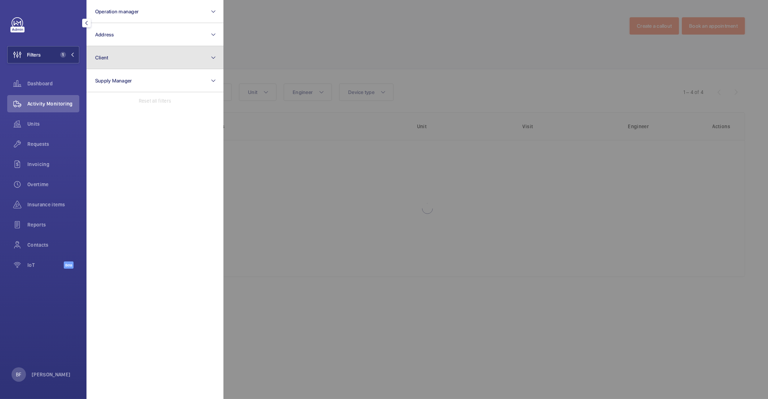
click at [153, 58] on button "Client" at bounding box center [154, 57] width 137 height 23
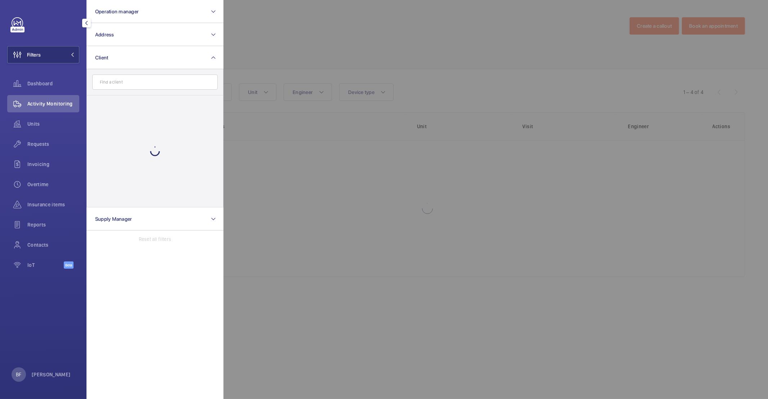
click at [150, 85] on input "text" at bounding box center [154, 82] width 125 height 15
type input "workspace"
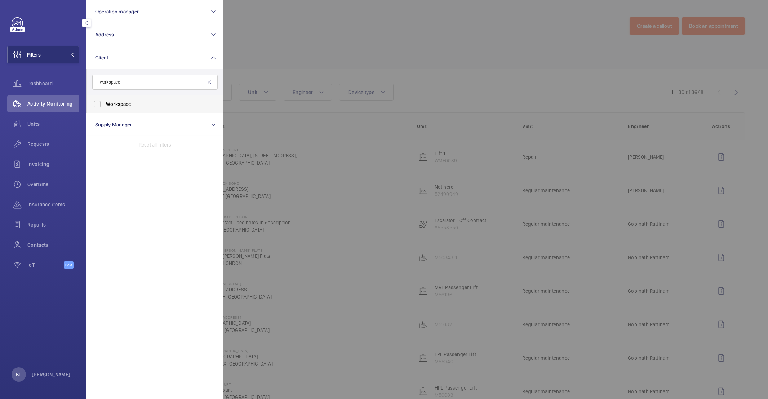
click at [138, 106] on span "Workspace" at bounding box center [155, 104] width 99 height 7
click at [104, 106] on input "Workspace" at bounding box center [97, 104] width 14 height 14
checkbox input "true"
click at [351, 41] on div at bounding box center [607, 199] width 768 height 399
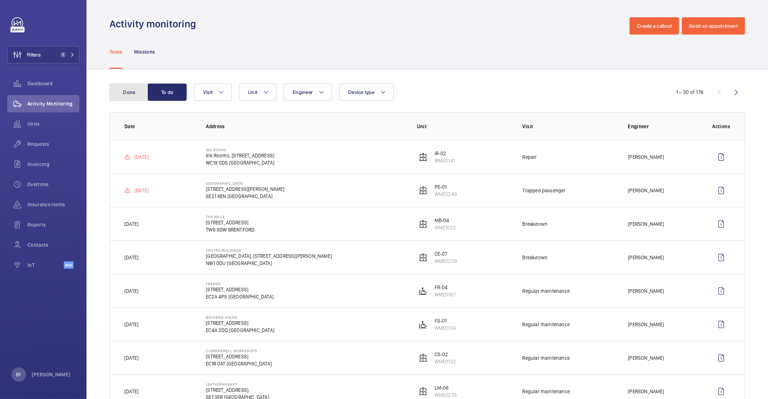
click at [121, 100] on button "Done" at bounding box center [129, 92] width 39 height 17
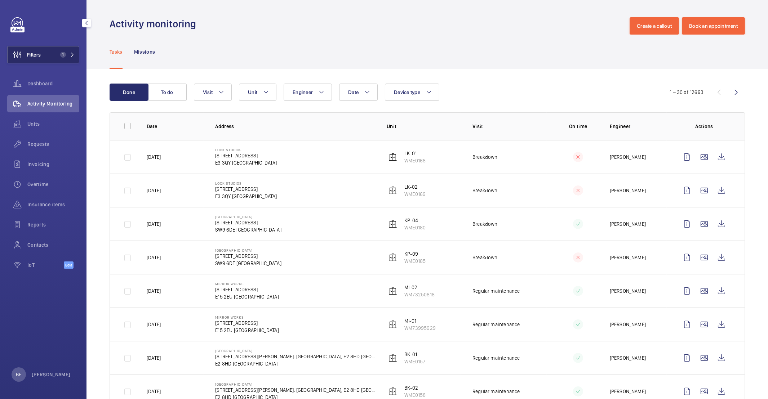
click at [67, 60] on button "Filters 1" at bounding box center [43, 54] width 72 height 17
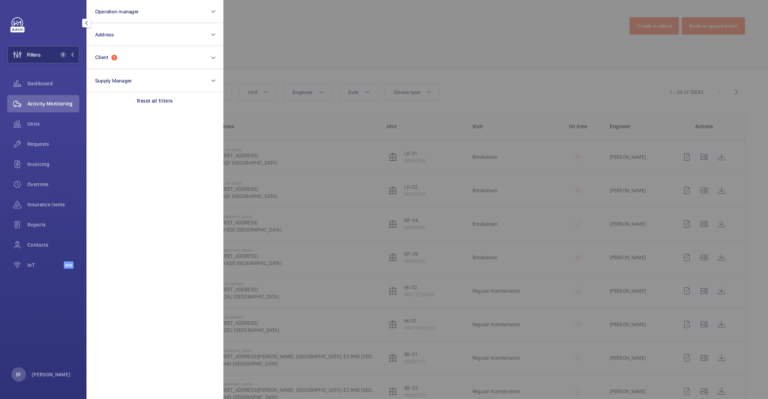
click at [342, 43] on div at bounding box center [607, 199] width 768 height 399
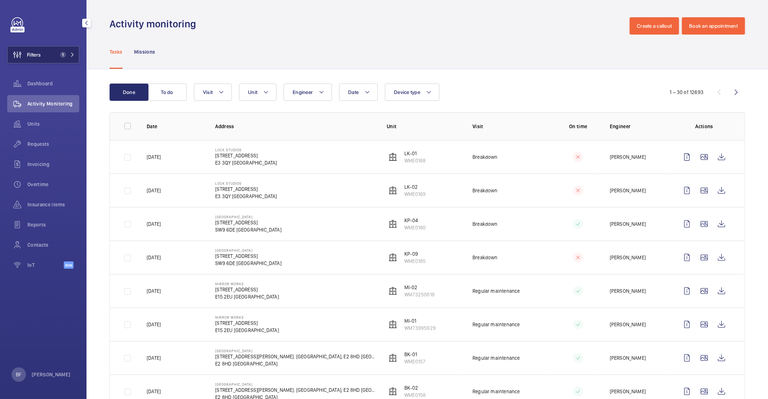
click at [71, 59] on button "Filters 1" at bounding box center [43, 54] width 72 height 17
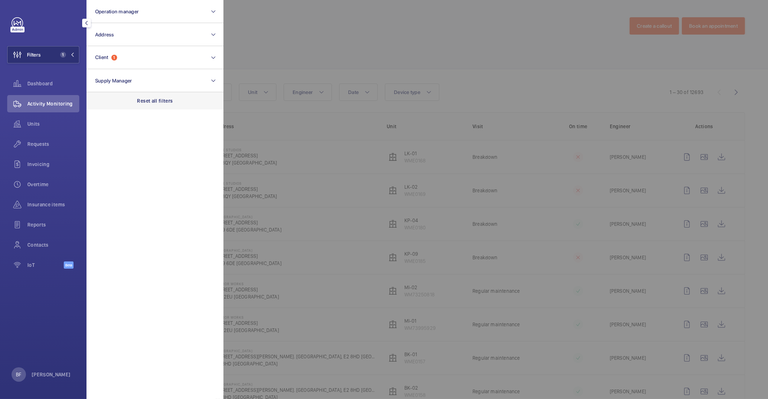
click at [170, 107] on div "Reset all filters" at bounding box center [154, 100] width 137 height 17
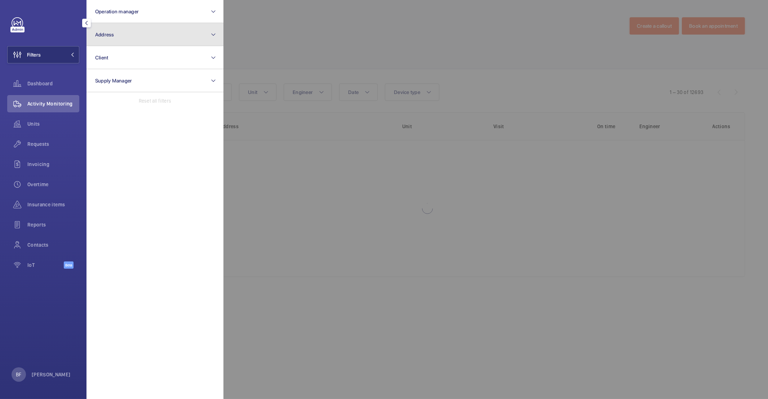
click at [145, 36] on button "Address" at bounding box center [154, 34] width 137 height 23
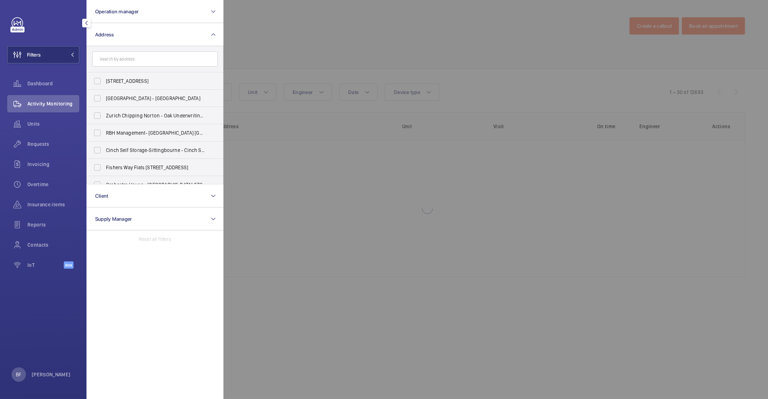
click at [131, 57] on input "text" at bounding box center [154, 59] width 125 height 15
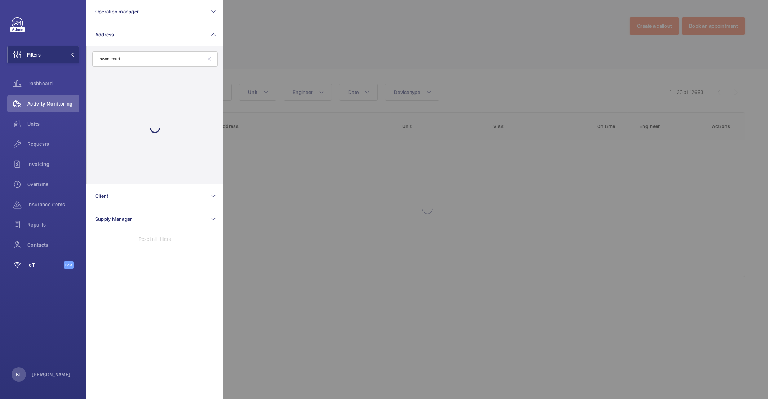
type input "swan court"
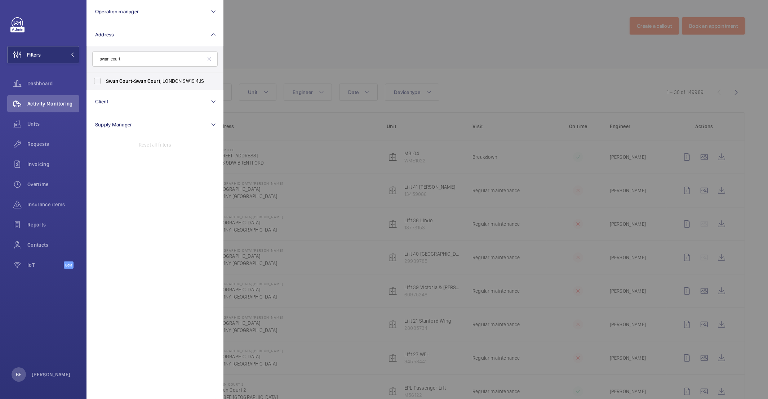
click at [345, 182] on div at bounding box center [607, 199] width 768 height 399
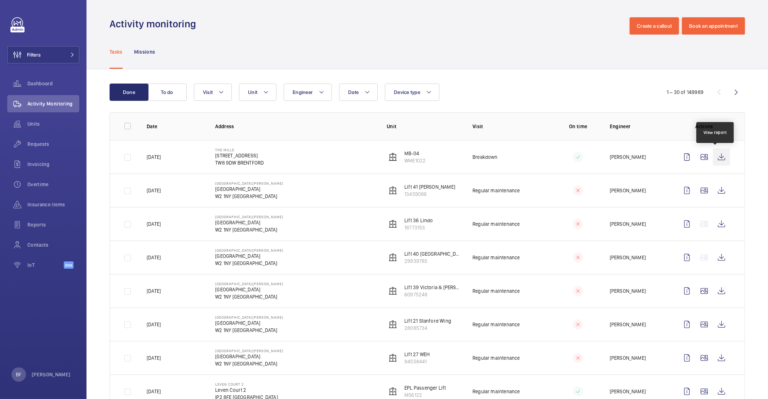
click at [717, 158] on wm-front-icon-button at bounding box center [721, 156] width 17 height 17
click at [58, 57] on button "Filters" at bounding box center [43, 54] width 72 height 17
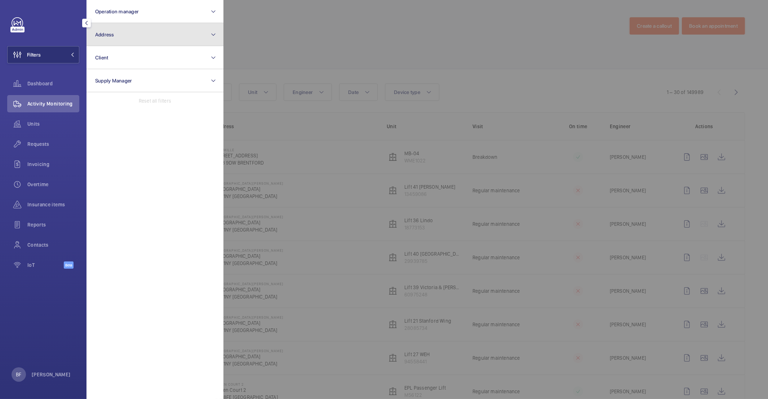
click at [128, 39] on button "Address" at bounding box center [154, 34] width 137 height 23
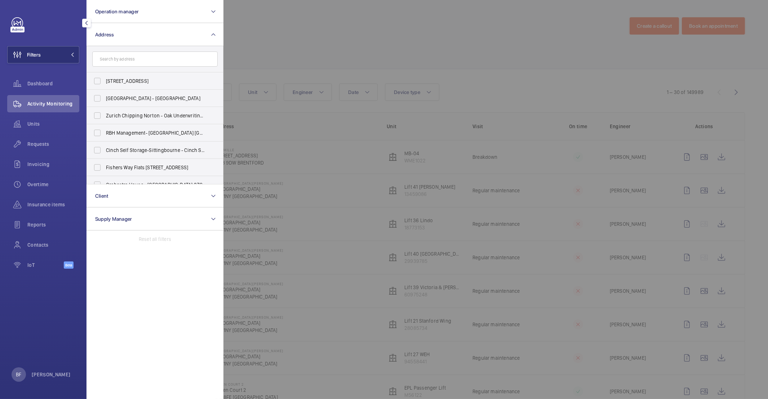
click at [139, 63] on input "text" at bounding box center [154, 59] width 125 height 15
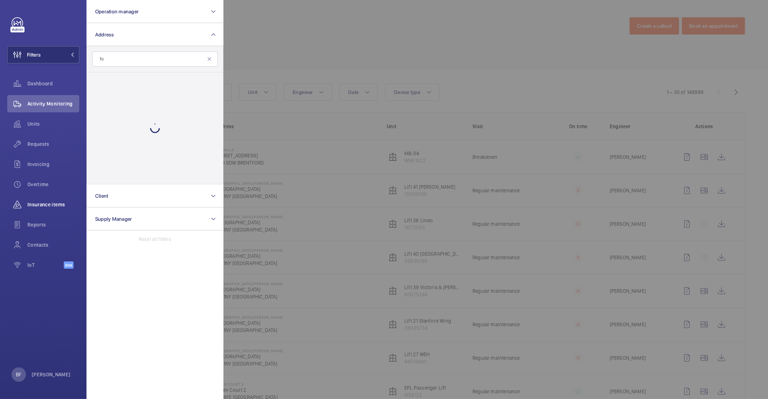
type input "f"
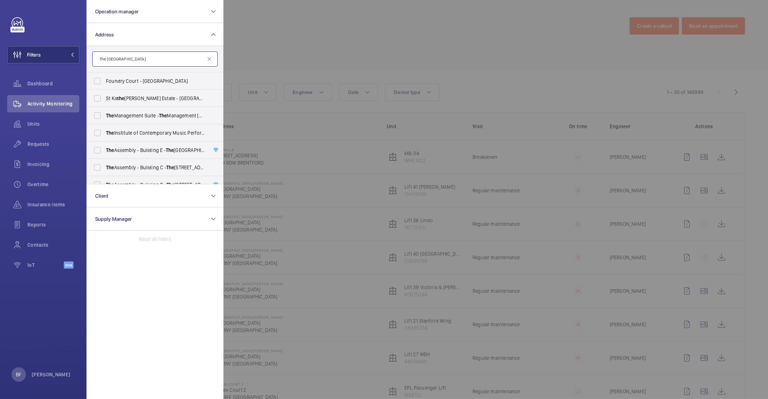
click at [105, 61] on input "the emirates stadium" at bounding box center [154, 59] width 125 height 15
click at [107, 59] on input "the emirates stadium" at bounding box center [154, 59] width 125 height 15
type input "emirates stadium"
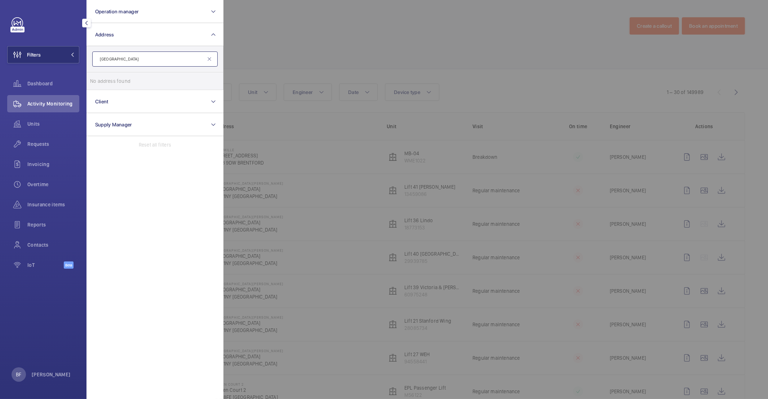
click at [147, 62] on input "emirates stadium" at bounding box center [154, 59] width 125 height 15
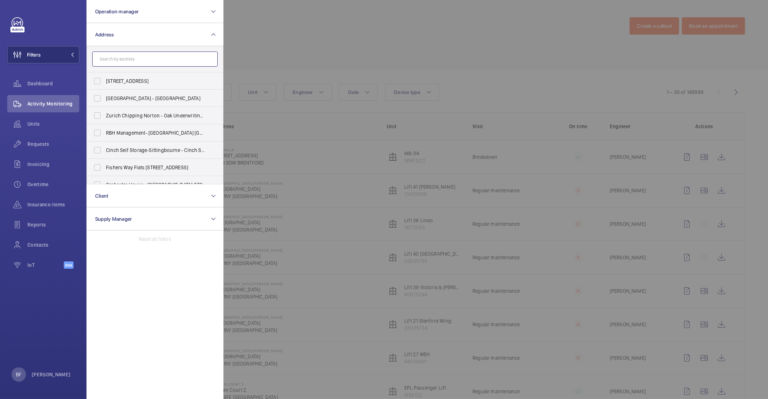
click at [129, 61] on input "text" at bounding box center [154, 59] width 125 height 15
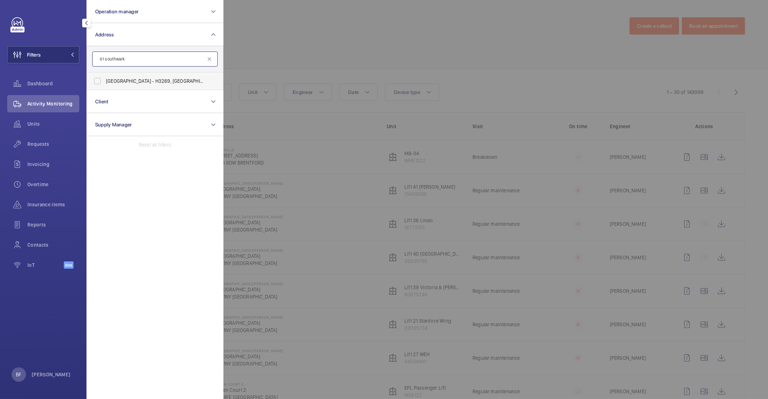
type input "61 southwark"
click at [126, 84] on span "NOVOTEL LONDON BRIDGE CITY SOUTH - H3269, NOVOTEL LONDON CITY SOUTH, 53- 61 Sou…" at bounding box center [155, 80] width 99 height 7
click at [104, 84] on input "NOVOTEL LONDON BRIDGE CITY SOUTH - H3269, NOVOTEL LONDON CITY SOUTH, 53- 61 Sou…" at bounding box center [97, 81] width 14 height 14
click at [103, 81] on label "NOVOTEL LONDON BRIDGE CITY SOUTH - H3269, NOVOTEL LONDON CITY SOUTH, 53- 61 Sou…" at bounding box center [149, 80] width 125 height 17
click at [103, 81] on input "NOVOTEL LONDON BRIDGE CITY SOUTH - H3269, NOVOTEL LONDON CITY SOUTH, 53- 61 Sou…" at bounding box center [97, 81] width 14 height 14
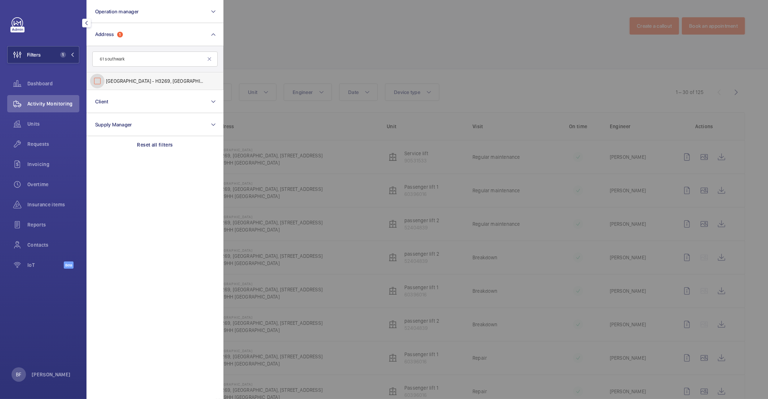
checkbox input "false"
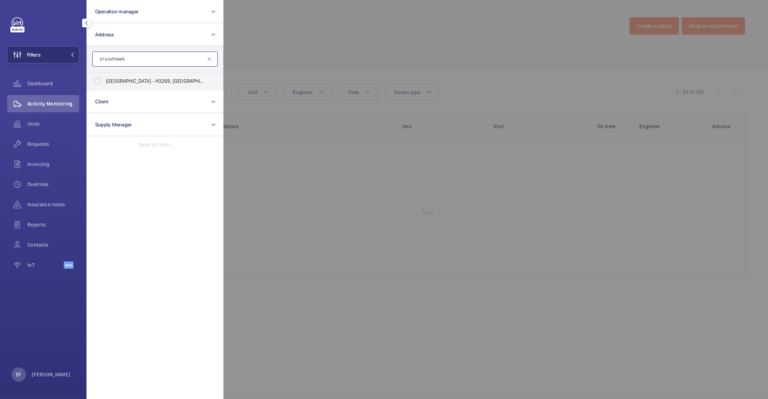
click at [158, 59] on input "61 southwark" at bounding box center [154, 59] width 125 height 15
type input "6"
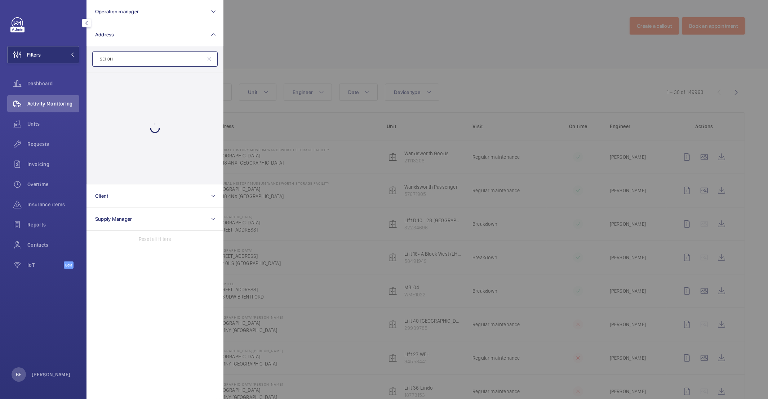
type input "SE1 0HL"
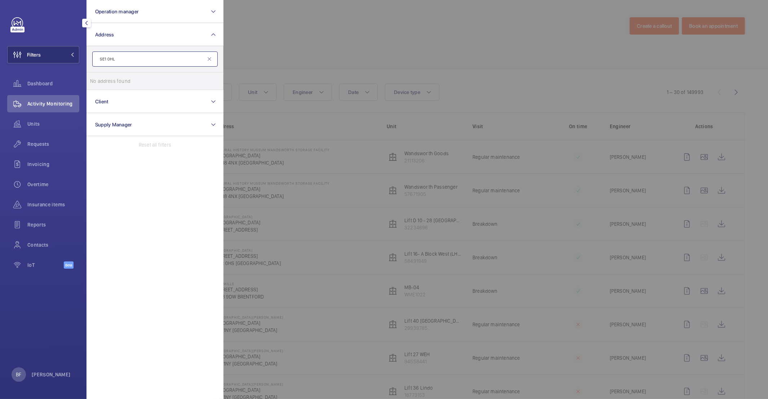
click at [128, 55] on input "SE1 0HL" at bounding box center [154, 59] width 125 height 15
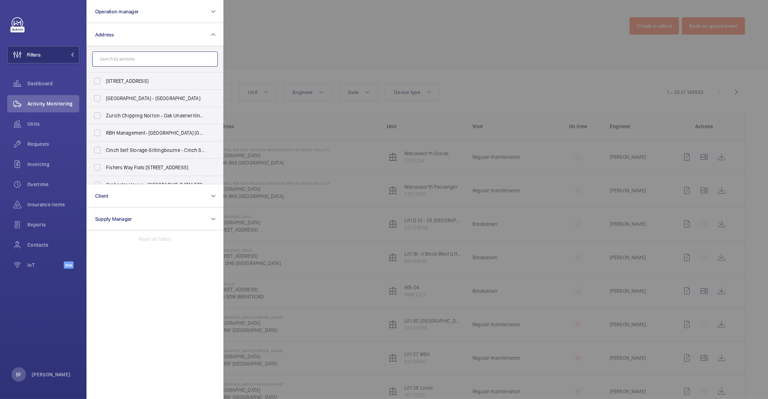
click at [172, 58] on input "text" at bounding box center [154, 59] width 125 height 15
click at [120, 193] on button "Client" at bounding box center [154, 195] width 137 height 23
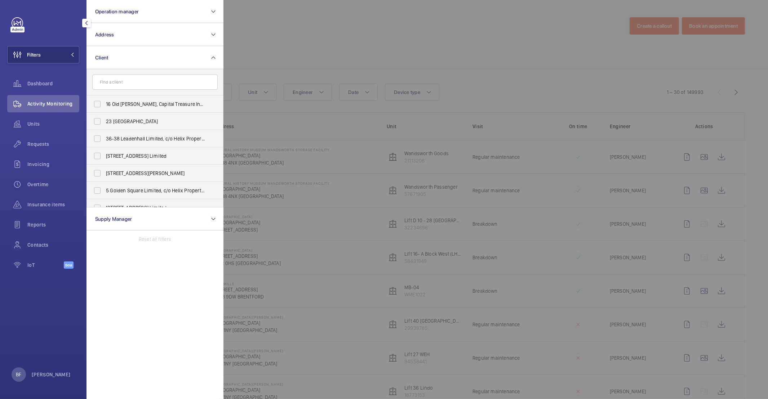
click at [130, 80] on input "text" at bounding box center [154, 82] width 125 height 15
type input "cbre"
click at [139, 113] on label "CBRE Emirates" at bounding box center [149, 121] width 125 height 17
click at [104, 114] on input "CBRE Emirates" at bounding box center [97, 121] width 14 height 14
checkbox input "true"
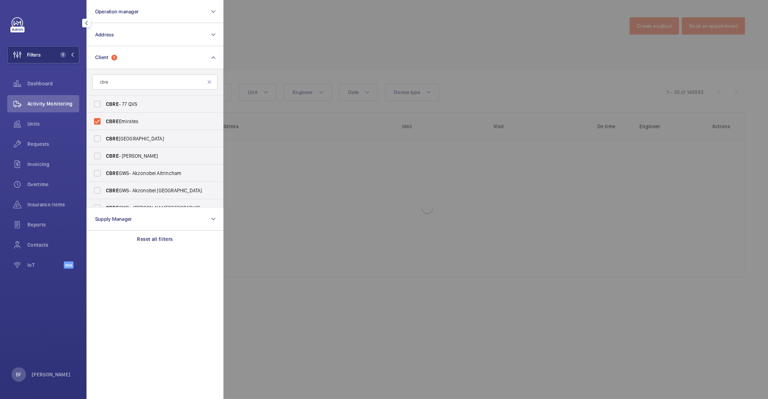
click at [317, 48] on div at bounding box center [607, 199] width 768 height 399
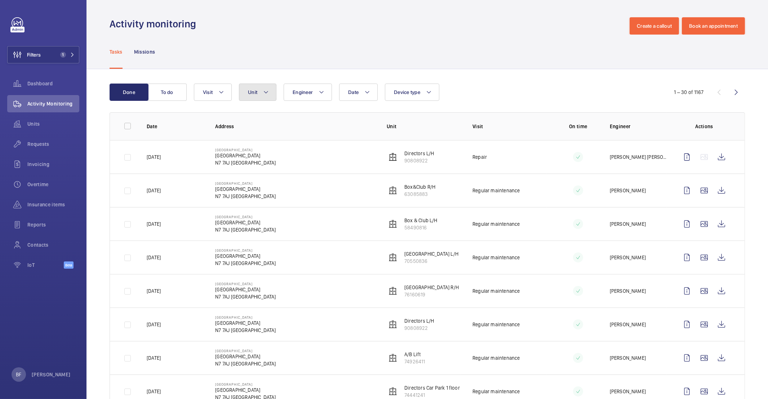
click at [254, 98] on button "Unit" at bounding box center [257, 92] width 37 height 17
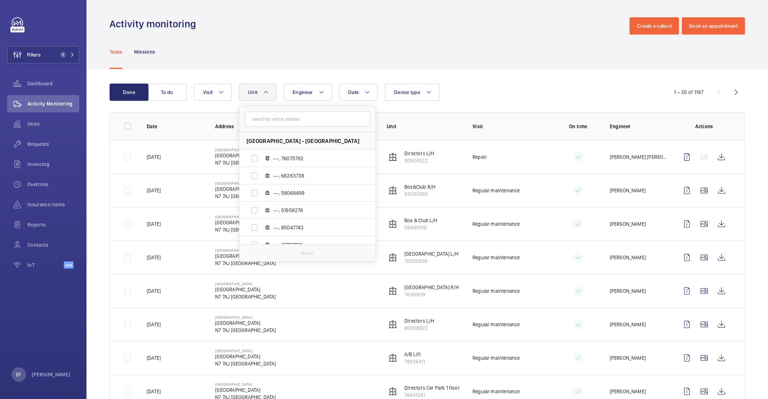
click at [287, 123] on input "text" at bounding box center [307, 119] width 125 height 15
type input "n"
type input "N"
type input "5969651"
click at [325, 157] on span "N/P Lift, 5969651 6" at bounding box center [315, 158] width 84 height 7
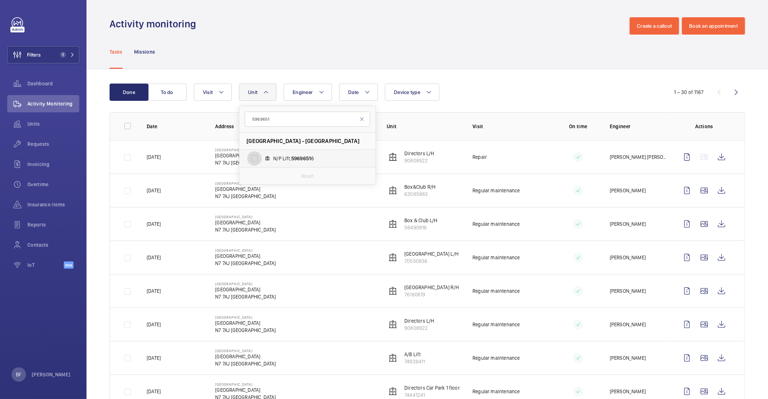
click at [262, 157] on input "N/P Lift, 5969651 6" at bounding box center [254, 158] width 14 height 14
checkbox input "true"
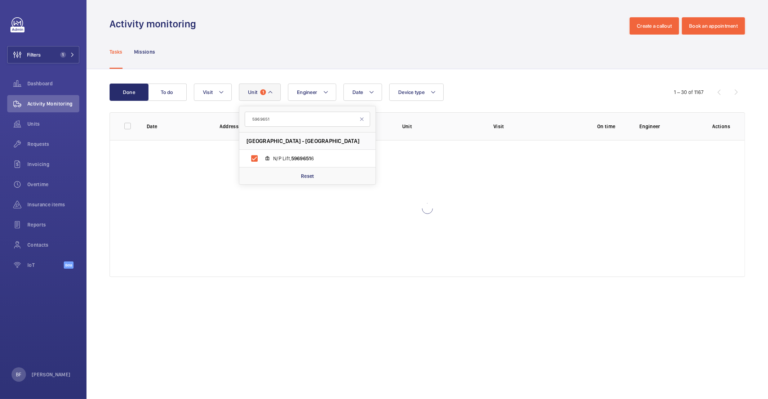
click at [424, 53] on div "Tasks Missions" at bounding box center [427, 52] width 635 height 34
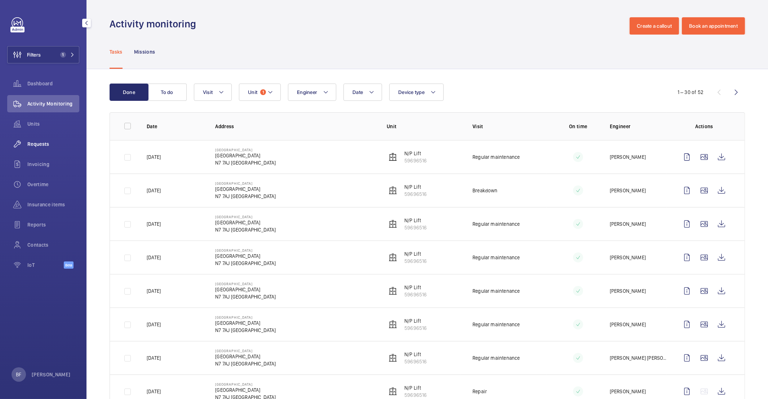
click at [46, 141] on span "Requests" at bounding box center [53, 144] width 52 height 7
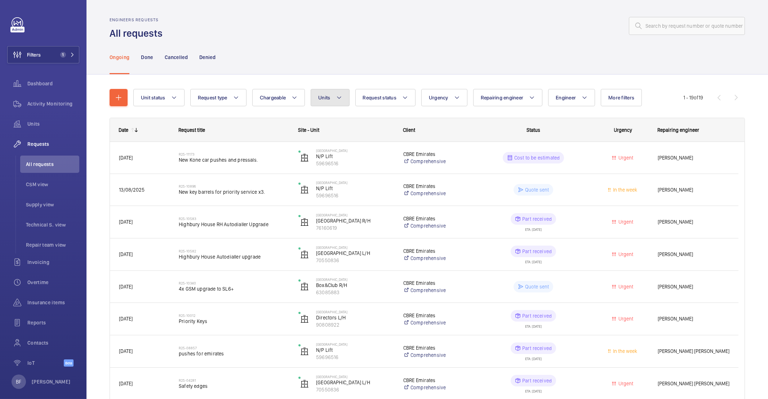
click at [337, 101] on mat-icon at bounding box center [339, 97] width 6 height 9
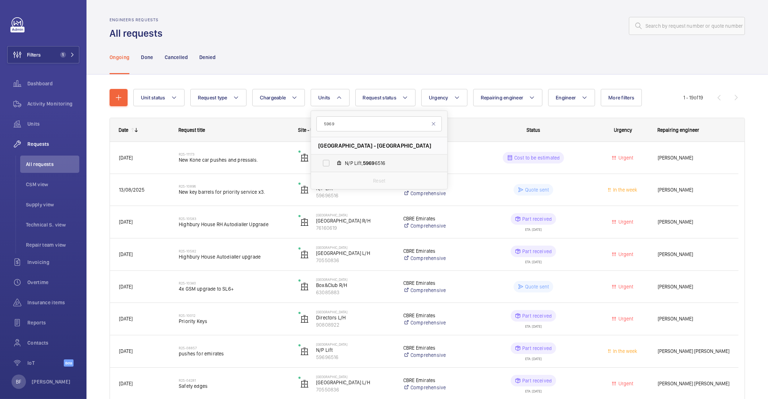
type input "5969"
click at [398, 167] on span "N/P Lift, 5969 6516" at bounding box center [387, 163] width 84 height 7
click at [333, 167] on input "N/P Lift, 5969 6516" at bounding box center [326, 163] width 14 height 14
checkbox input "true"
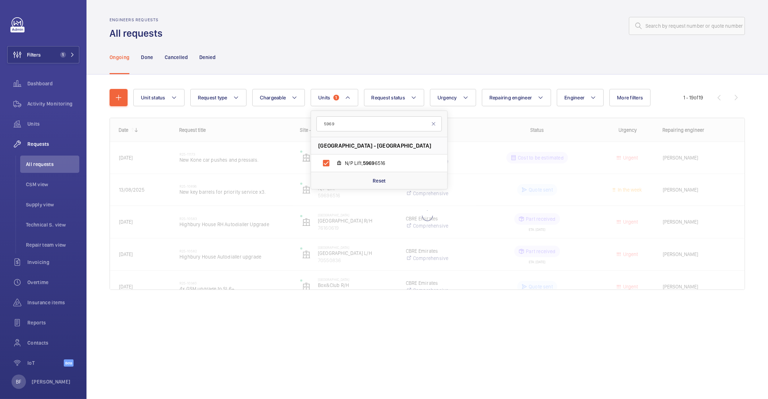
click at [413, 52] on div "Ongoing Done Cancelled Denied" at bounding box center [427, 57] width 635 height 34
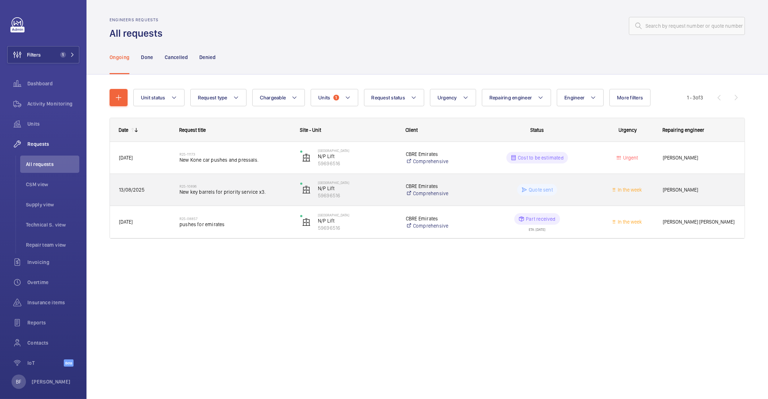
click at [730, 199] on div "Clark Walters" at bounding box center [699, 190] width 90 height 23
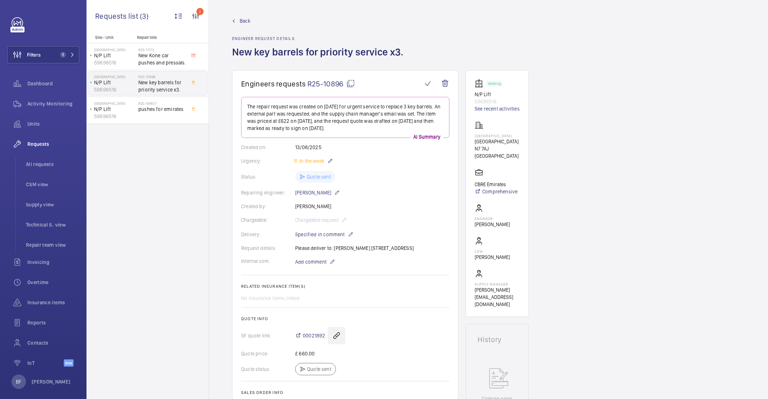
click at [335, 335] on wm-front-icon-button at bounding box center [336, 335] width 17 height 17
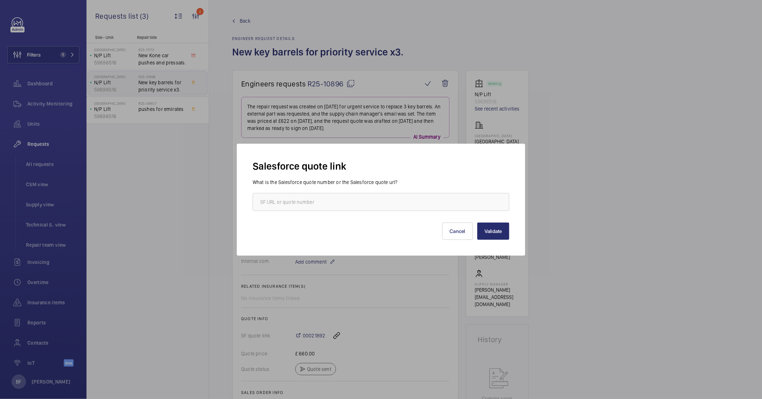
click at [441, 231] on div "Validate Cancel" at bounding box center [381, 225] width 257 height 29
click at [455, 233] on button "Cancel" at bounding box center [457, 231] width 31 height 17
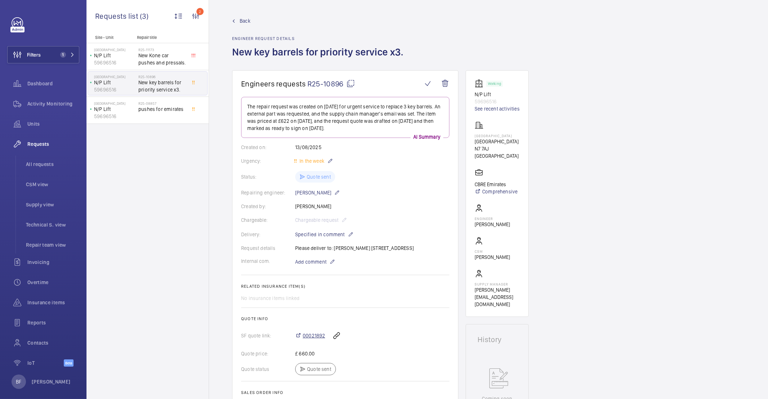
click at [320, 336] on span "00021892" at bounding box center [314, 335] width 22 height 7
click at [318, 337] on span "00021892" at bounding box center [314, 335] width 22 height 7
click at [63, 56] on span "1" at bounding box center [65, 55] width 17 height 6
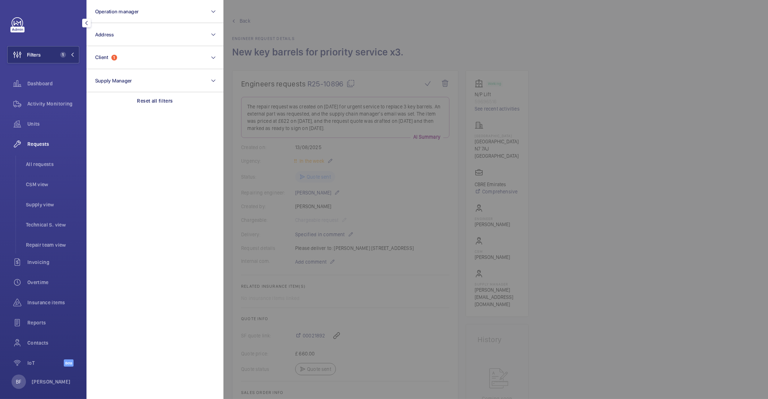
click at [70, 56] on mat-icon at bounding box center [72, 55] width 4 height 4
click at [175, 102] on h2 "R25-08857" at bounding box center [162, 103] width 48 height 4
click at [159, 103] on h2 "R25-08857" at bounding box center [162, 103] width 48 height 4
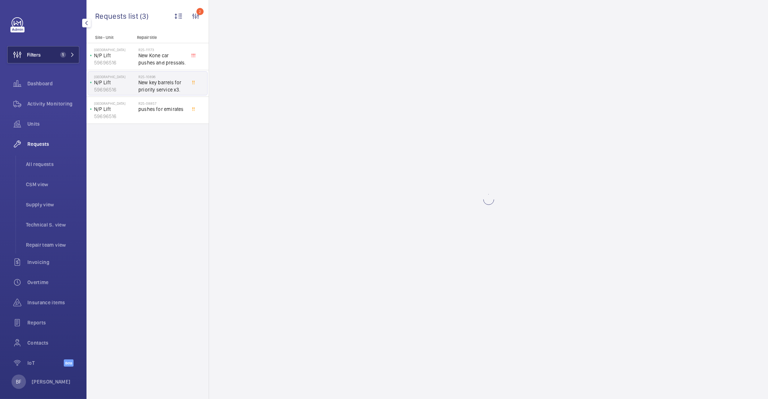
click at [68, 59] on button "Filters 1" at bounding box center [43, 54] width 72 height 17
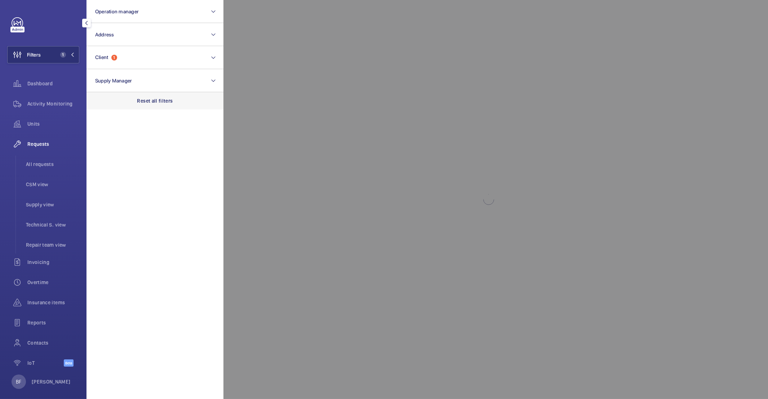
click at [164, 99] on p "Reset all filters" at bounding box center [155, 100] width 36 height 7
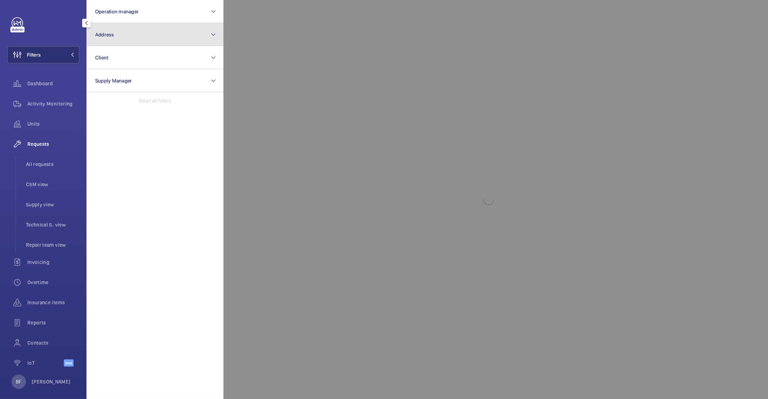
click at [109, 39] on button "Address" at bounding box center [154, 34] width 137 height 23
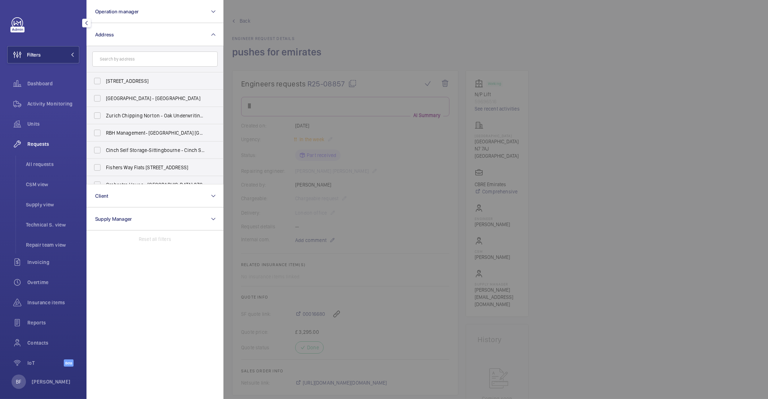
click at [138, 58] on input "text" at bounding box center [154, 59] width 125 height 15
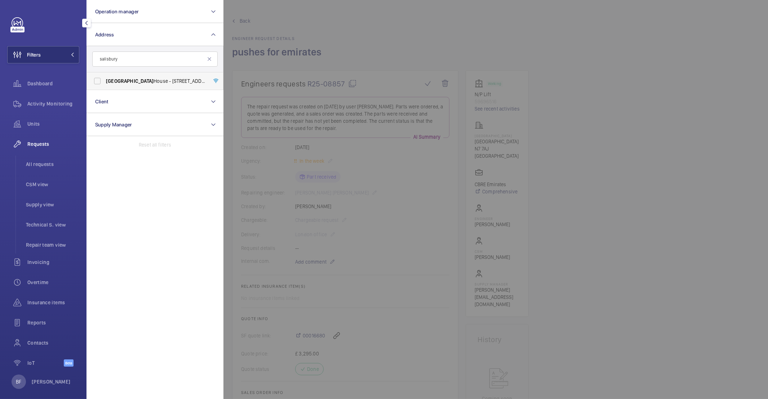
type input "salisbury"
click at [172, 84] on span "Salisbury House - 29 Finsbury Circus, LONDON EC2M 5QQ" at bounding box center [155, 80] width 99 height 7
click at [104, 84] on input "Salisbury House - 29 Finsbury Circus, LONDON EC2M 5QQ" at bounding box center [97, 81] width 14 height 14
checkbox input "true"
click at [325, 61] on div at bounding box center [607, 199] width 768 height 399
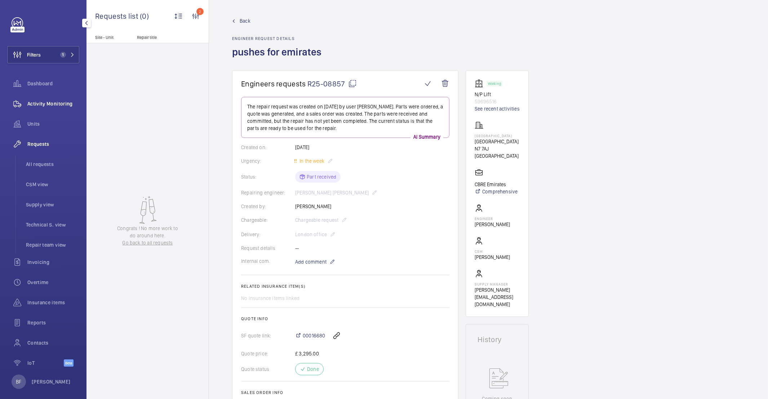
click at [66, 109] on div "Activity Monitoring" at bounding box center [43, 103] width 72 height 17
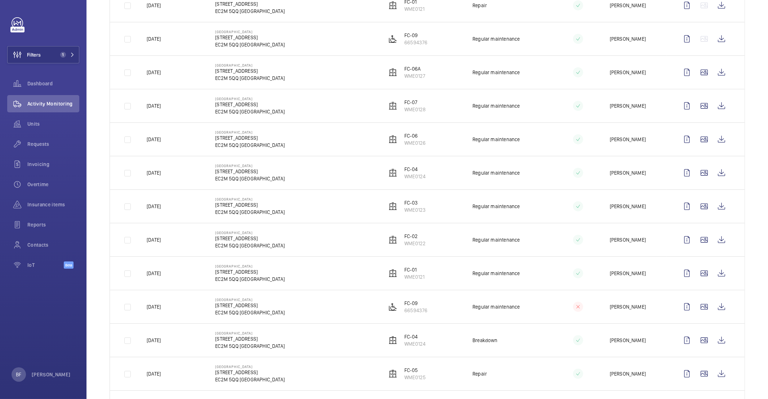
scroll to position [633, 0]
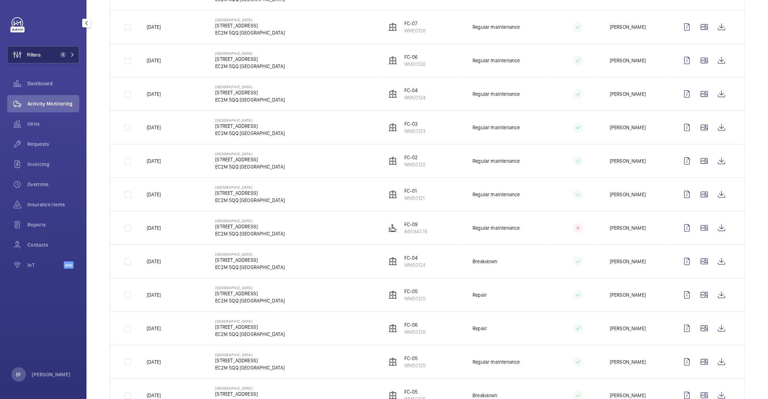
click at [72, 57] on span "1" at bounding box center [65, 55] width 17 height 6
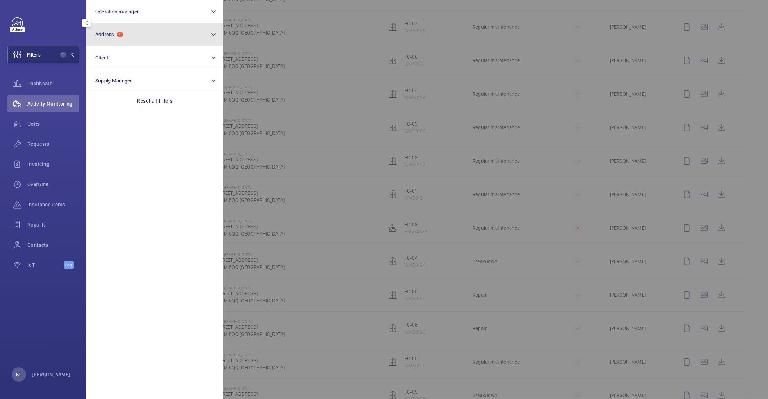
click at [140, 43] on button "Address 1" at bounding box center [154, 34] width 137 height 23
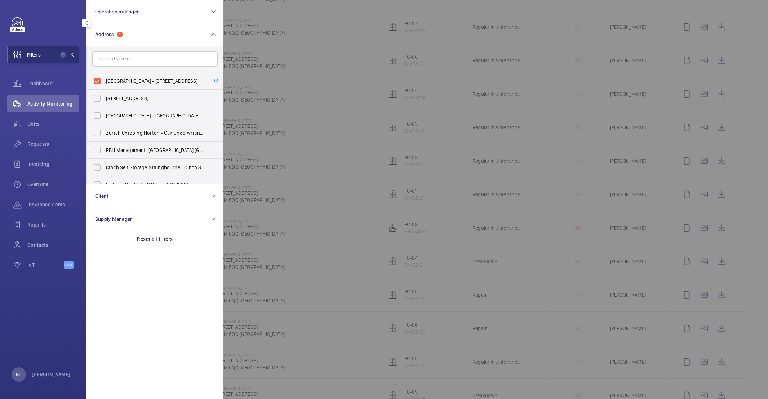
click at [324, 112] on div at bounding box center [607, 199] width 768 height 399
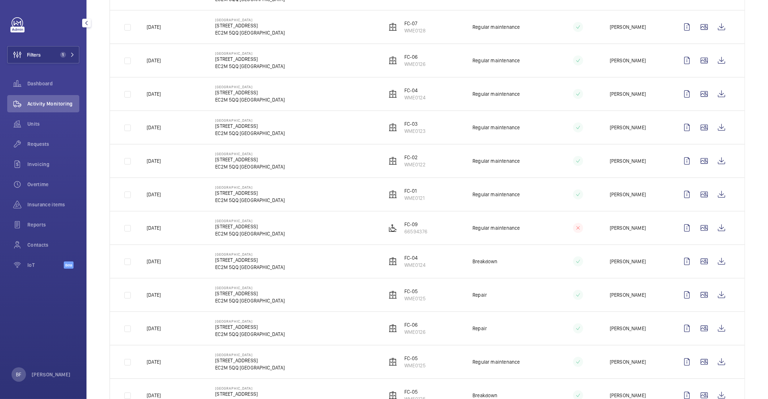
click at [48, 102] on span "Activity Monitoring" at bounding box center [53, 103] width 52 height 7
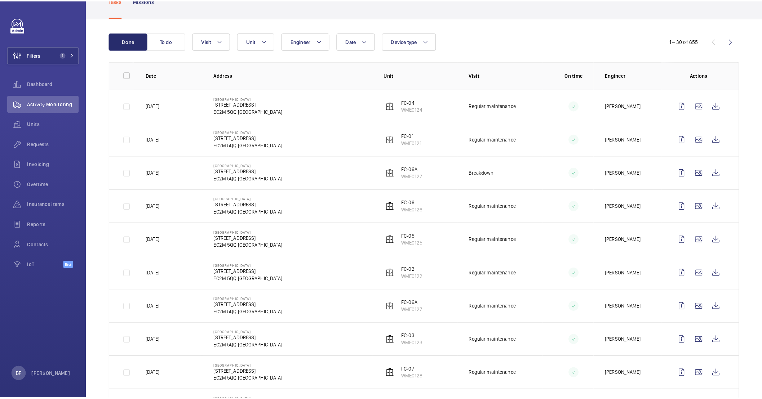
scroll to position [0, 0]
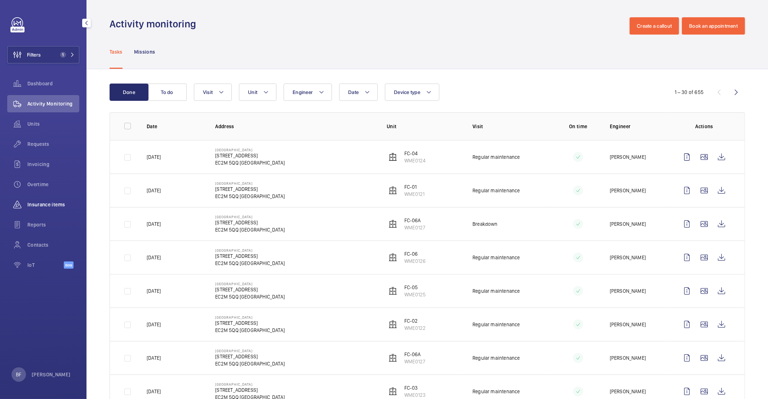
click at [41, 204] on span "Insurance items" at bounding box center [53, 204] width 52 height 7
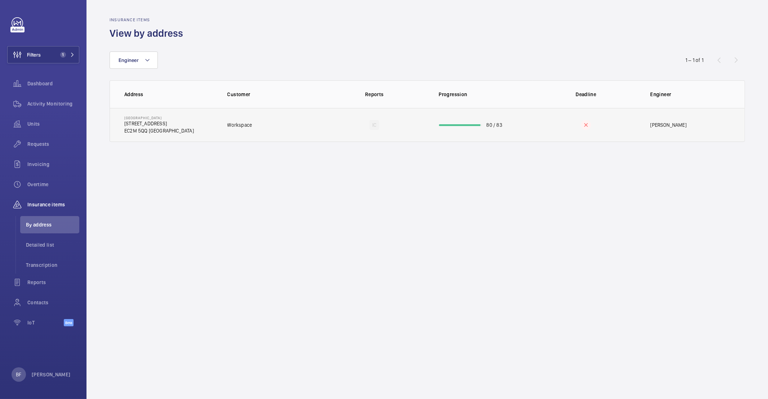
click at [178, 132] on td "Salisbury House 29 Finsbury Circus EC2M 5QQ LONDON" at bounding box center [163, 125] width 106 height 34
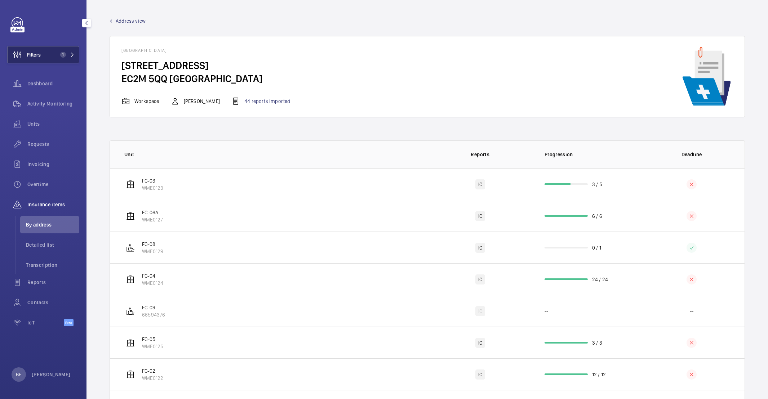
click at [57, 61] on button "Filters 1" at bounding box center [43, 54] width 72 height 17
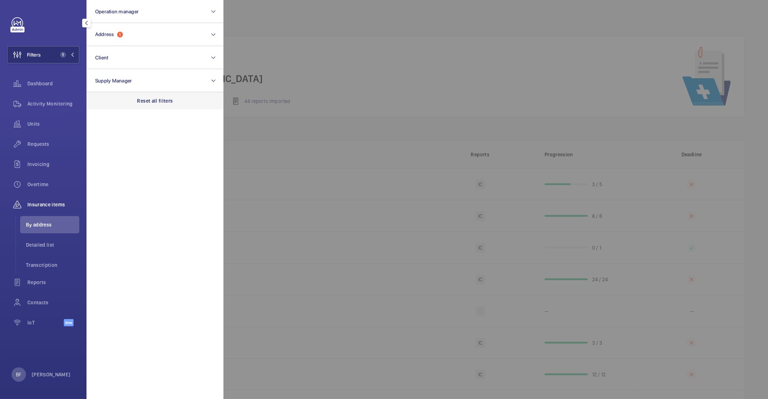
click at [156, 97] on p "Reset all filters" at bounding box center [155, 100] width 36 height 7
click at [114, 31] on button "Address" at bounding box center [154, 34] width 137 height 23
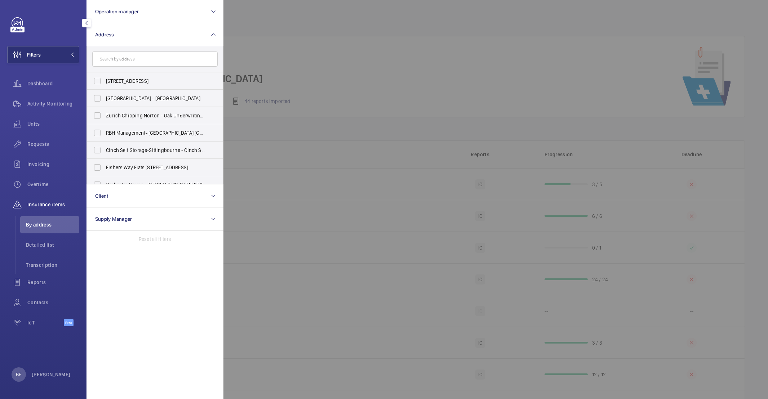
click at [130, 59] on input "text" at bounding box center [154, 59] width 125 height 15
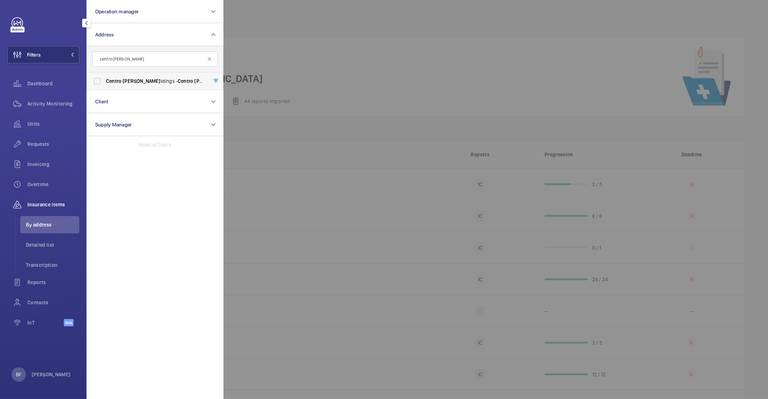
type input "centro bui"
click at [128, 84] on span "Bui" at bounding box center [142, 81] width 38 height 6
click at [104, 84] on input "Centro Bui ldings - Centro Bui ldings, 20-23 Mandela Street, Camden, London, NW…" at bounding box center [97, 81] width 14 height 14
checkbox input "true"
click at [310, 98] on div at bounding box center [607, 199] width 768 height 399
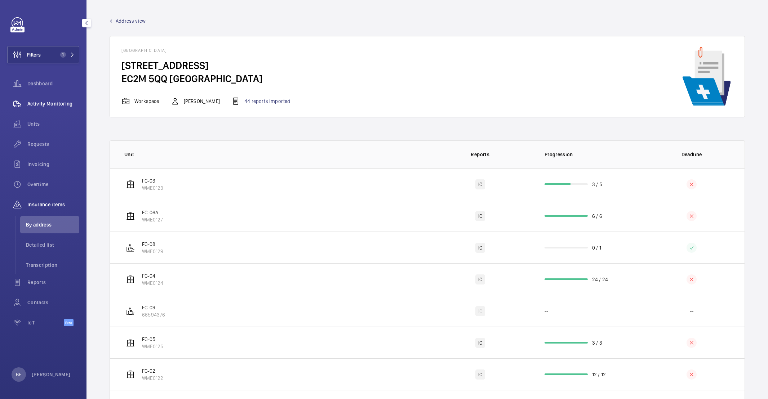
click at [44, 102] on span "Activity Monitoring" at bounding box center [53, 103] width 52 height 7
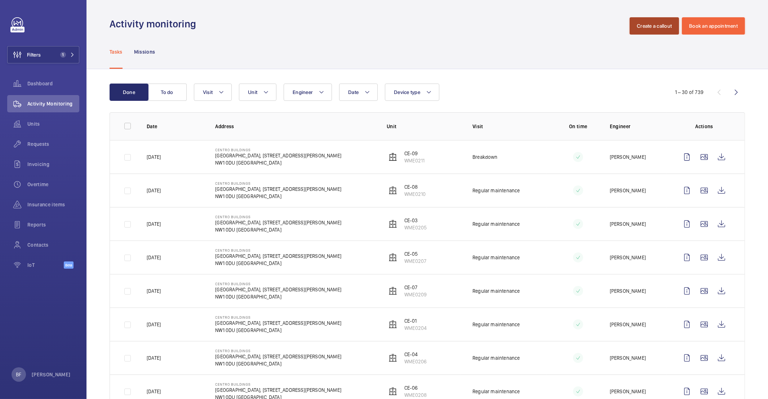
click at [651, 31] on button "Create a callout" at bounding box center [653, 25] width 49 height 17
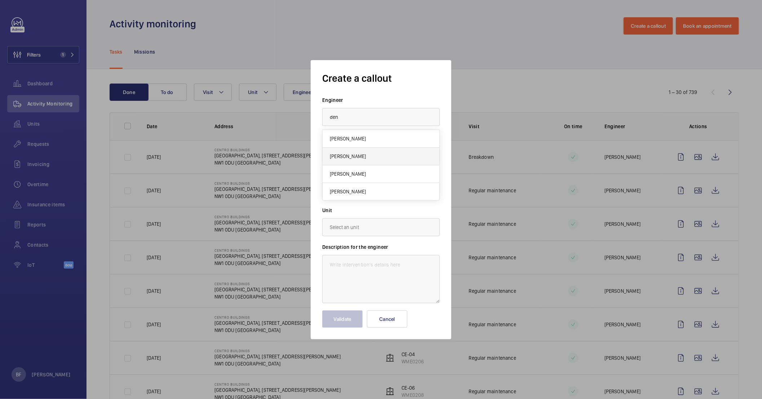
click at [352, 164] on mat-option "[PERSON_NAME]" at bounding box center [380, 157] width 117 height 18
type input "[PERSON_NAME]"
click at [358, 193] on input "text" at bounding box center [380, 191] width 117 height 18
click at [338, 215] on span "Centro Buildings, 20-23 Mandela Street, Camden, London, NW1 0DU LONDON, NW1 0DU…" at bounding box center [381, 212] width 102 height 7
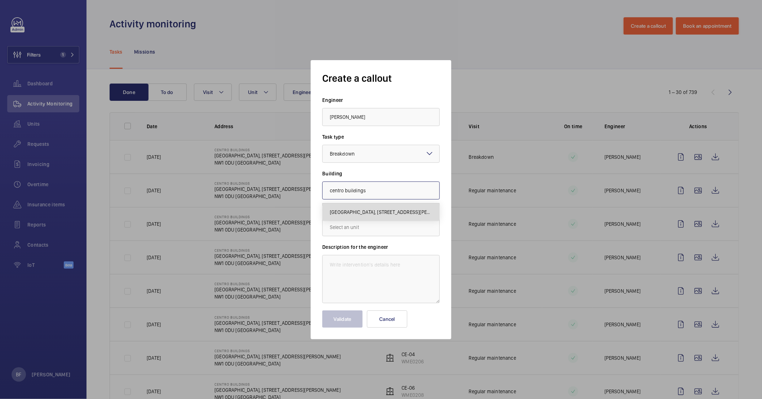
type input "Centro Buildings, 20-23 Mandela Street, Camden, London, NW1 0DU LONDON, NW1 0DU…"
click at [348, 228] on input "text" at bounding box center [380, 227] width 117 height 18
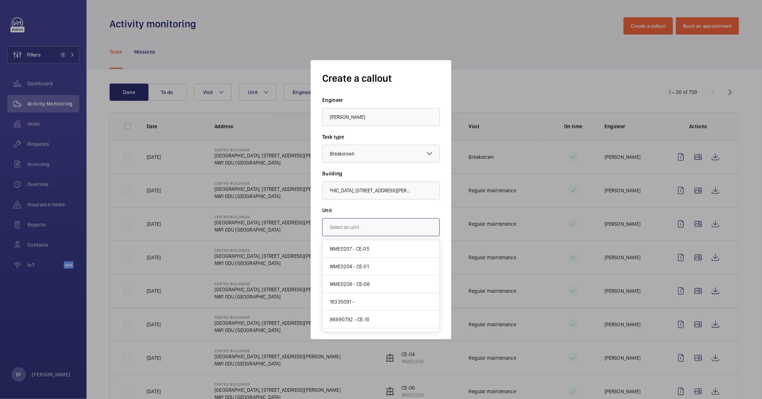
scroll to position [0, 0]
click at [479, 219] on div at bounding box center [381, 199] width 762 height 399
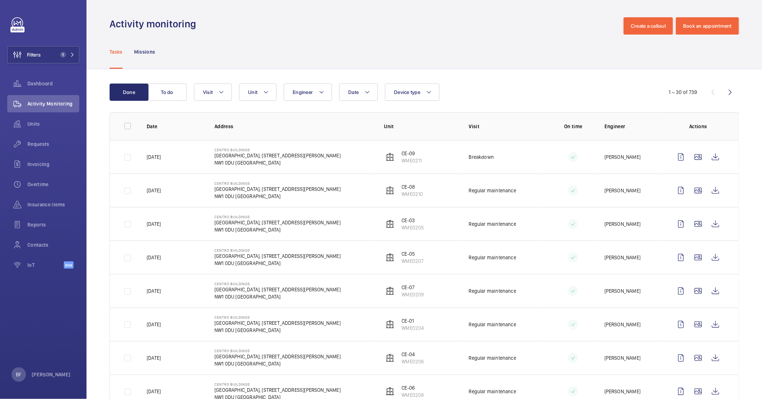
click at [63, 56] on span "1" at bounding box center [63, 55] width 6 height 6
click at [75, 58] on button "Filters 1" at bounding box center [43, 54] width 72 height 17
click at [75, 59] on button "Filters 1" at bounding box center [43, 54] width 72 height 17
click at [71, 58] on button "Filters 1" at bounding box center [43, 54] width 72 height 17
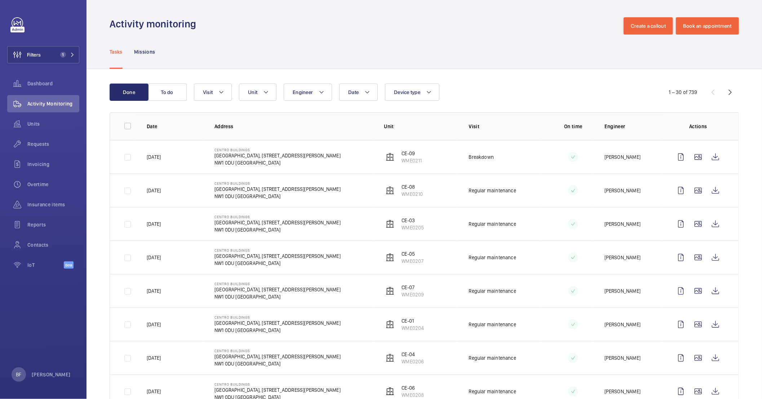
click at [65, 57] on span "1" at bounding box center [61, 55] width 9 height 6
click at [155, 101] on button "To do" at bounding box center [167, 92] width 39 height 17
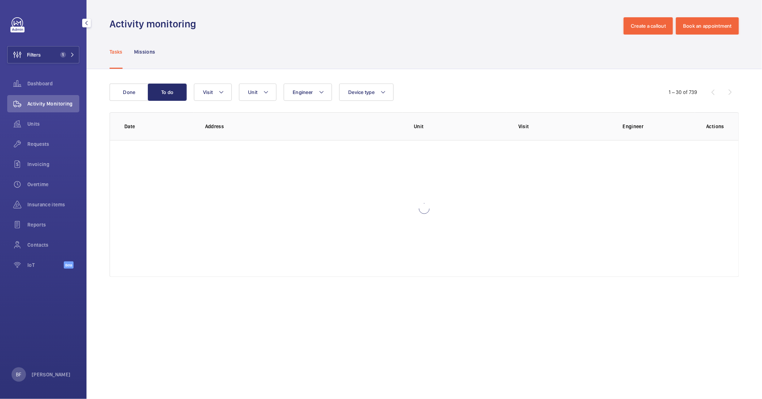
click at [156, 101] on wm-front-table "Done To do Engineer Unit Device type Visit 1 – 30 of 739 Date Address Unit Visi…" at bounding box center [424, 180] width 629 height 193
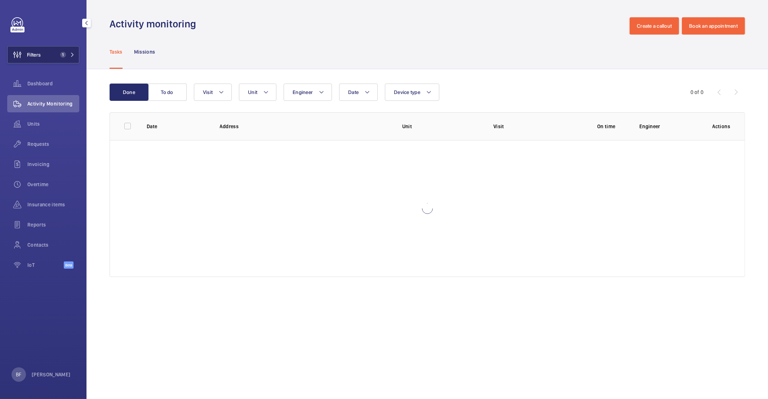
click at [75, 60] on button "Filters 1" at bounding box center [43, 54] width 72 height 17
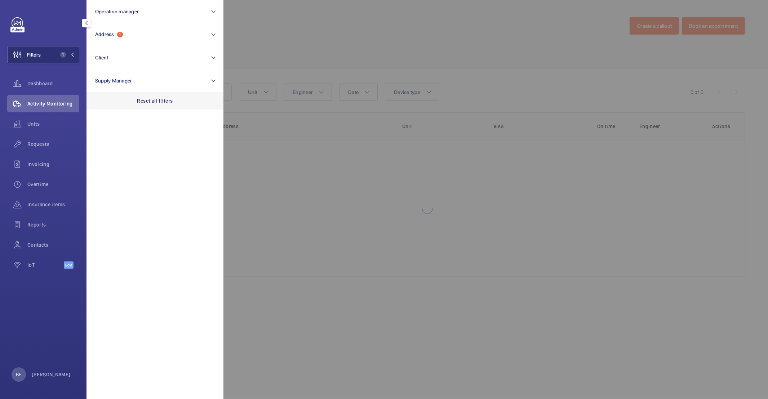
click at [160, 106] on div "Reset all filters" at bounding box center [154, 100] width 137 height 17
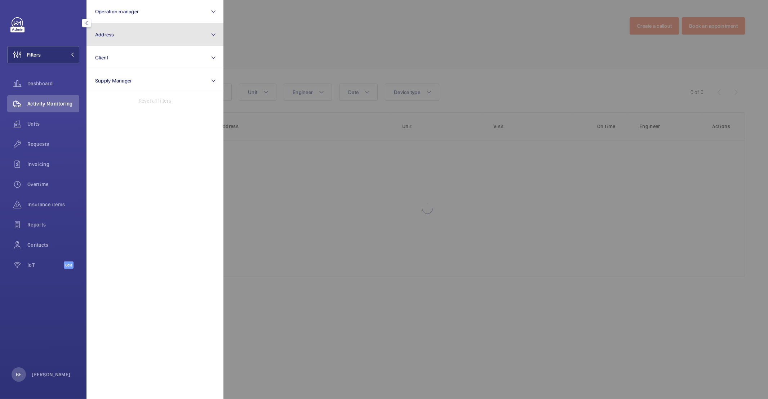
click at [140, 37] on button "Address" at bounding box center [154, 34] width 137 height 23
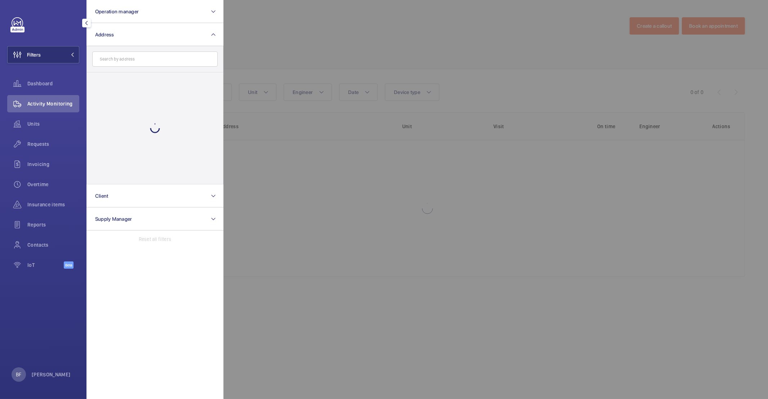
click at [135, 59] on input "text" at bounding box center [154, 59] width 125 height 15
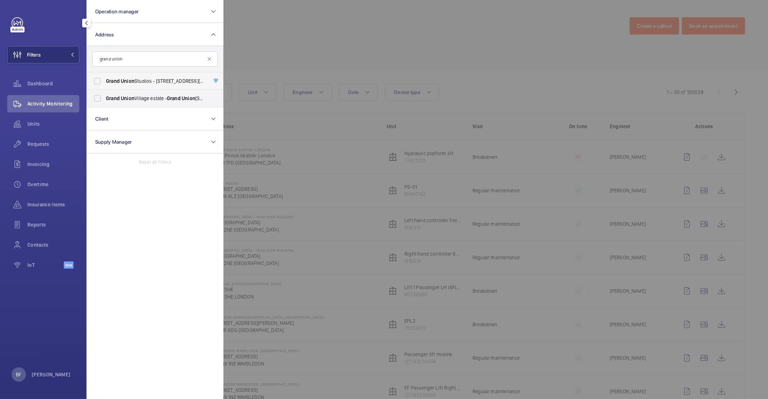
type input "grand union"
click at [141, 81] on span "[GEOGRAPHIC_DATA] - [STREET_ADDRESS][DATE]" at bounding box center [155, 80] width 99 height 7
click at [104, 81] on input "[GEOGRAPHIC_DATA] - [STREET_ADDRESS][DATE]" at bounding box center [97, 81] width 14 height 14
checkbox input "true"
click at [291, 58] on div at bounding box center [607, 199] width 768 height 399
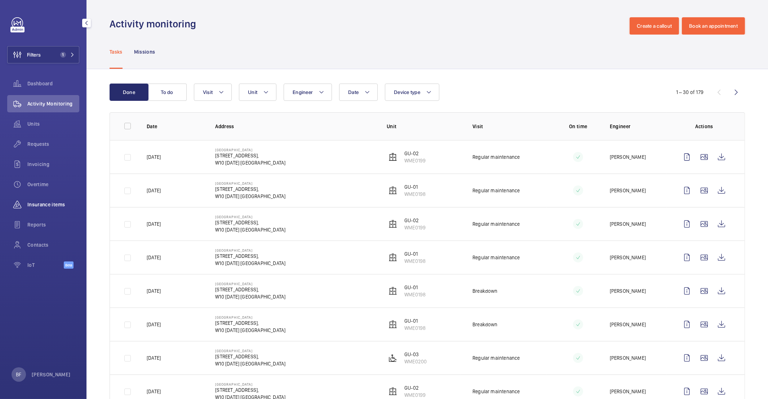
click at [49, 207] on span "Insurance items" at bounding box center [53, 204] width 52 height 7
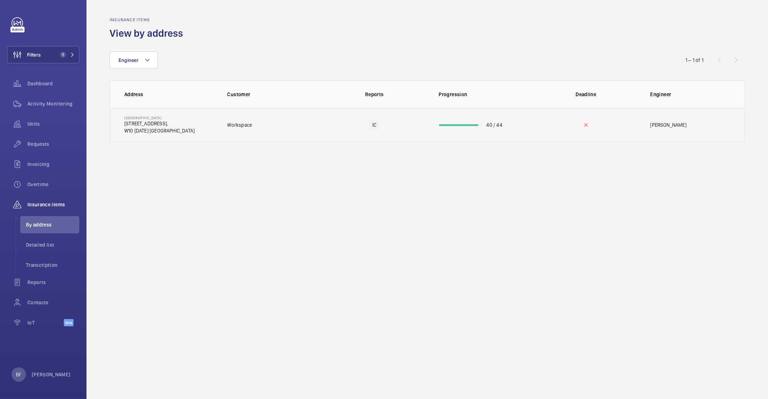
click at [190, 127] on td "[GEOGRAPHIC_DATA] [STREET_ADDRESS][DATE]" at bounding box center [163, 125] width 106 height 34
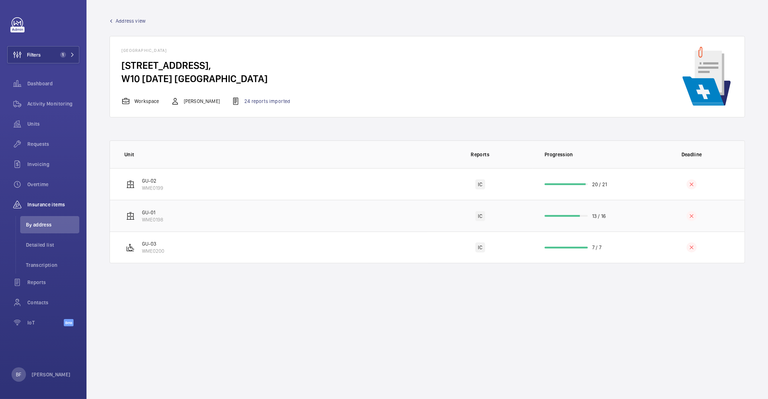
click at [218, 220] on td "GU-01 WME0198" at bounding box center [268, 216] width 317 height 32
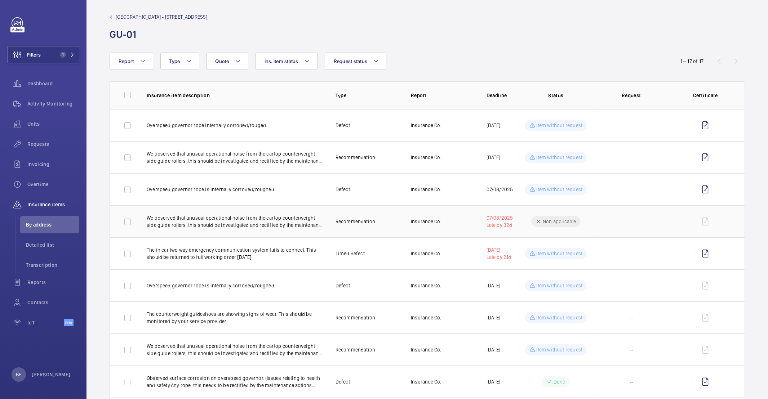
scroll to position [5, 0]
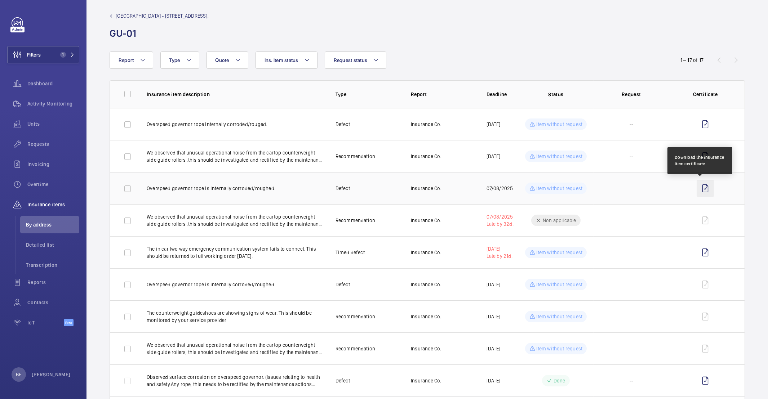
click at [703, 191] on wm-front-icon-button at bounding box center [704, 188] width 17 height 17
click at [698, 189] on wm-front-icon-button at bounding box center [704, 188] width 17 height 17
click at [701, 191] on wm-front-icon-button at bounding box center [704, 188] width 17 height 17
click at [44, 265] on span "Transcription" at bounding box center [52, 265] width 53 height 7
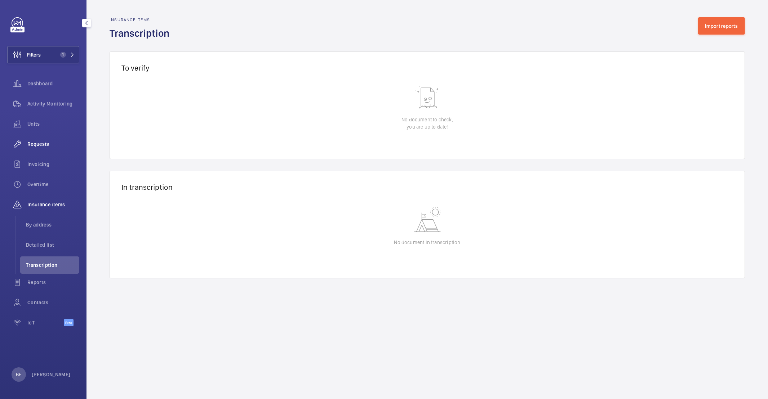
click at [42, 145] on span "Requests" at bounding box center [53, 144] width 52 height 7
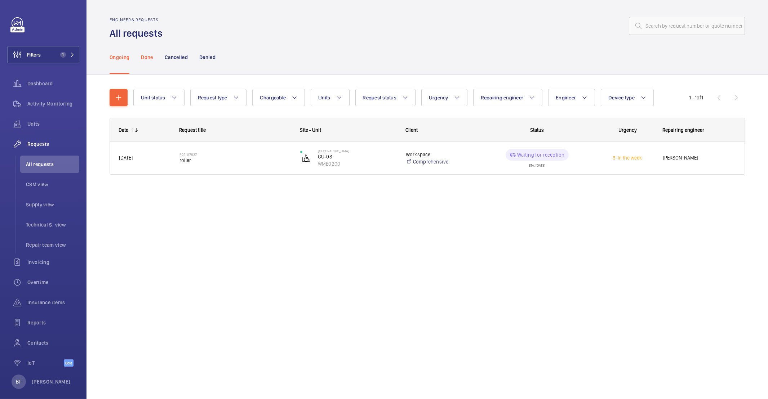
click at [144, 59] on p "Done" at bounding box center [147, 57] width 12 height 7
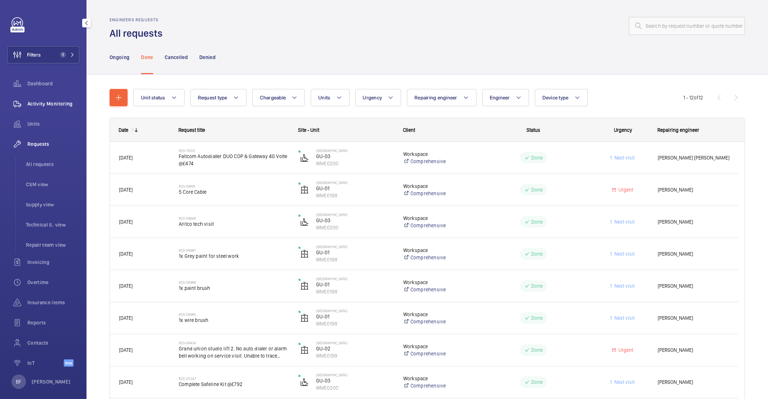
click at [45, 107] on span "Activity Monitoring" at bounding box center [53, 103] width 52 height 7
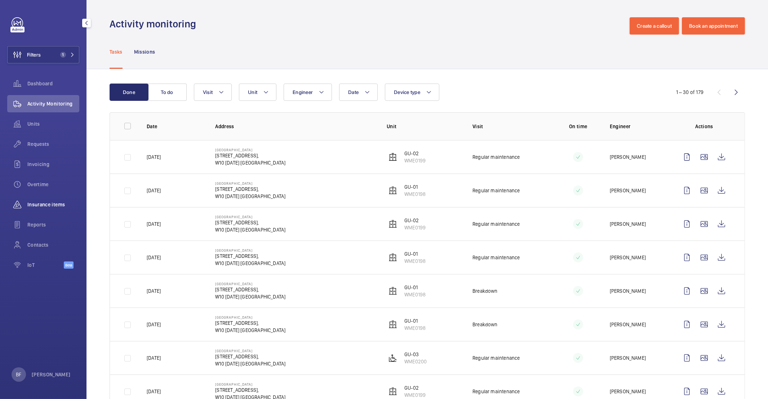
click at [38, 205] on span "Insurance items" at bounding box center [53, 204] width 52 height 7
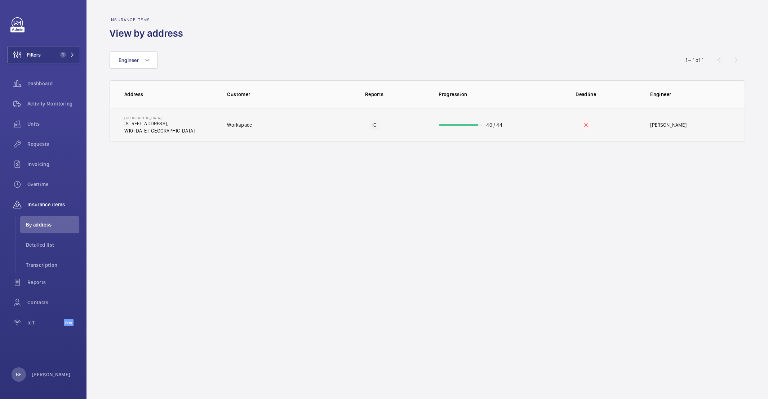
click at [244, 125] on p "Workspace" at bounding box center [239, 124] width 25 height 7
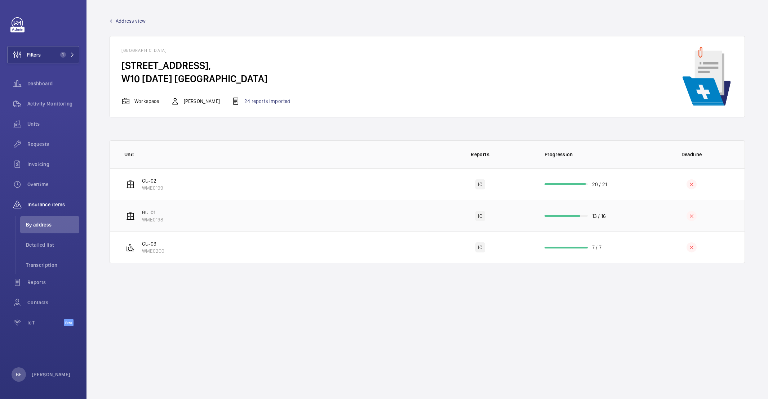
click at [238, 218] on td "GU-01 WME0198" at bounding box center [268, 216] width 317 height 32
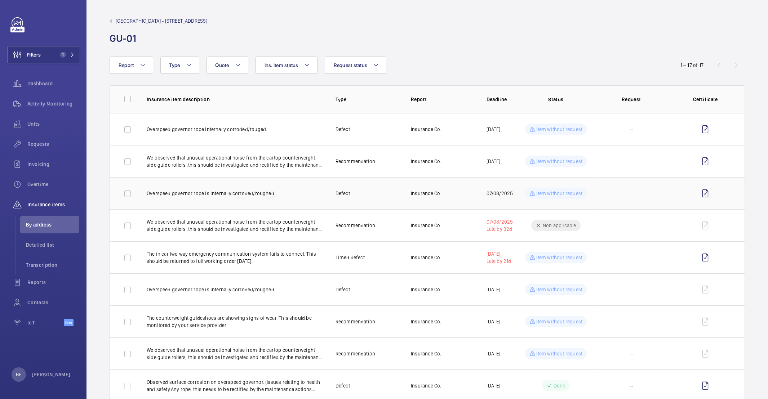
click at [635, 198] on td "--" at bounding box center [630, 193] width 75 height 32
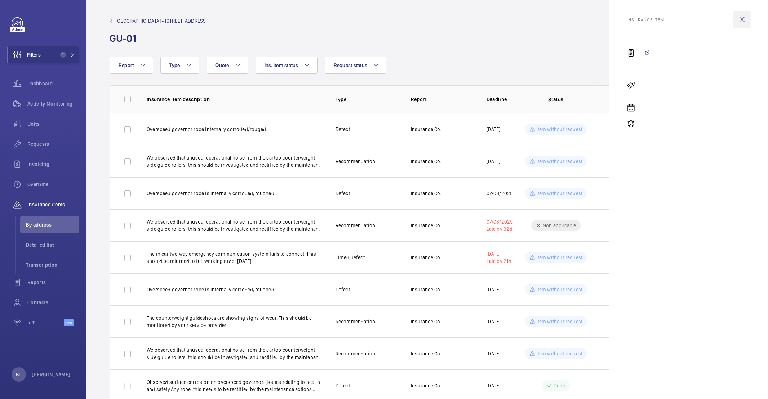
click at [744, 22] on wm-front-icon-button at bounding box center [741, 19] width 17 height 17
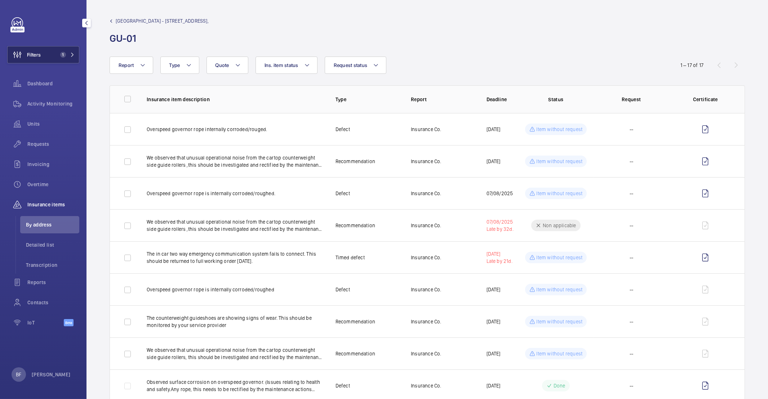
click at [48, 58] on button "Filters 1" at bounding box center [43, 54] width 72 height 17
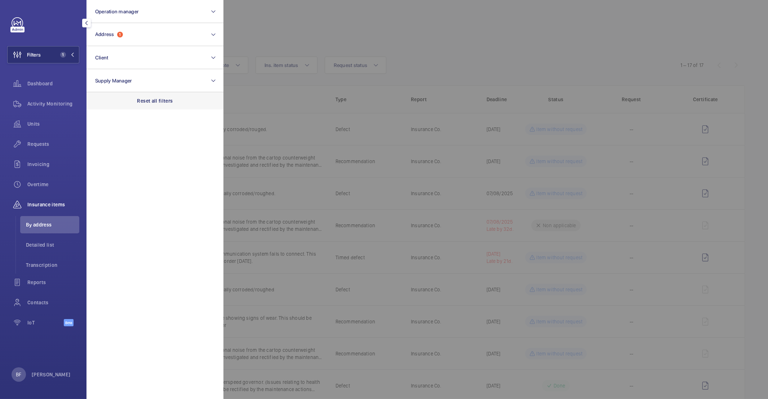
click at [160, 100] on p "Reset all filters" at bounding box center [155, 100] width 36 height 7
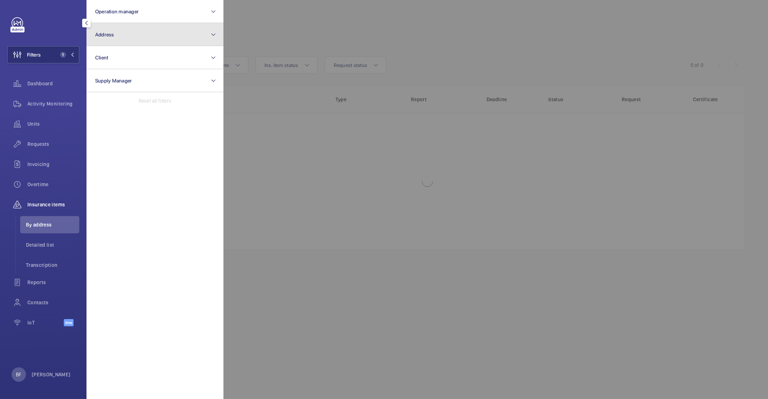
click at [134, 27] on button "Address" at bounding box center [154, 34] width 137 height 23
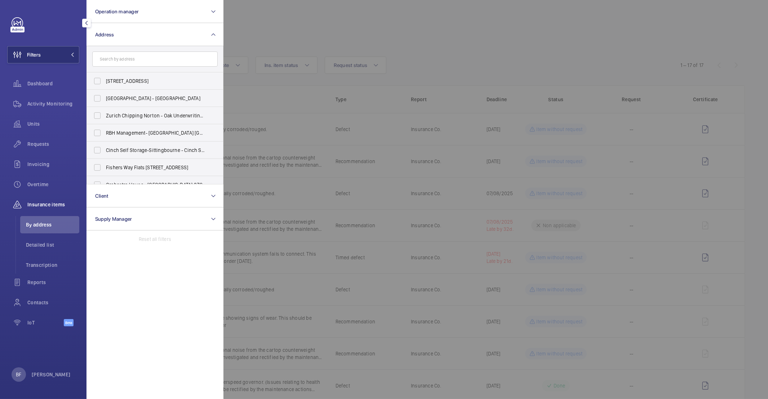
click at [126, 67] on form at bounding box center [155, 59] width 136 height 26
click at [119, 55] on input "text" at bounding box center [154, 59] width 125 height 15
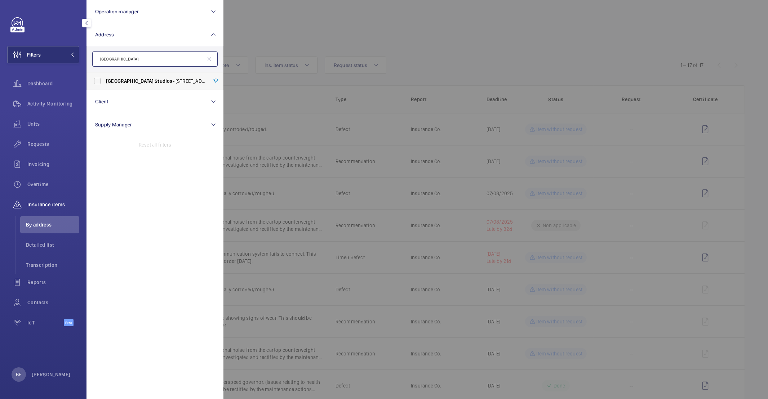
type input "[GEOGRAPHIC_DATA]"
click at [120, 85] on label "[GEOGRAPHIC_DATA] - [STREET_ADDRESS]" at bounding box center [149, 80] width 125 height 17
click at [104, 85] on input "[GEOGRAPHIC_DATA] - [STREET_ADDRESS]" at bounding box center [97, 81] width 14 height 14
checkbox input "true"
click at [328, 59] on div at bounding box center [607, 199] width 768 height 399
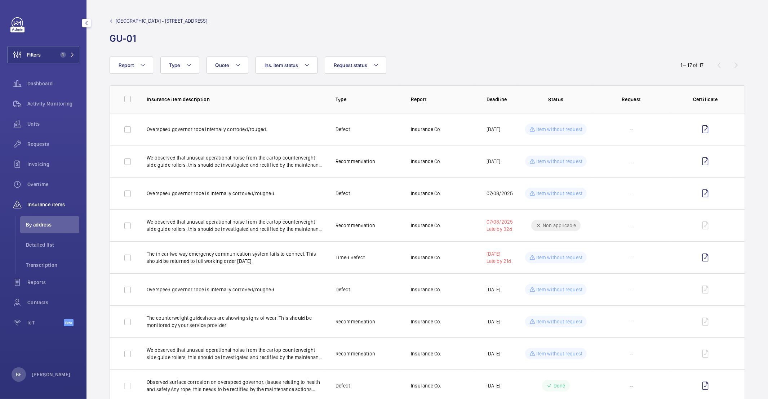
click at [116, 21] on span "[GEOGRAPHIC_DATA] - [STREET_ADDRESS]," at bounding box center [162, 20] width 93 height 7
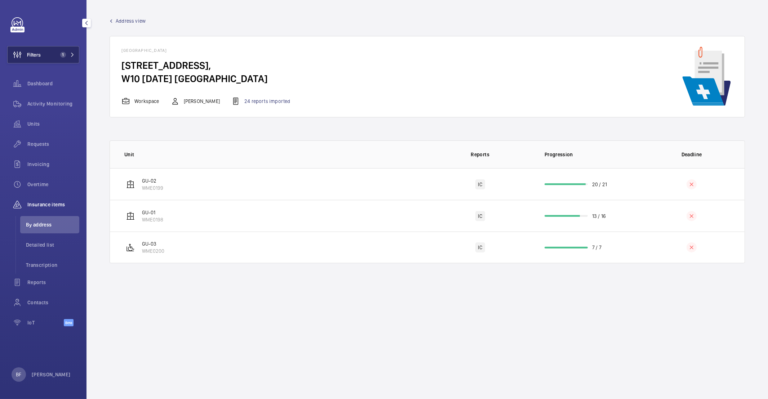
click at [62, 58] on button "Filters 1" at bounding box center [43, 54] width 72 height 17
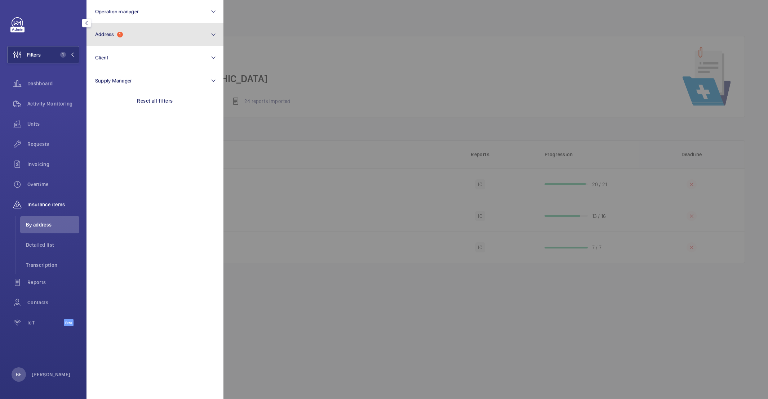
click at [161, 36] on button "Address 1" at bounding box center [154, 34] width 137 height 23
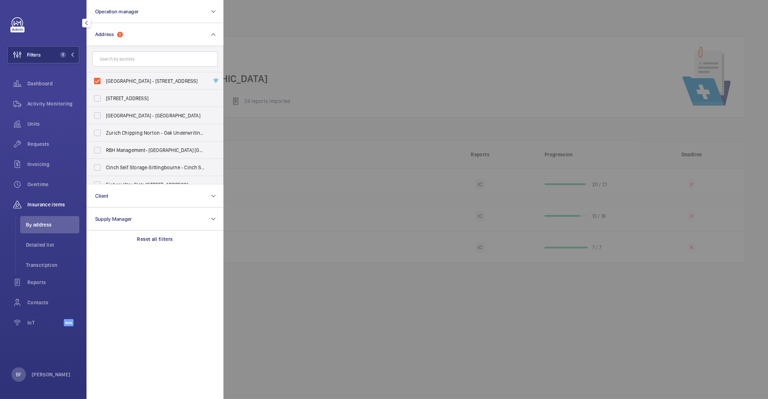
click at [50, 226] on span "By address" at bounding box center [52, 224] width 53 height 7
click at [264, 25] on div at bounding box center [607, 199] width 768 height 399
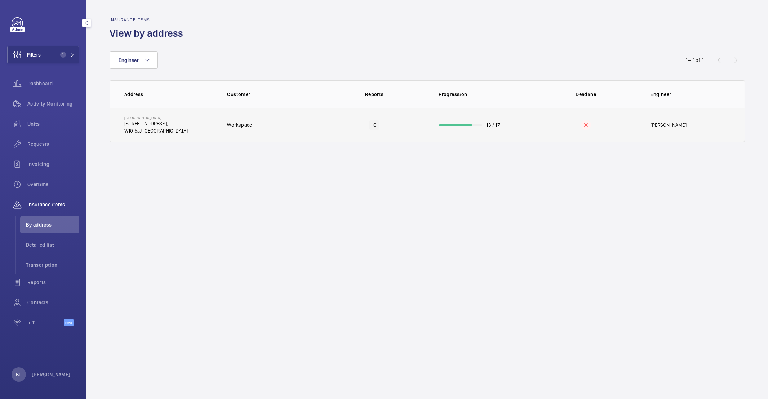
click at [279, 119] on td "Workspace" at bounding box center [269, 125] width 106 height 34
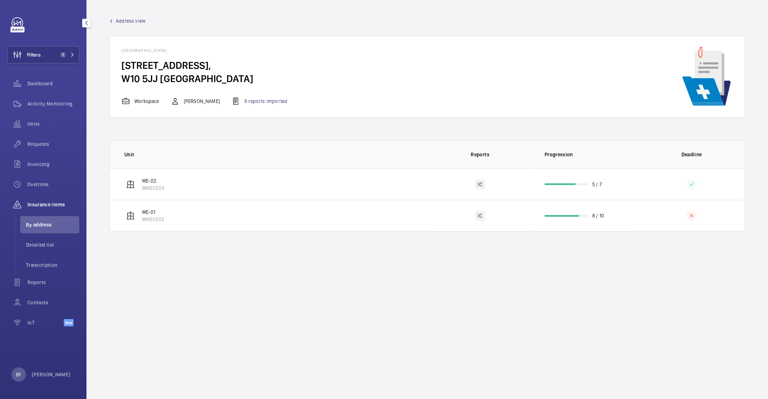
click at [553, 14] on wm-front-admin-header "Address view" at bounding box center [426, 18] width 681 height 36
click at [211, 209] on td "WE-01 WME0202" at bounding box center [268, 216] width 317 height 32
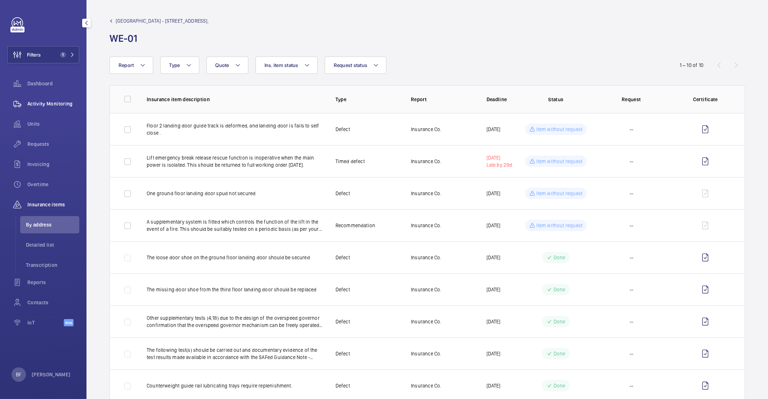
click at [59, 111] on div "Activity Monitoring" at bounding box center [43, 103] width 72 height 17
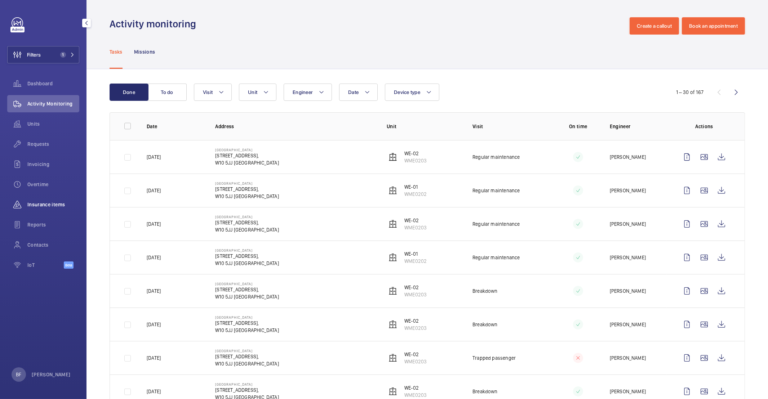
click at [55, 202] on span "Insurance items" at bounding box center [53, 204] width 52 height 7
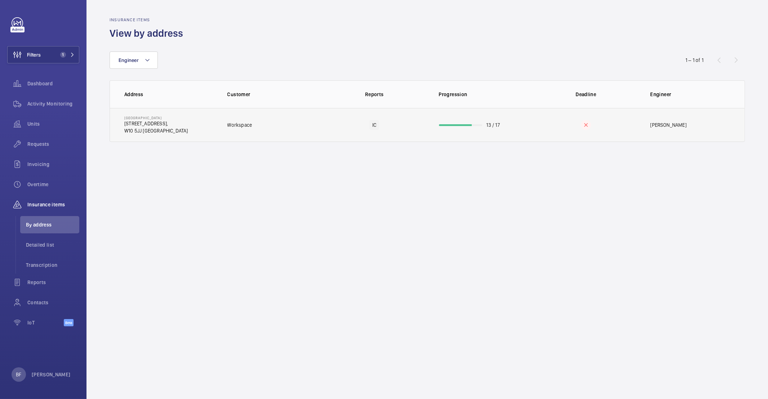
click at [275, 117] on td "Workspace" at bounding box center [269, 125] width 106 height 34
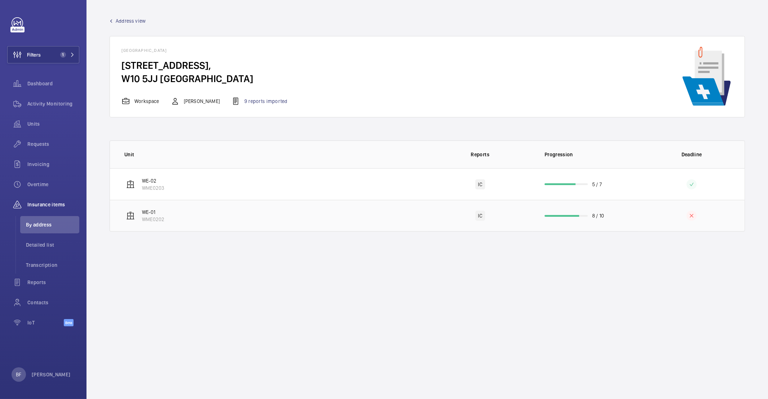
click at [204, 218] on td "WE-01 WME0202" at bounding box center [268, 216] width 317 height 32
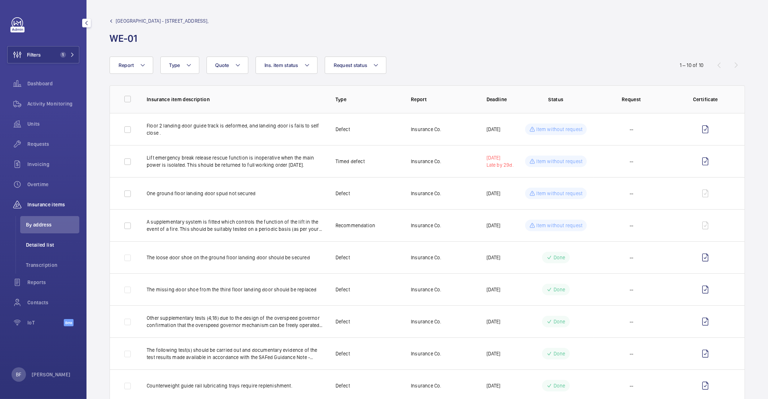
click at [48, 250] on li "Detailed list" at bounding box center [49, 244] width 59 height 17
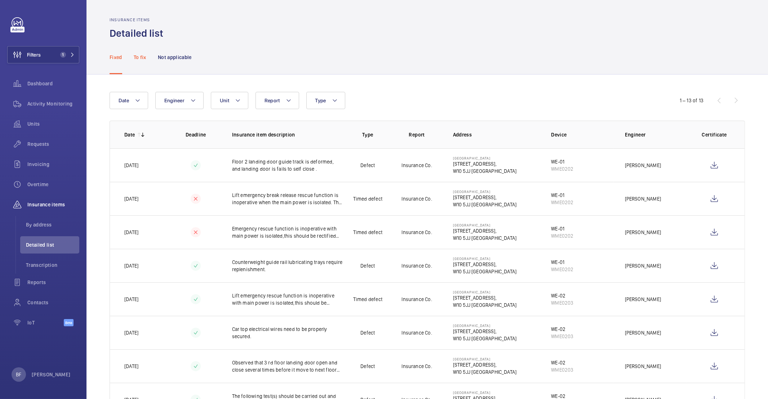
click at [143, 58] on p "To fix" at bounding box center [140, 57] width 13 height 7
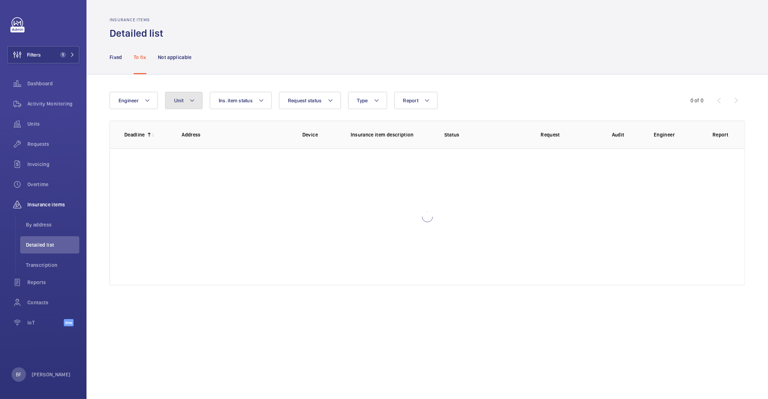
click at [194, 106] on button "Unit" at bounding box center [183, 100] width 37 height 17
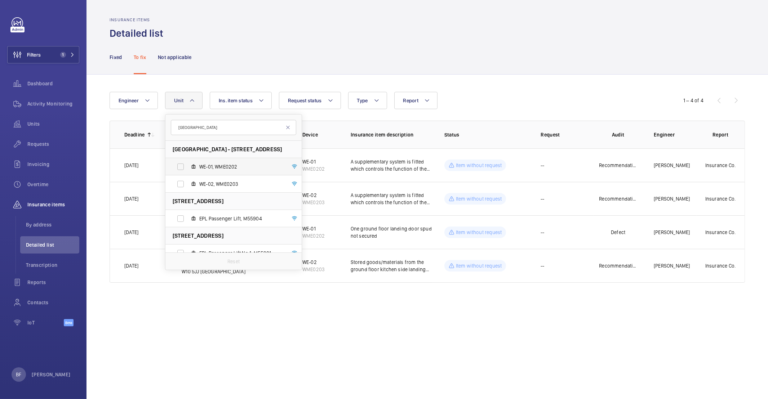
type input "[GEOGRAPHIC_DATA]"
click at [191, 168] on mat-icon at bounding box center [194, 167] width 6 height 6
click at [188, 168] on input "WE-01, WME0202" at bounding box center [180, 167] width 14 height 14
checkbox input "true"
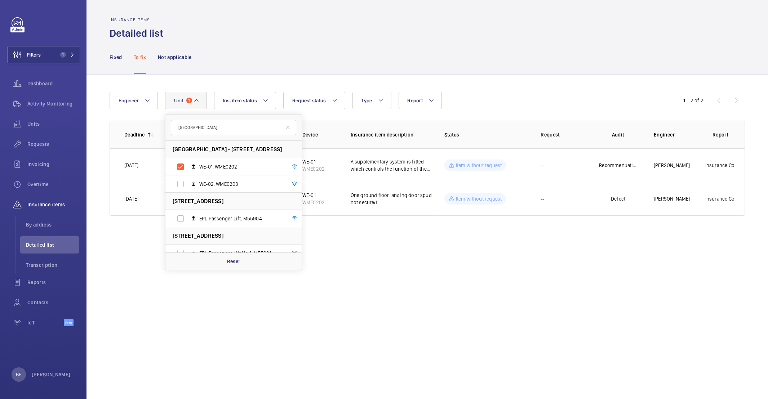
click at [335, 25] on div "Insurance items Detailed list" at bounding box center [427, 28] width 635 height 23
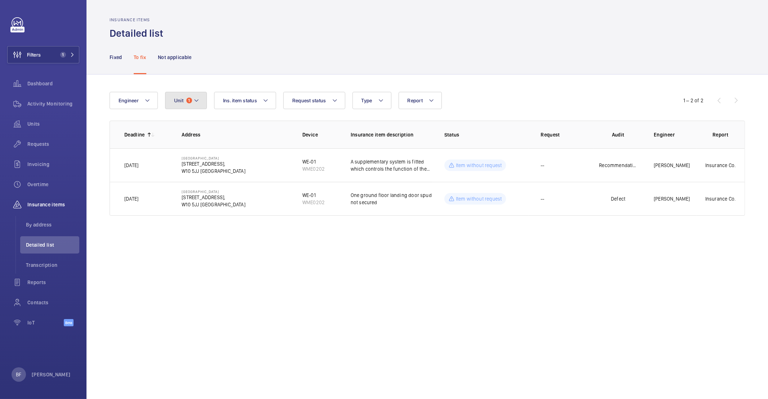
click at [183, 108] on button "Unit 1" at bounding box center [186, 100] width 42 height 17
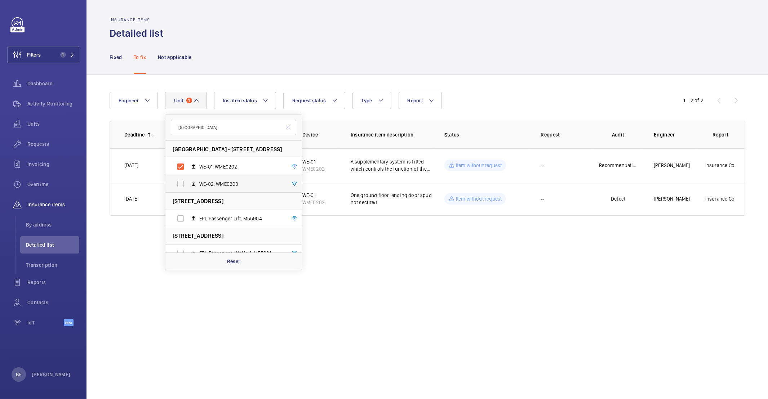
type input "[GEOGRAPHIC_DATA]"
click at [191, 183] on mat-icon at bounding box center [194, 184] width 6 height 6
click at [188, 183] on input "WE-02, WME0203" at bounding box center [180, 184] width 14 height 14
checkbox input "true"
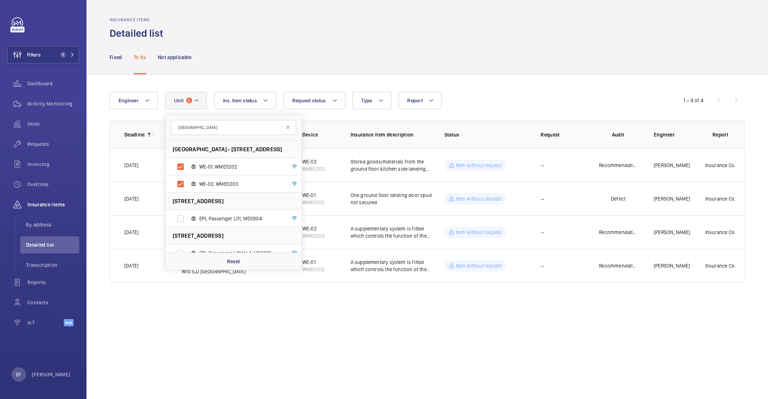
click at [324, 66] on div "Fixed To fix Not applicable" at bounding box center [427, 57] width 635 height 34
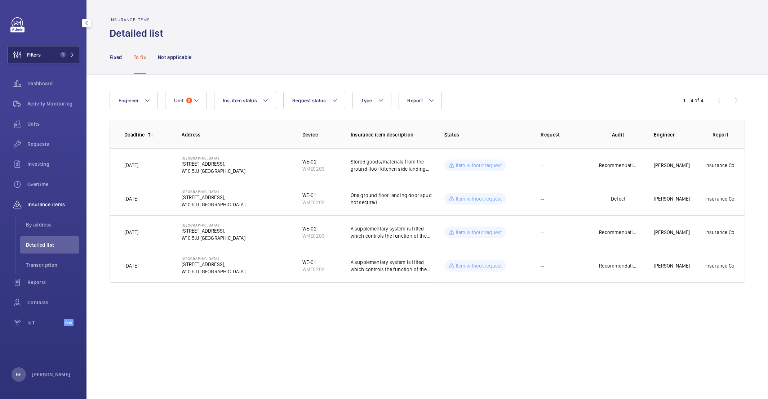
click at [54, 63] on button "Filters 1" at bounding box center [43, 54] width 72 height 17
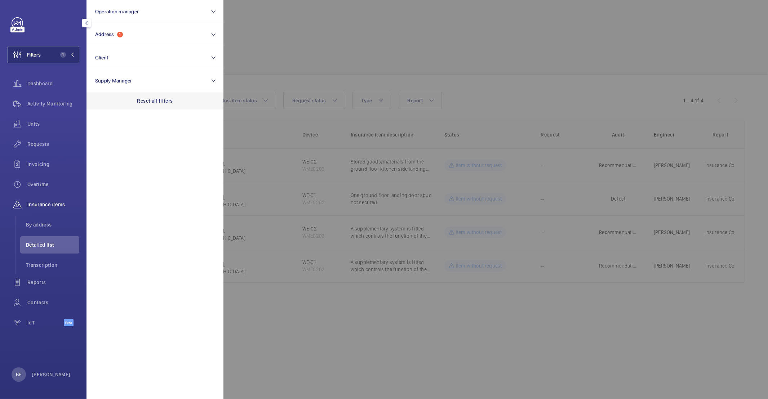
click at [180, 106] on div "Reset all filters" at bounding box center [154, 100] width 137 height 17
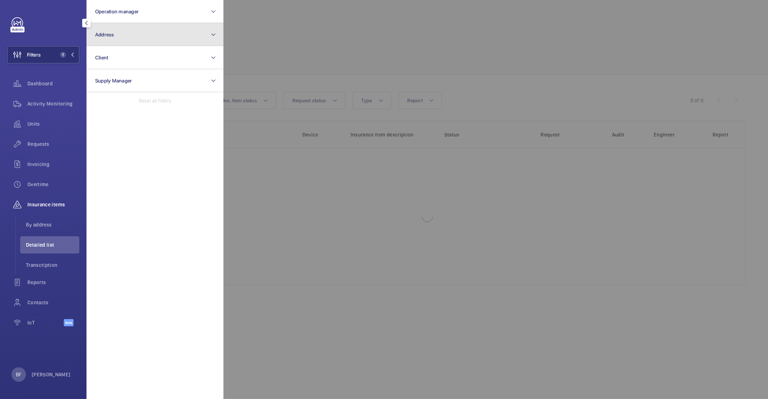
click at [131, 27] on button "Address" at bounding box center [154, 34] width 137 height 23
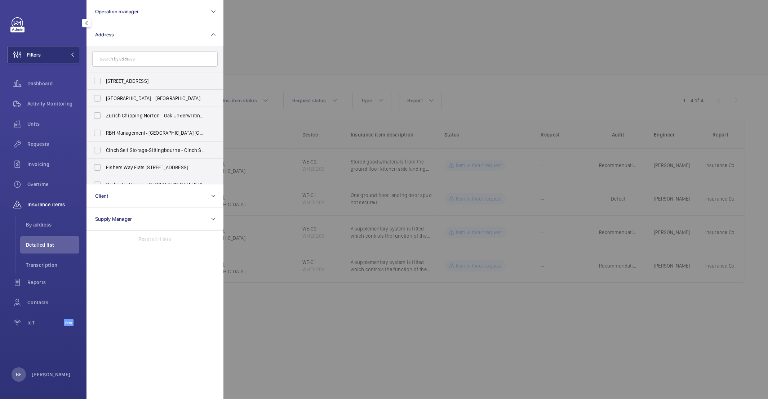
click at [162, 61] on input "text" at bounding box center [154, 59] width 125 height 15
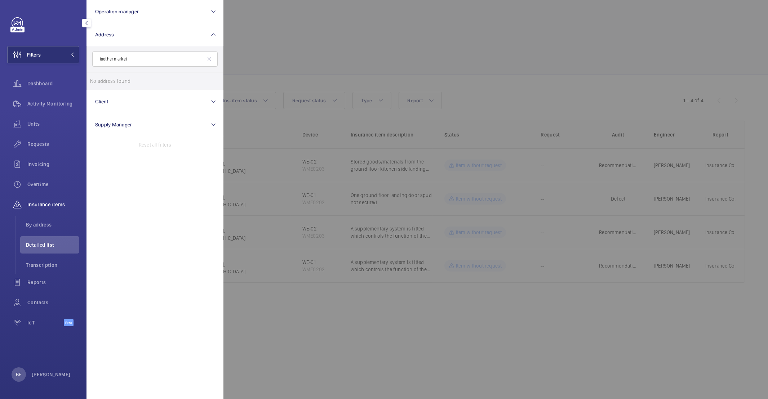
click at [104, 61] on input "laether market" at bounding box center [154, 59] width 125 height 15
type input "lether market"
click at [128, 62] on input "lether market" at bounding box center [154, 59] width 125 height 15
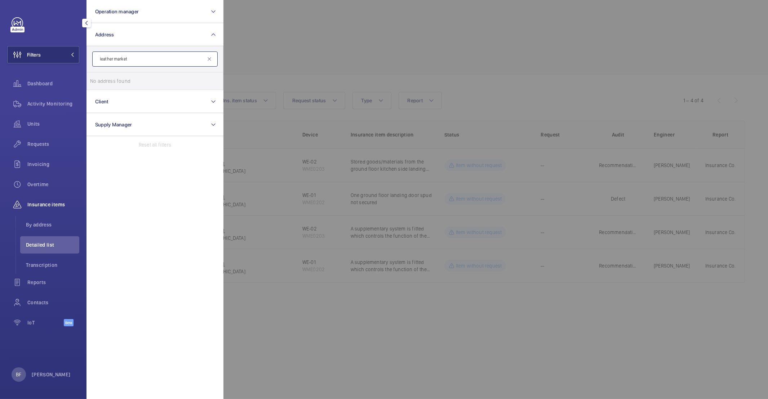
click at [114, 60] on input "leather market" at bounding box center [154, 59] width 125 height 15
type input "leather\market"
click at [159, 82] on span "Leathermarket - [STREET_ADDRESS]" at bounding box center [155, 80] width 99 height 7
click at [104, 82] on input "Leathermarket - [STREET_ADDRESS]" at bounding box center [97, 81] width 14 height 14
checkbox input "true"
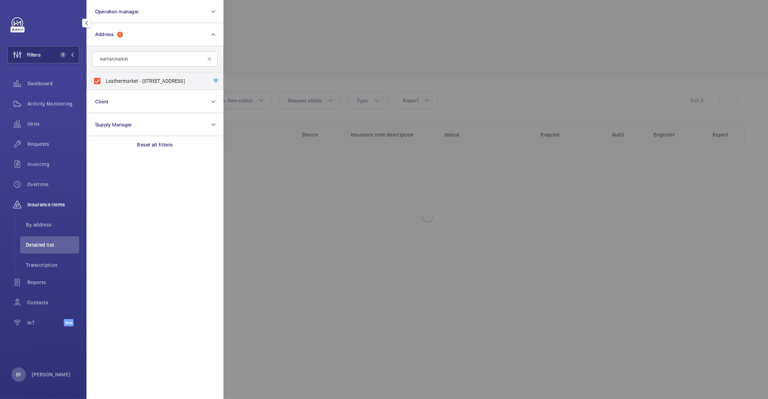
click at [312, 52] on div at bounding box center [607, 199] width 768 height 399
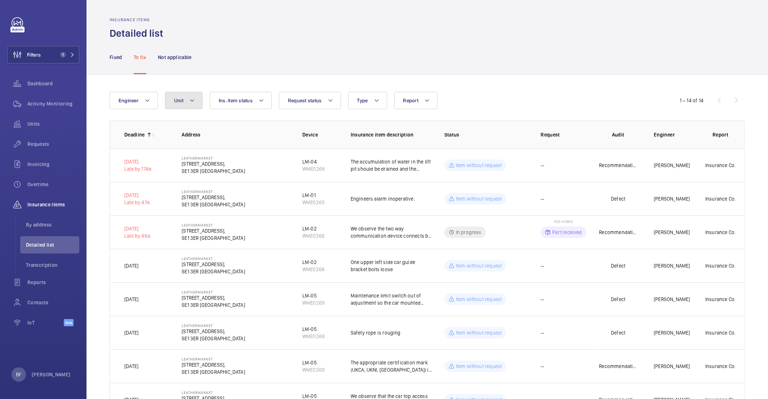
click at [192, 102] on mat-icon at bounding box center [192, 100] width 6 height 9
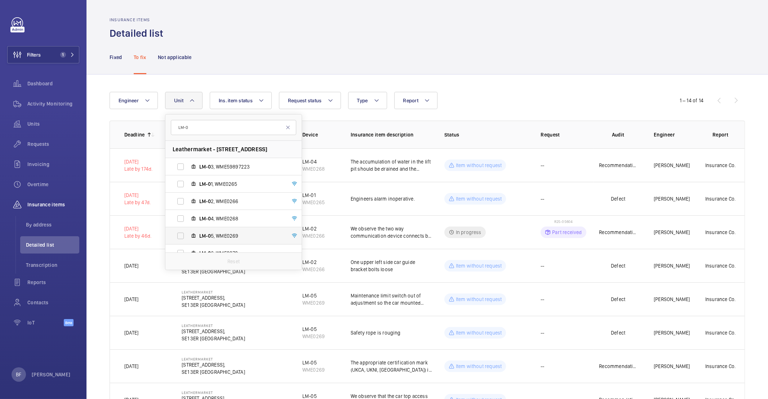
type input "LM-0"
click at [249, 241] on label "LM-0 5, WME0269" at bounding box center [227, 235] width 125 height 17
click at [188, 241] on input "LM-0 5, WME0269" at bounding box center [180, 236] width 14 height 14
checkbox input "true"
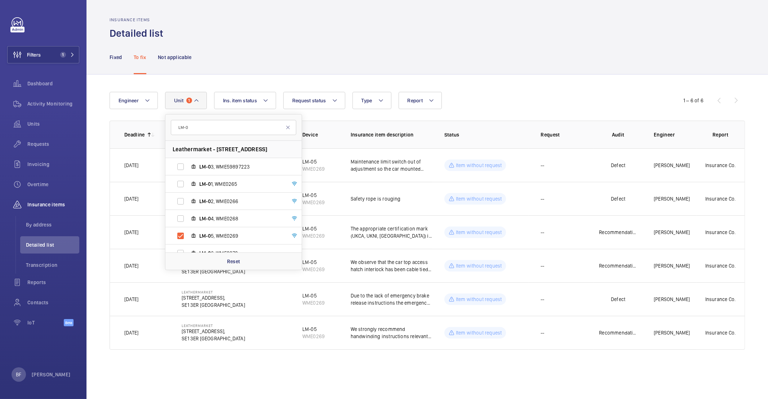
click at [314, 22] on div "Insurance items Detailed list" at bounding box center [427, 28] width 635 height 23
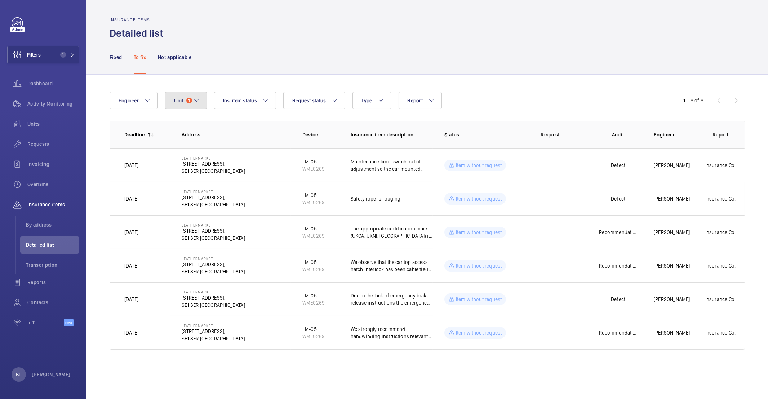
click at [192, 104] on button "Unit 1" at bounding box center [186, 100] width 42 height 17
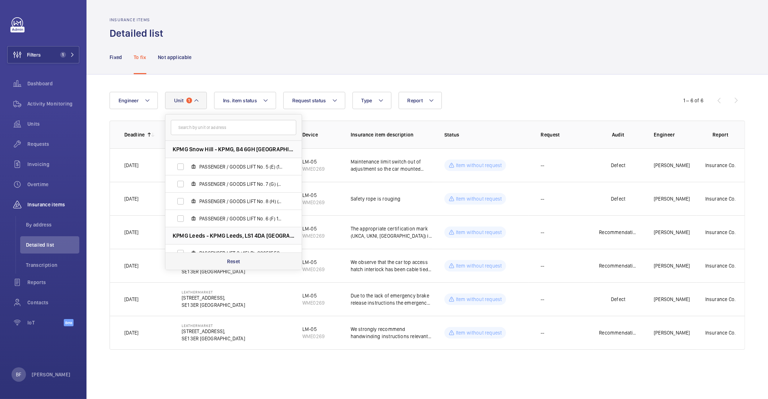
click at [245, 265] on div "Reset" at bounding box center [233, 261] width 136 height 17
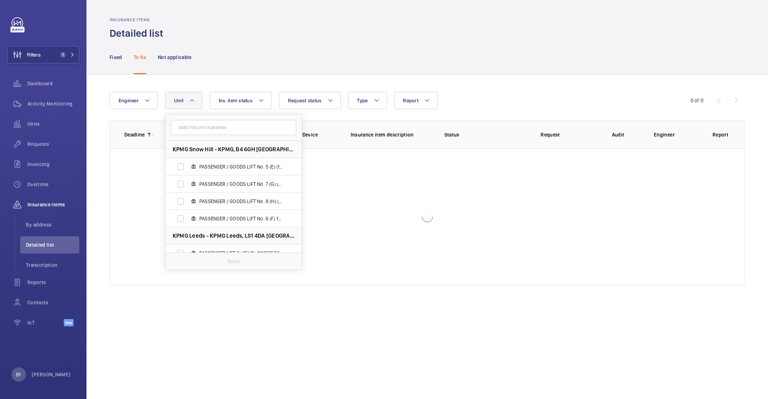
click at [267, 22] on div "Insurance items Detailed list" at bounding box center [427, 28] width 635 height 23
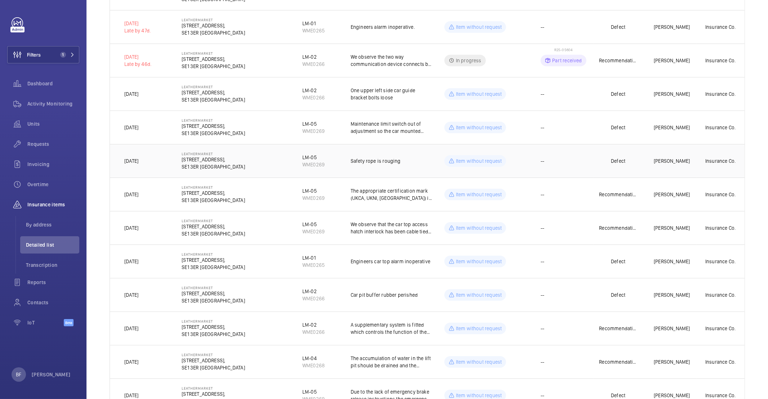
scroll to position [237, 0]
